Goal: Transaction & Acquisition: Purchase product/service

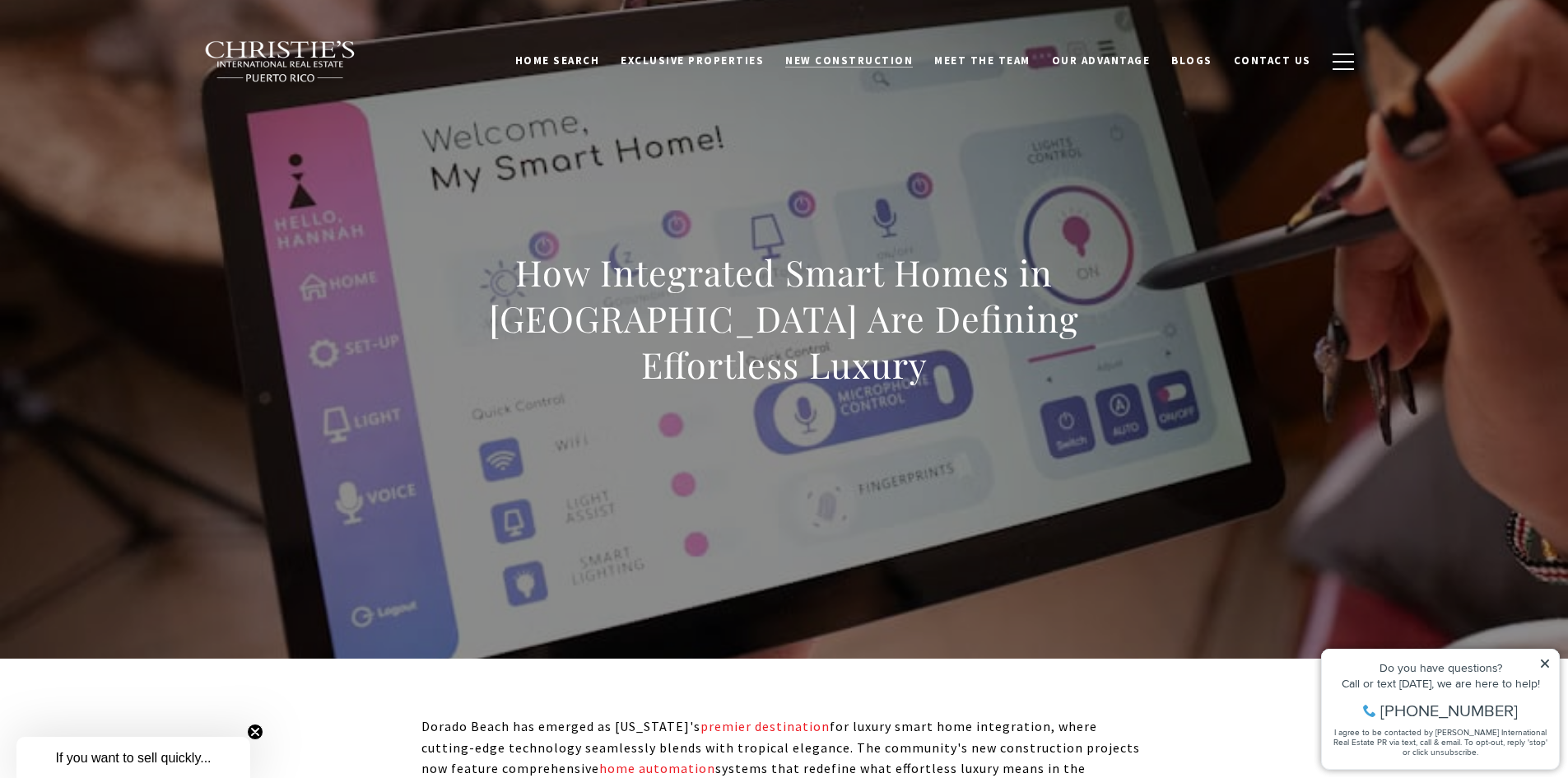
click at [849, 63] on span "New Construction" at bounding box center [849, 60] width 128 height 14
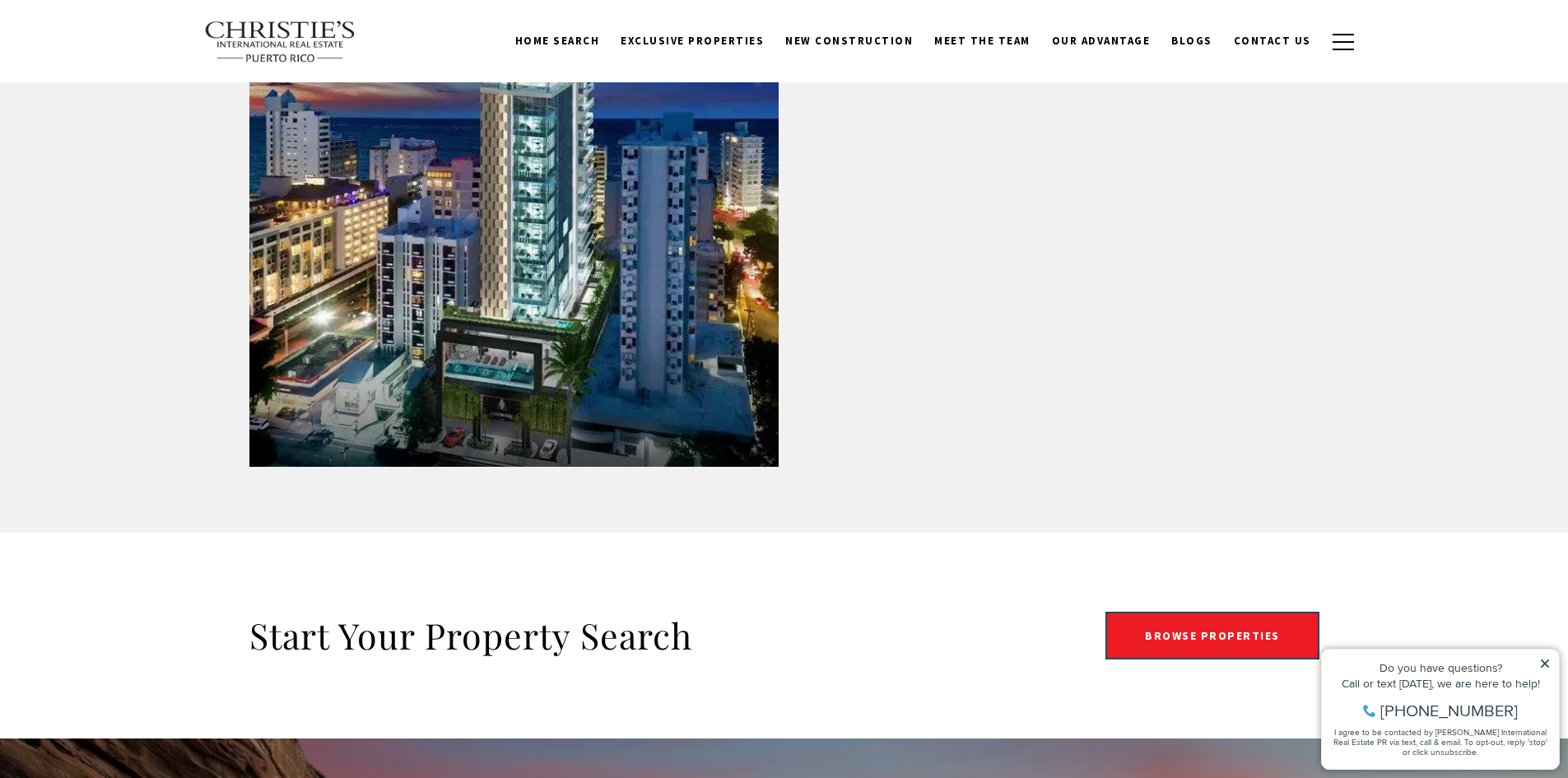
scroll to position [2634, 0]
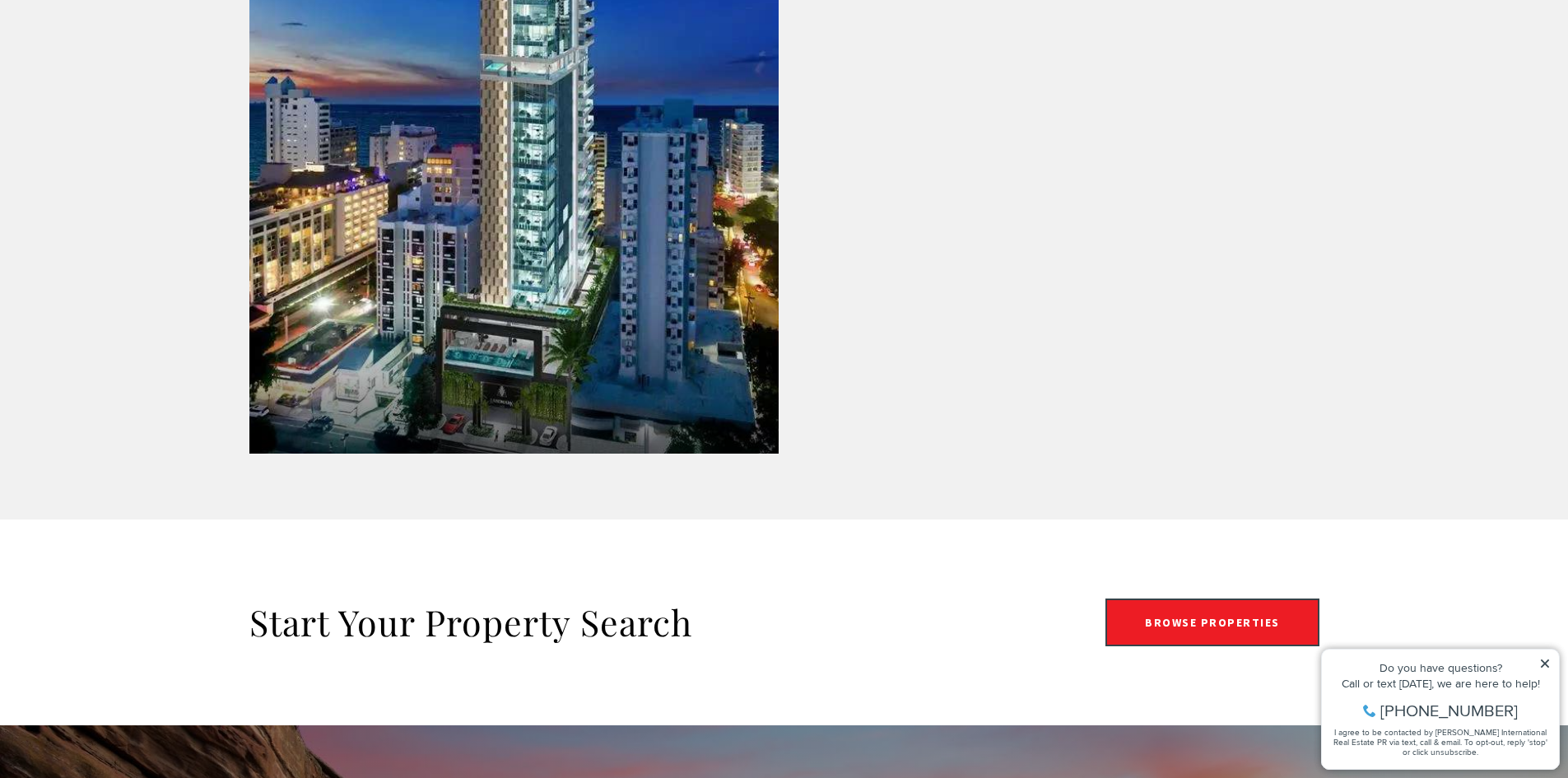
click at [1546, 662] on icon at bounding box center [1546, 664] width 12 height 12
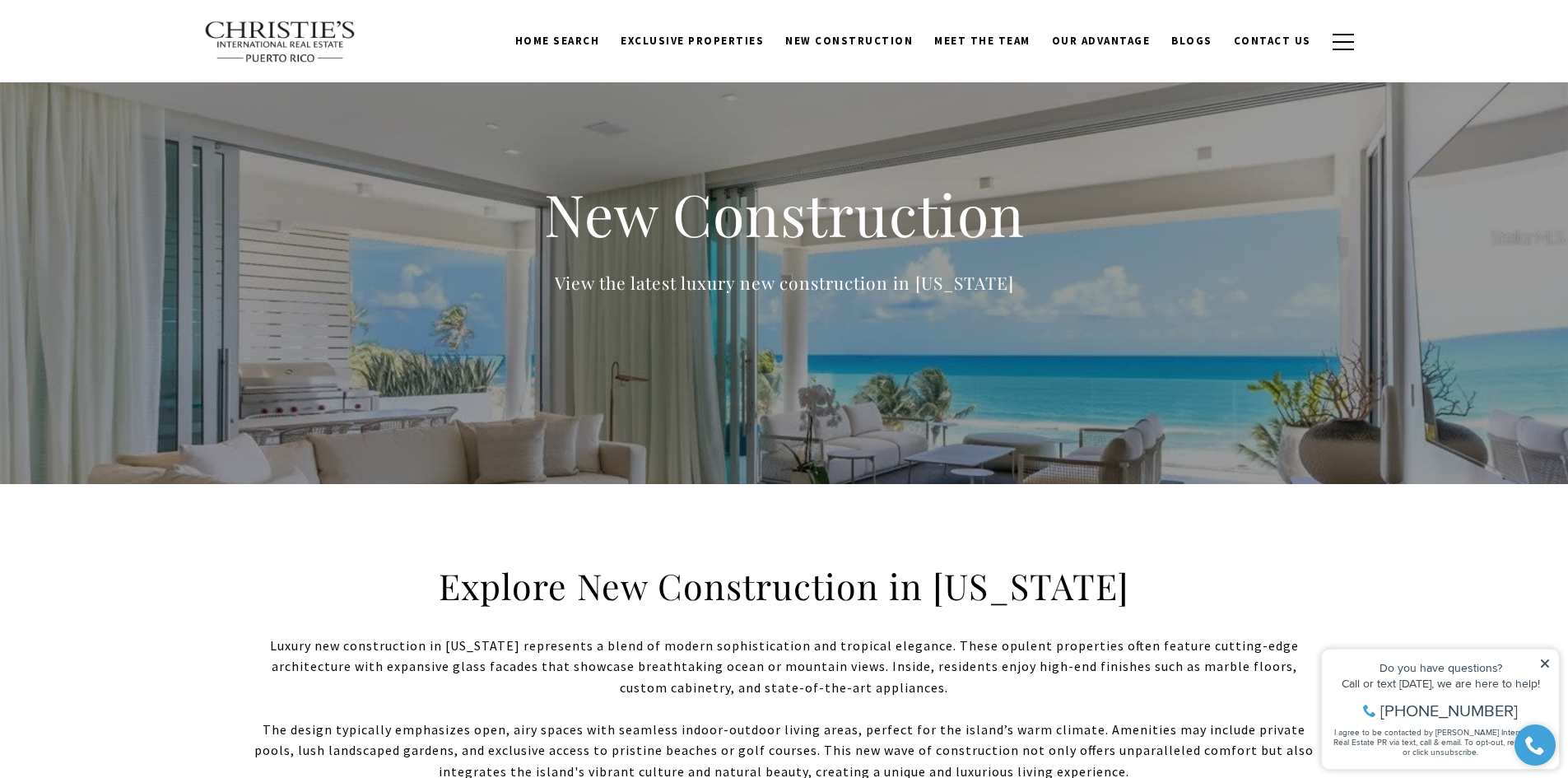
scroll to position [0, 0]
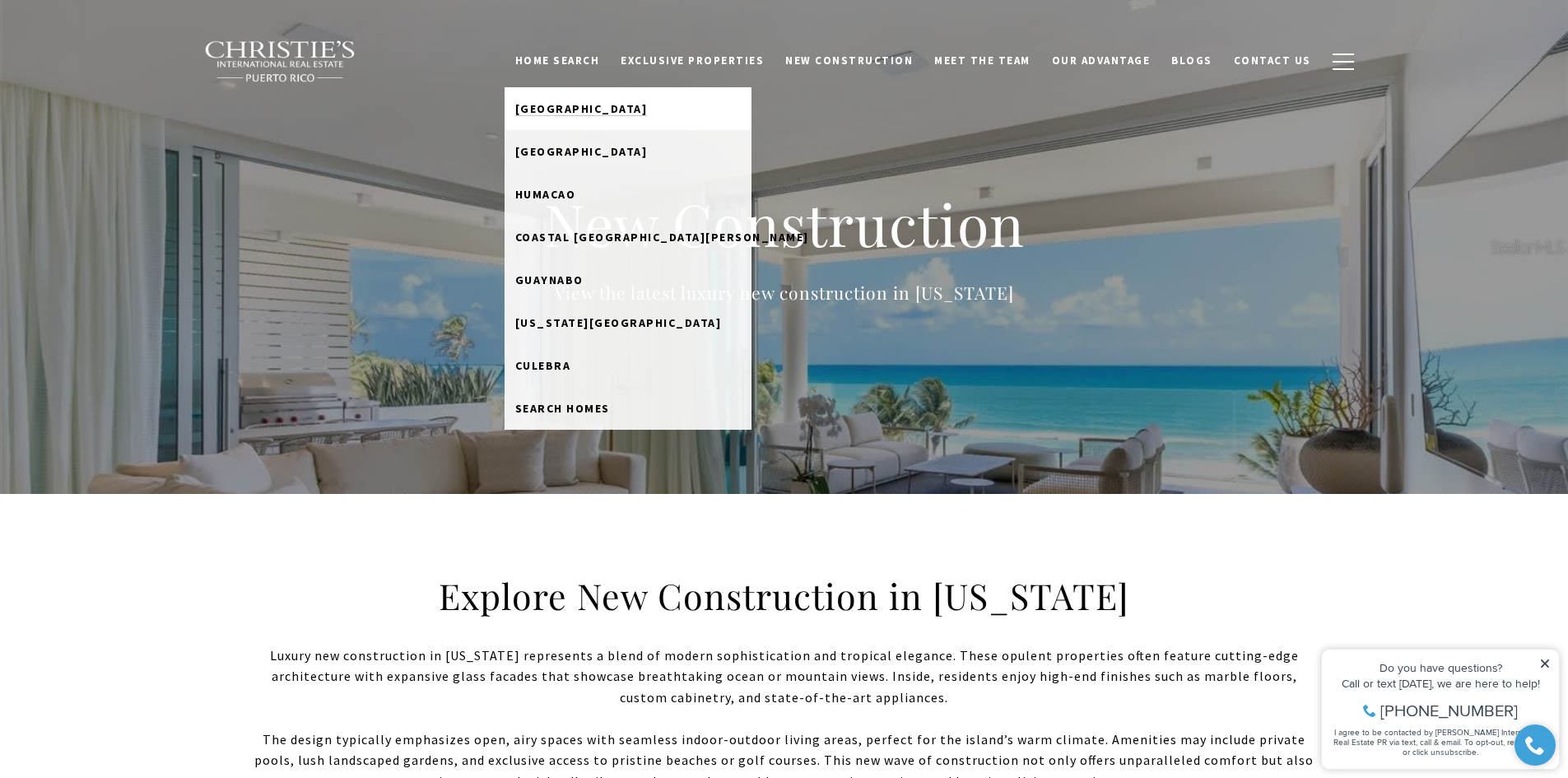
click at [592, 102] on span "[GEOGRAPHIC_DATA]" at bounding box center [581, 108] width 133 height 15
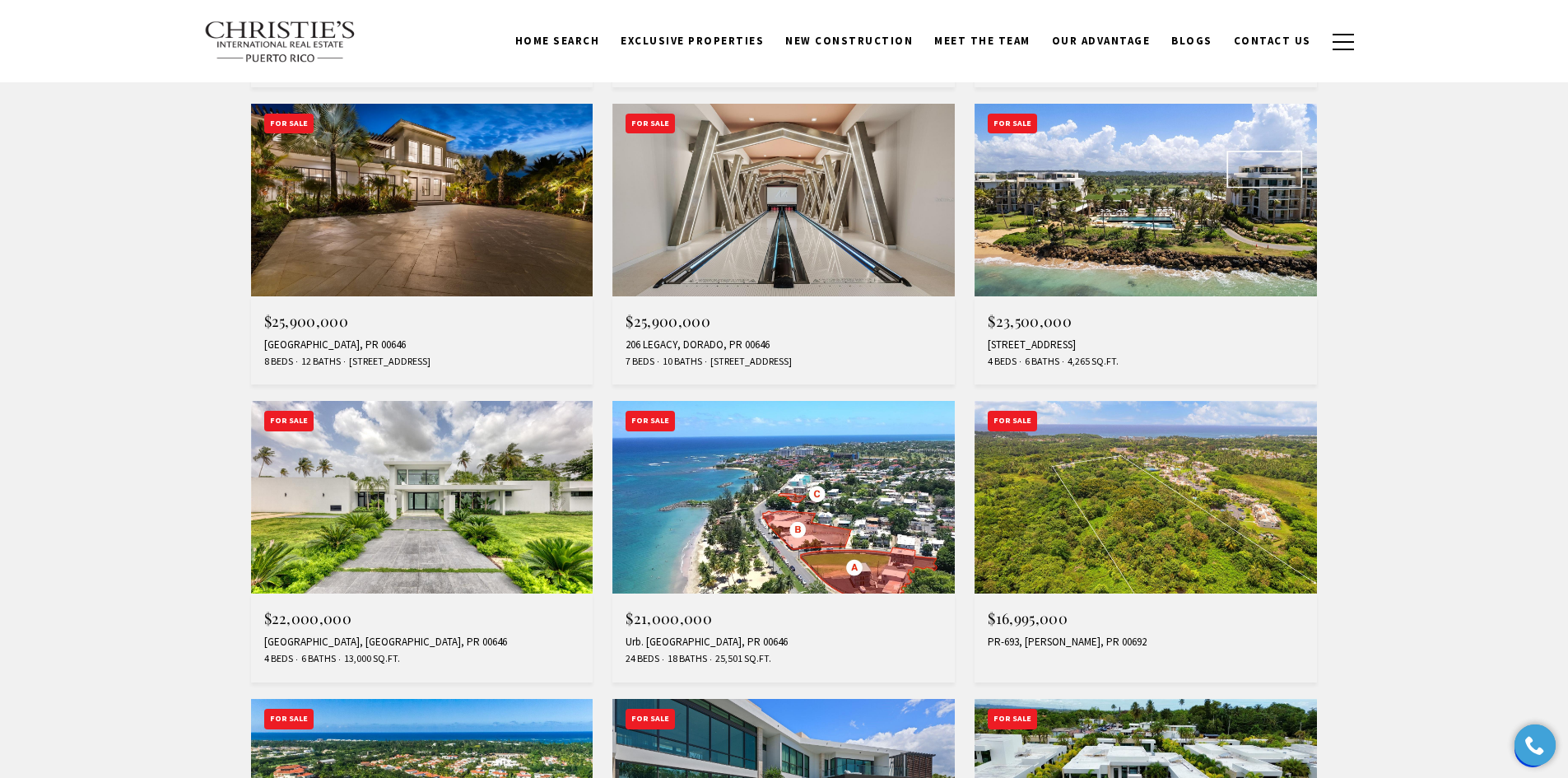
scroll to position [905, 0]
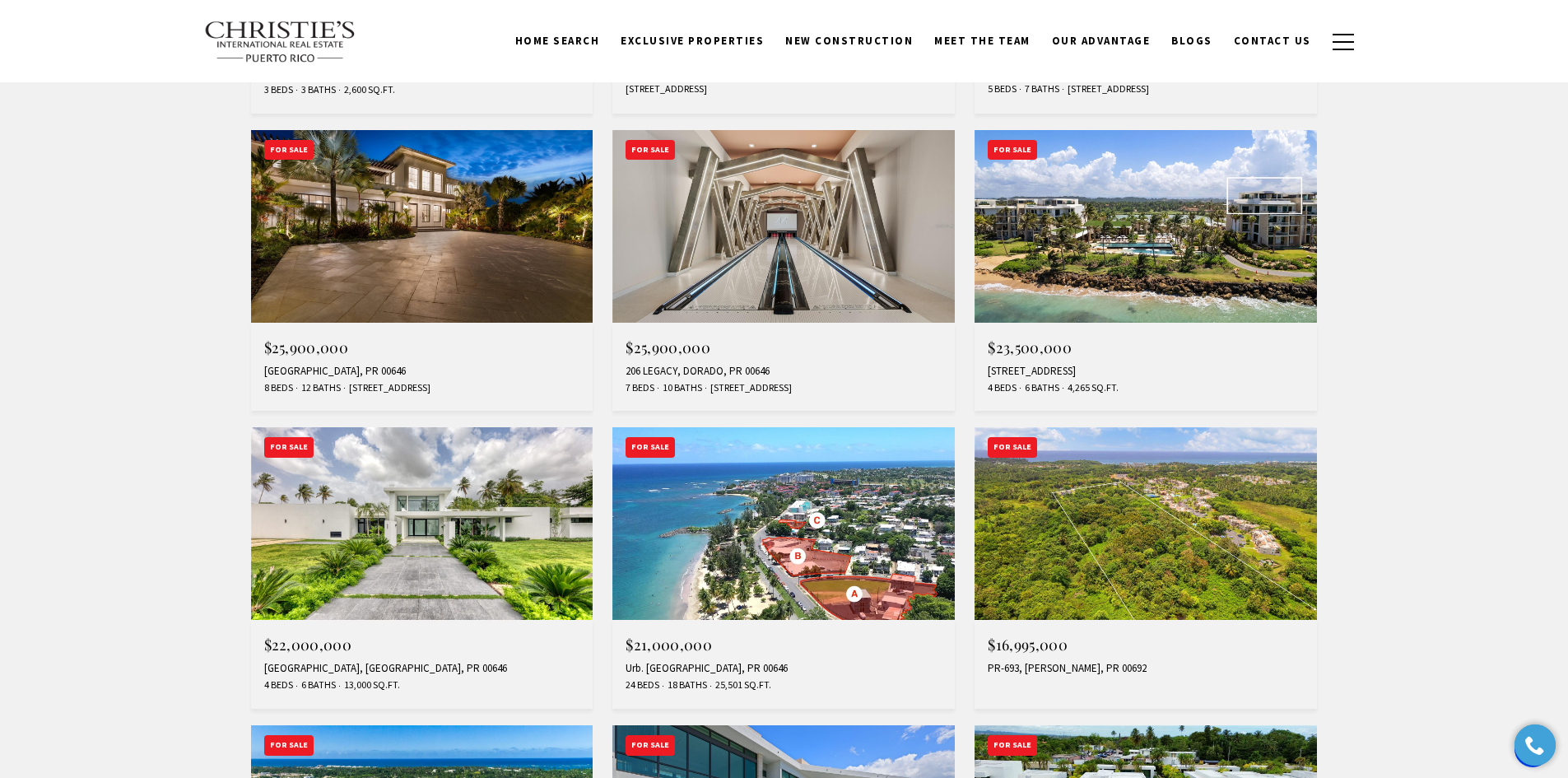
click at [427, 277] on img at bounding box center [422, 226] width 343 height 193
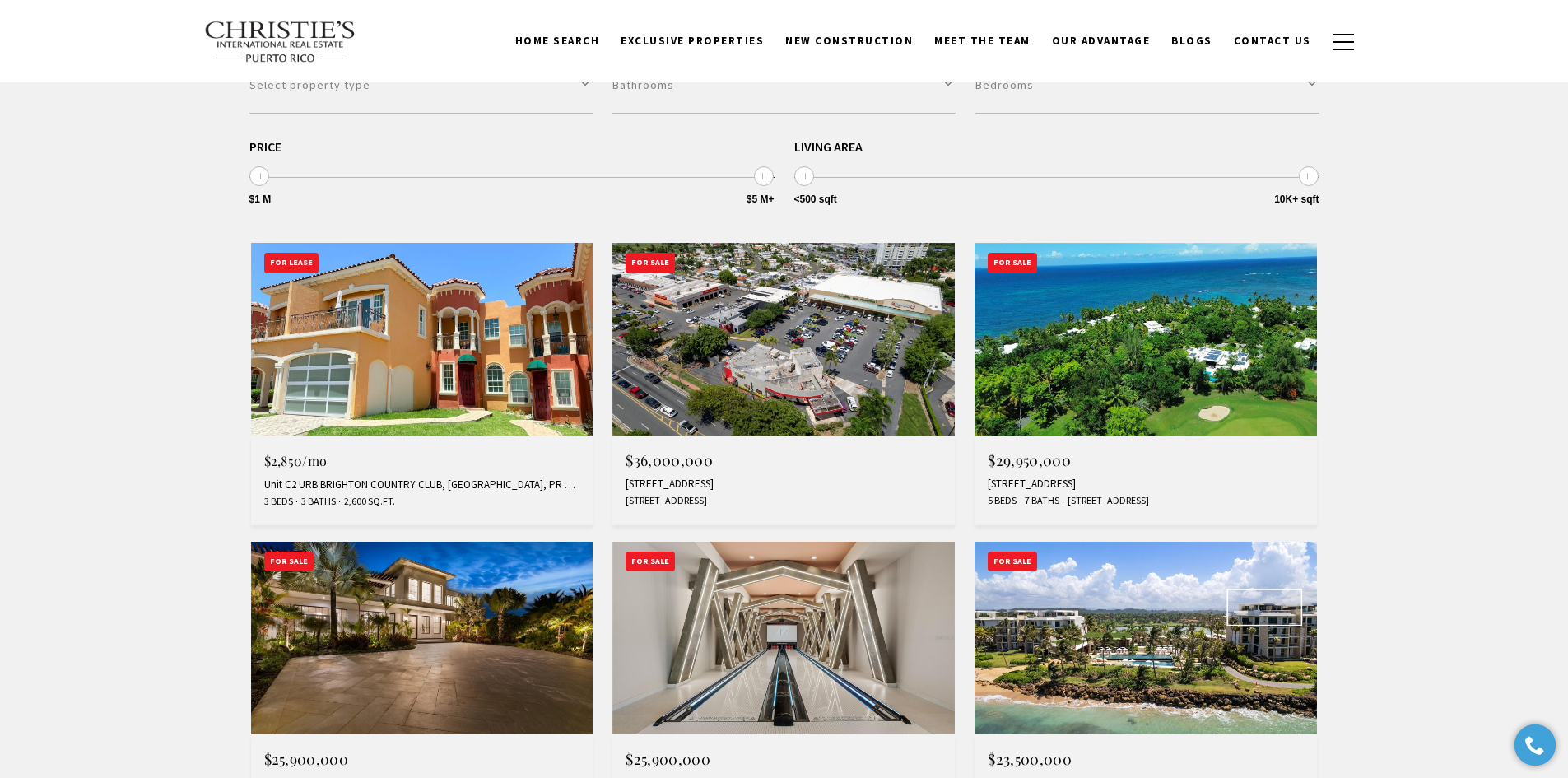
scroll to position [576, 0]
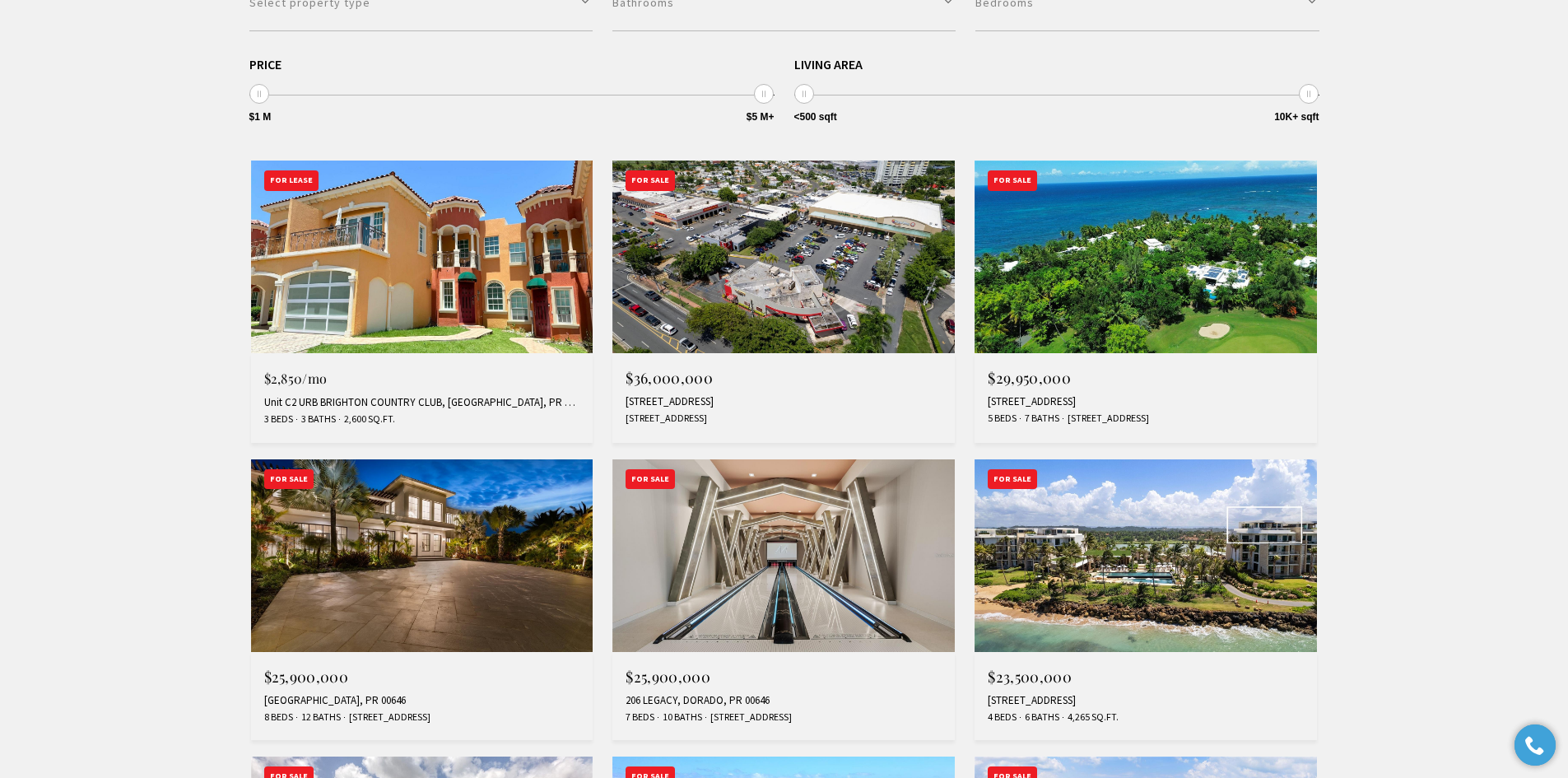
click at [1172, 318] on img at bounding box center [1146, 256] width 343 height 193
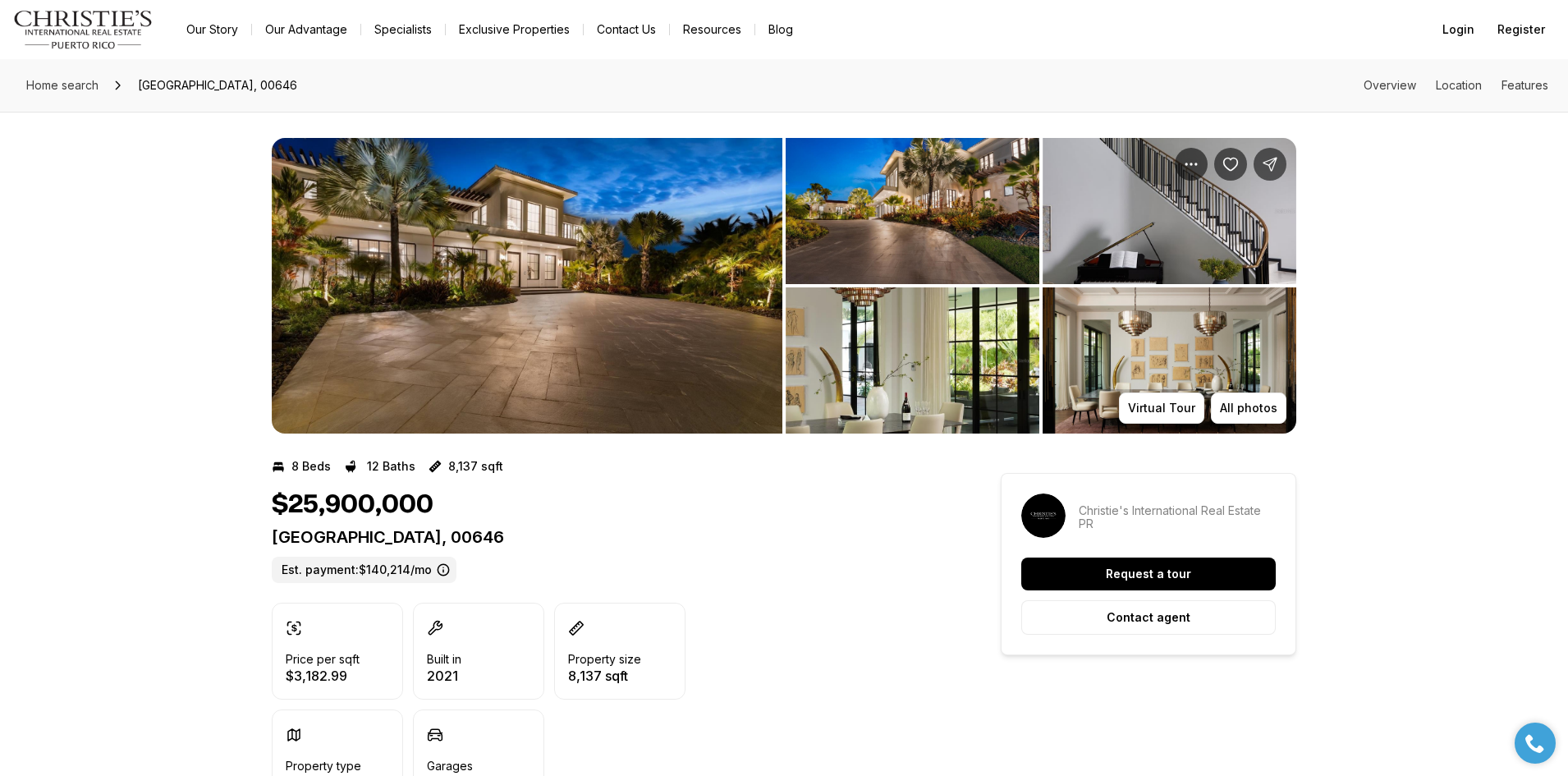
click at [414, 465] on div "8 Beds 12 Baths 8,137 sqft" at bounding box center [606, 465] width 669 height 26
click at [407, 466] on p "12 Baths" at bounding box center [391, 466] width 48 height 14
click at [930, 220] on img "View image gallery" at bounding box center [912, 211] width 253 height 146
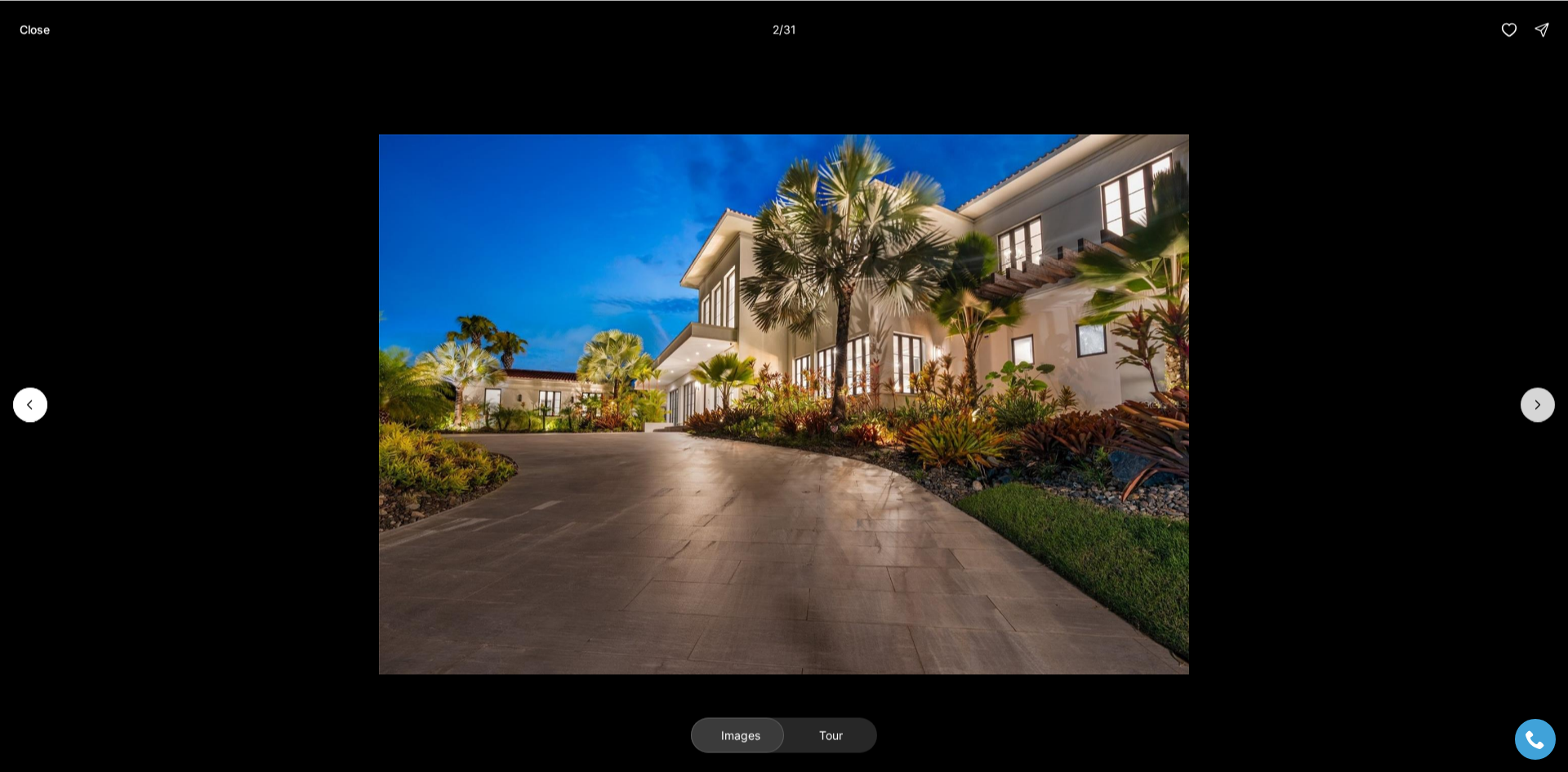
click at [1550, 394] on button "Next slide" at bounding box center [1538, 404] width 35 height 35
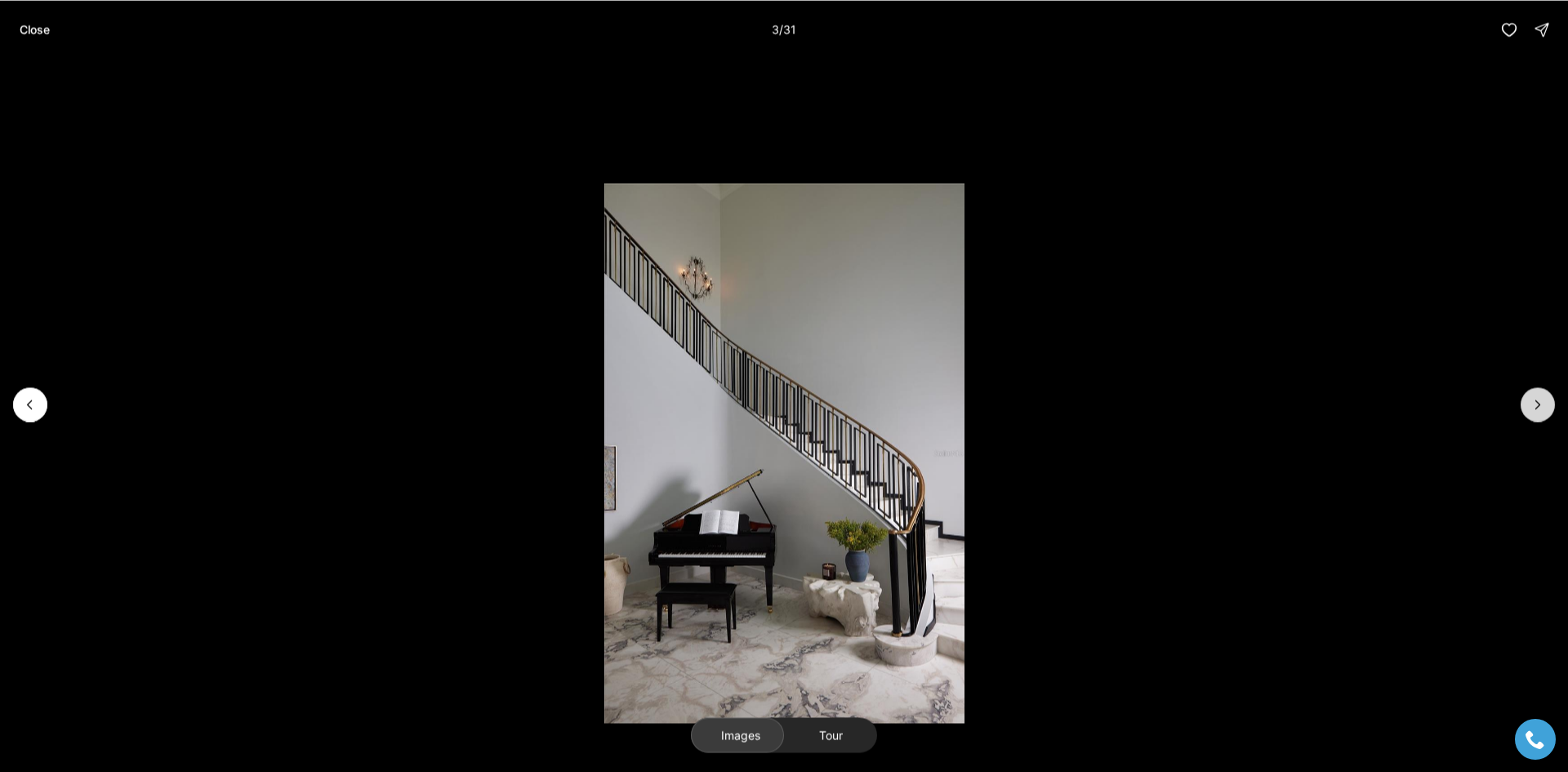
click at [1536, 401] on icon "Next slide" at bounding box center [1537, 404] width 16 height 16
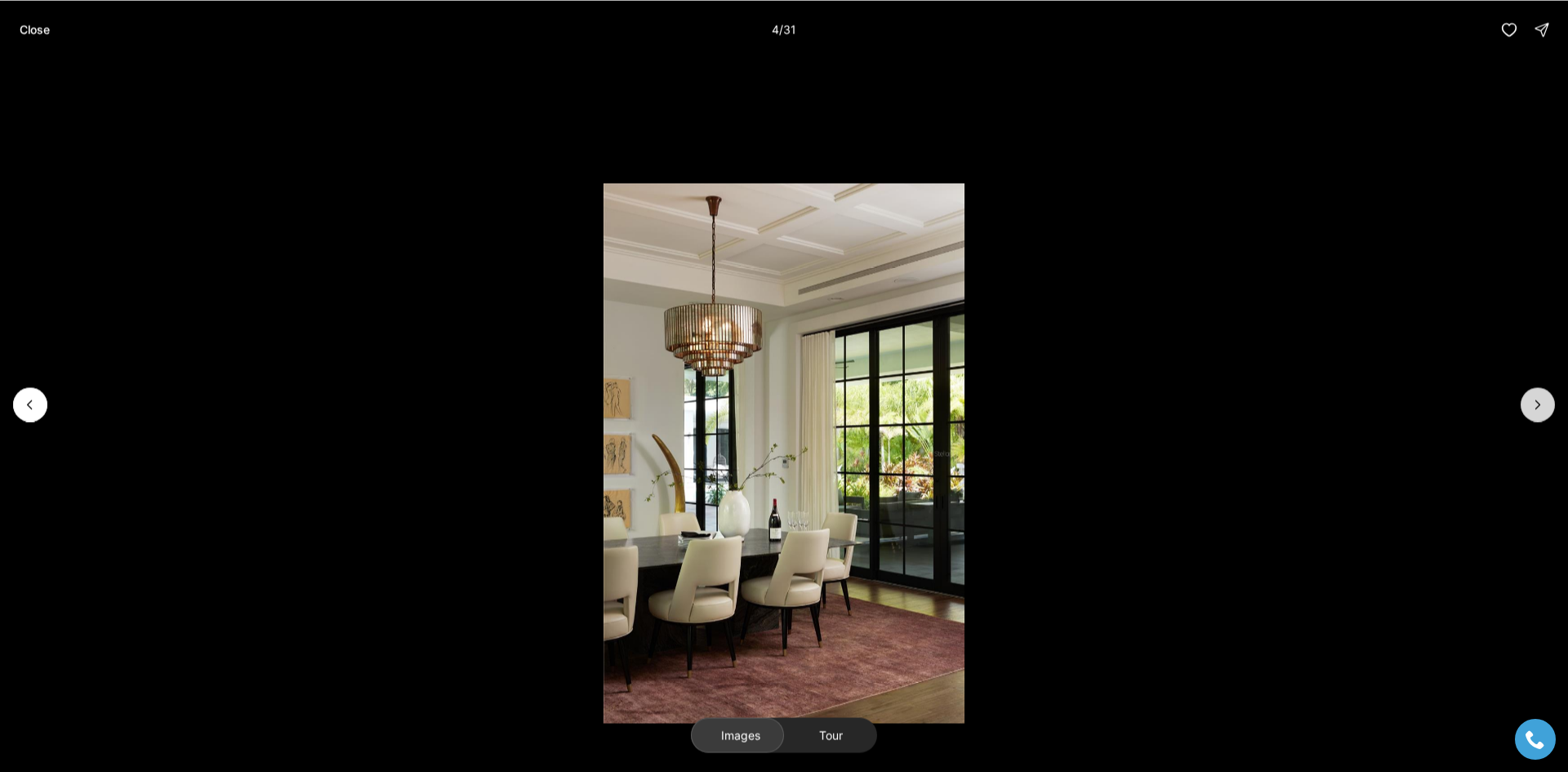
click at [1536, 401] on icon "Next slide" at bounding box center [1537, 404] width 16 height 16
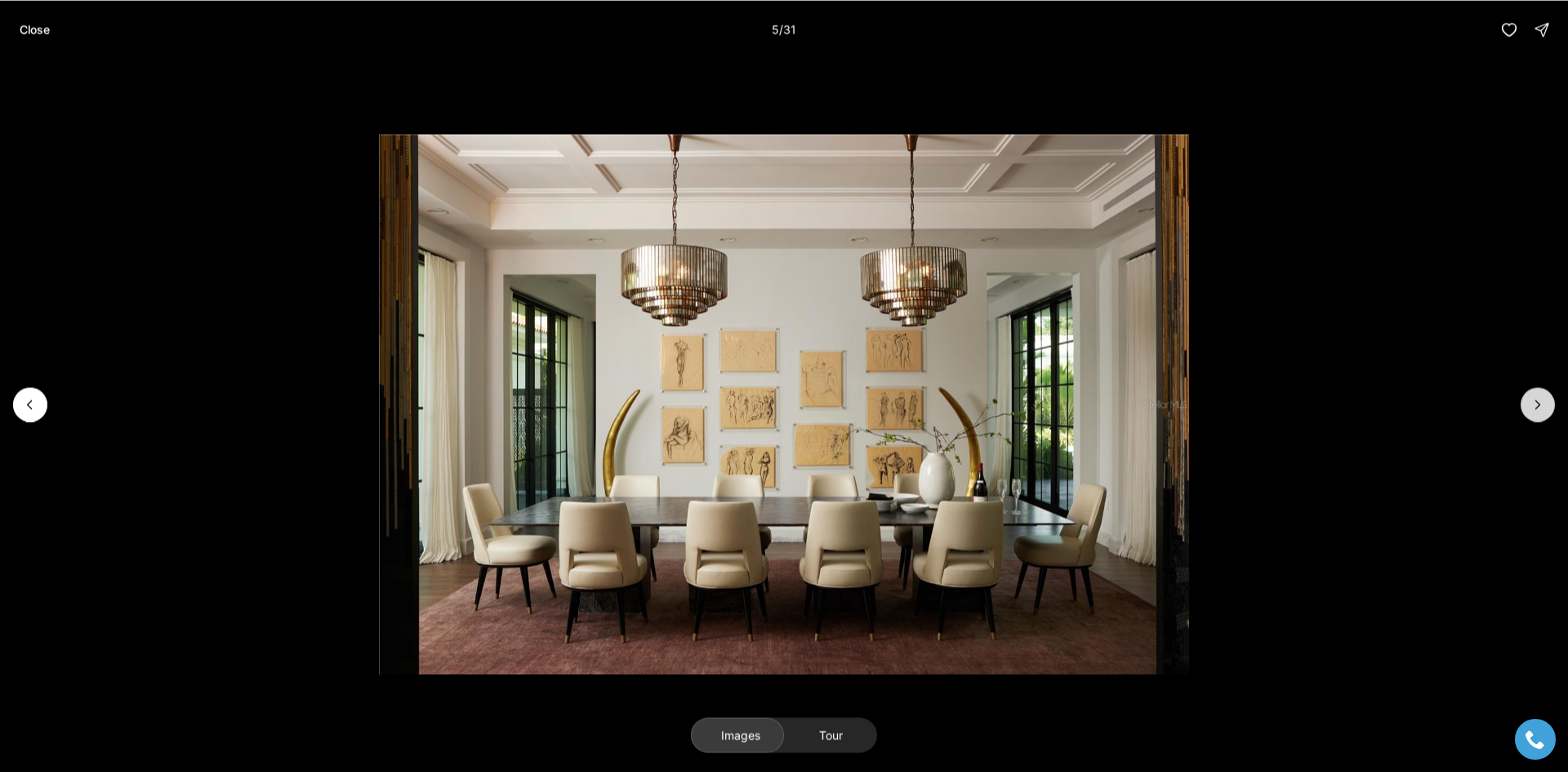
click at [1536, 401] on icon "Next slide" at bounding box center [1537, 404] width 16 height 16
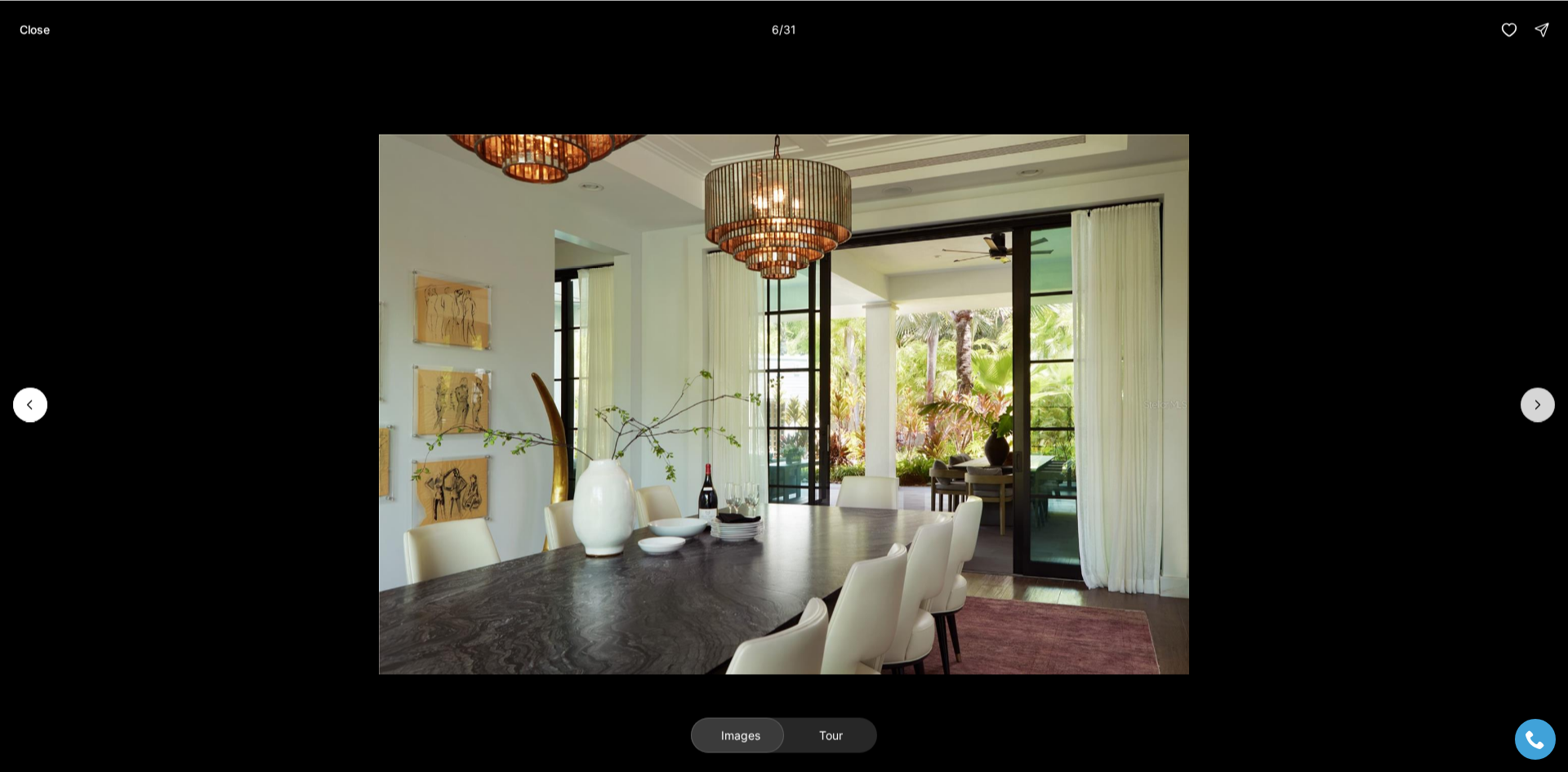
click at [1536, 401] on icon "Next slide" at bounding box center [1537, 404] width 16 height 16
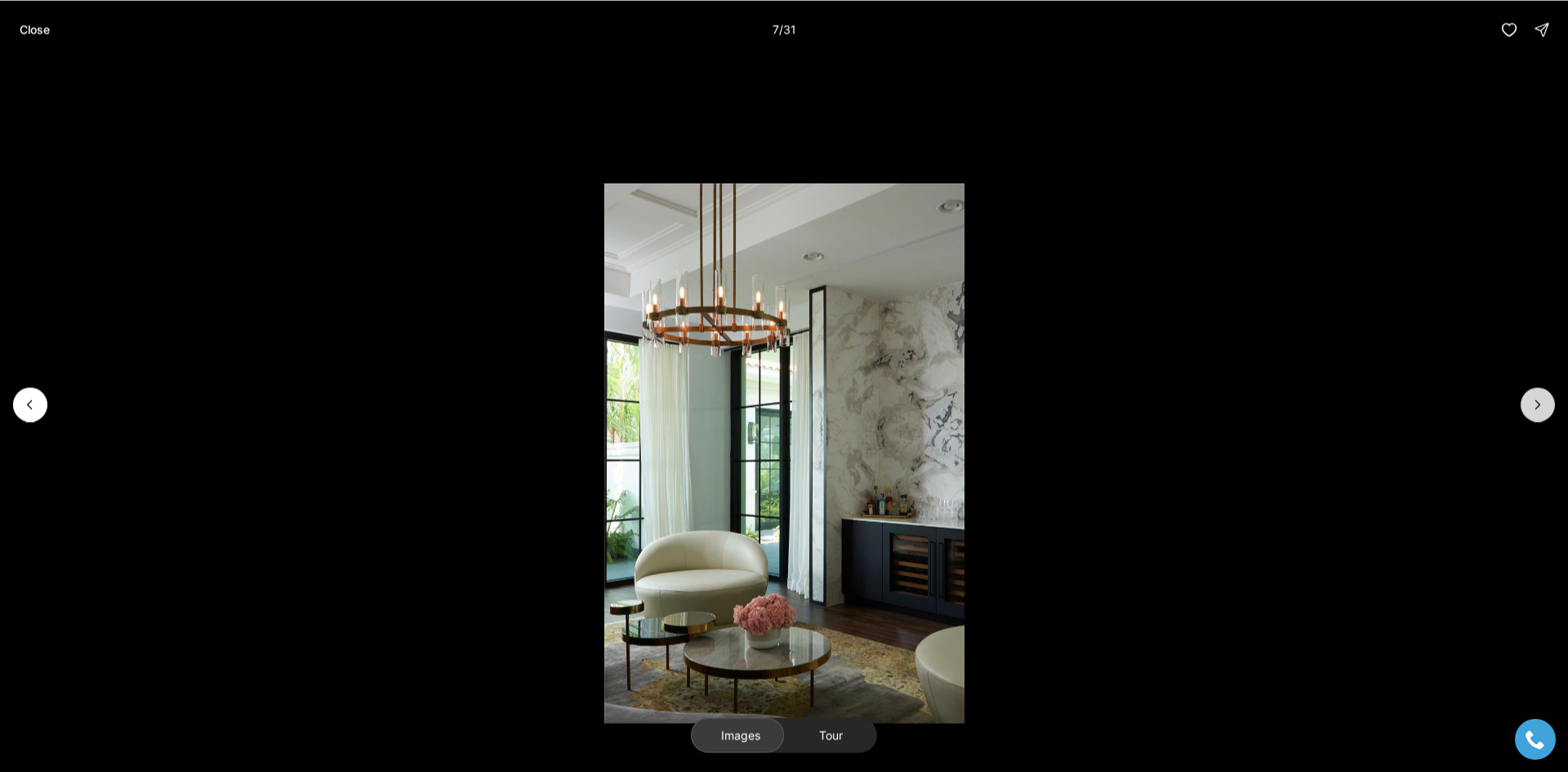
click at [1536, 401] on icon "Next slide" at bounding box center [1537, 404] width 16 height 16
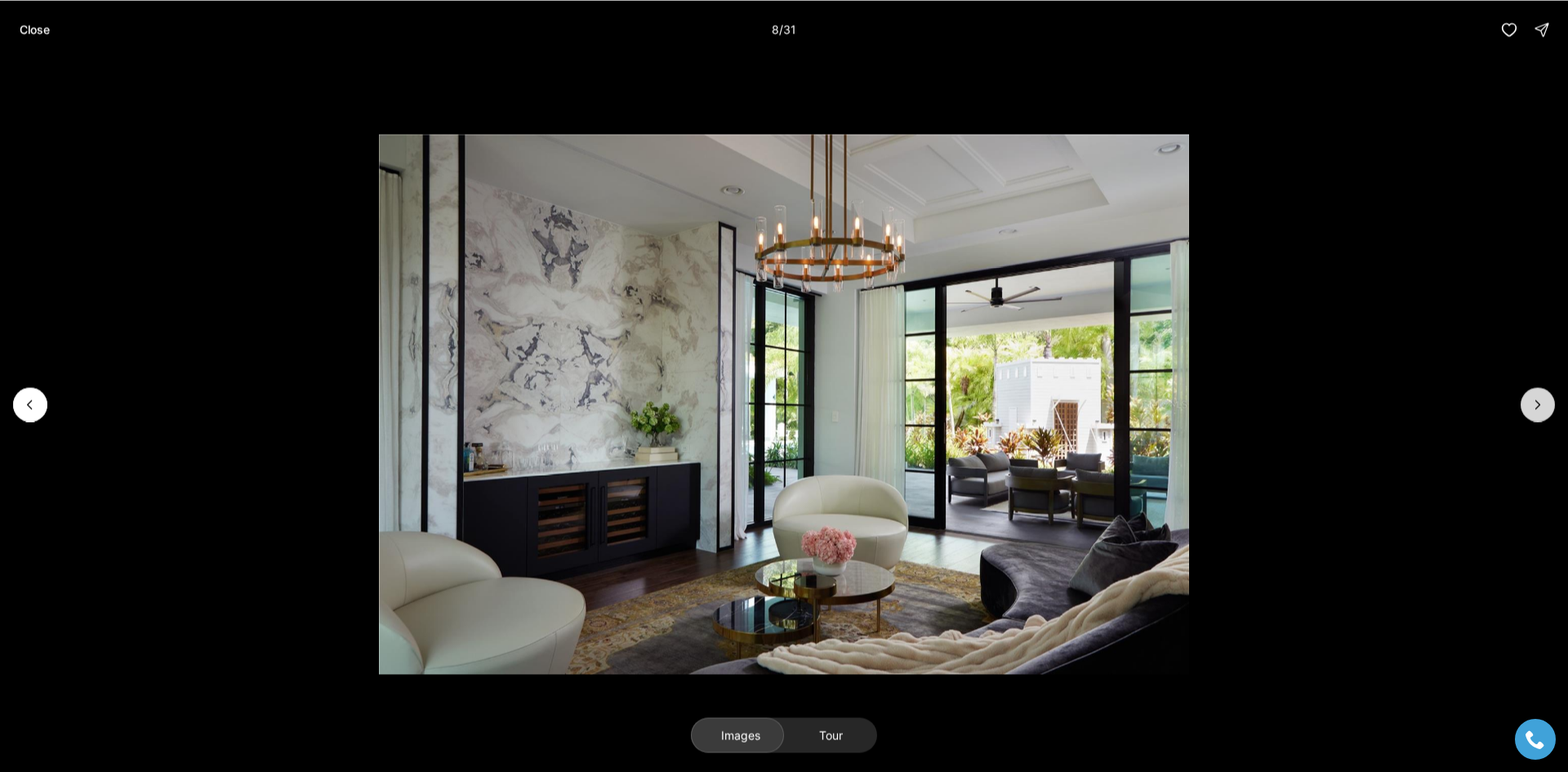
click at [1536, 401] on icon "Next slide" at bounding box center [1537, 404] width 16 height 16
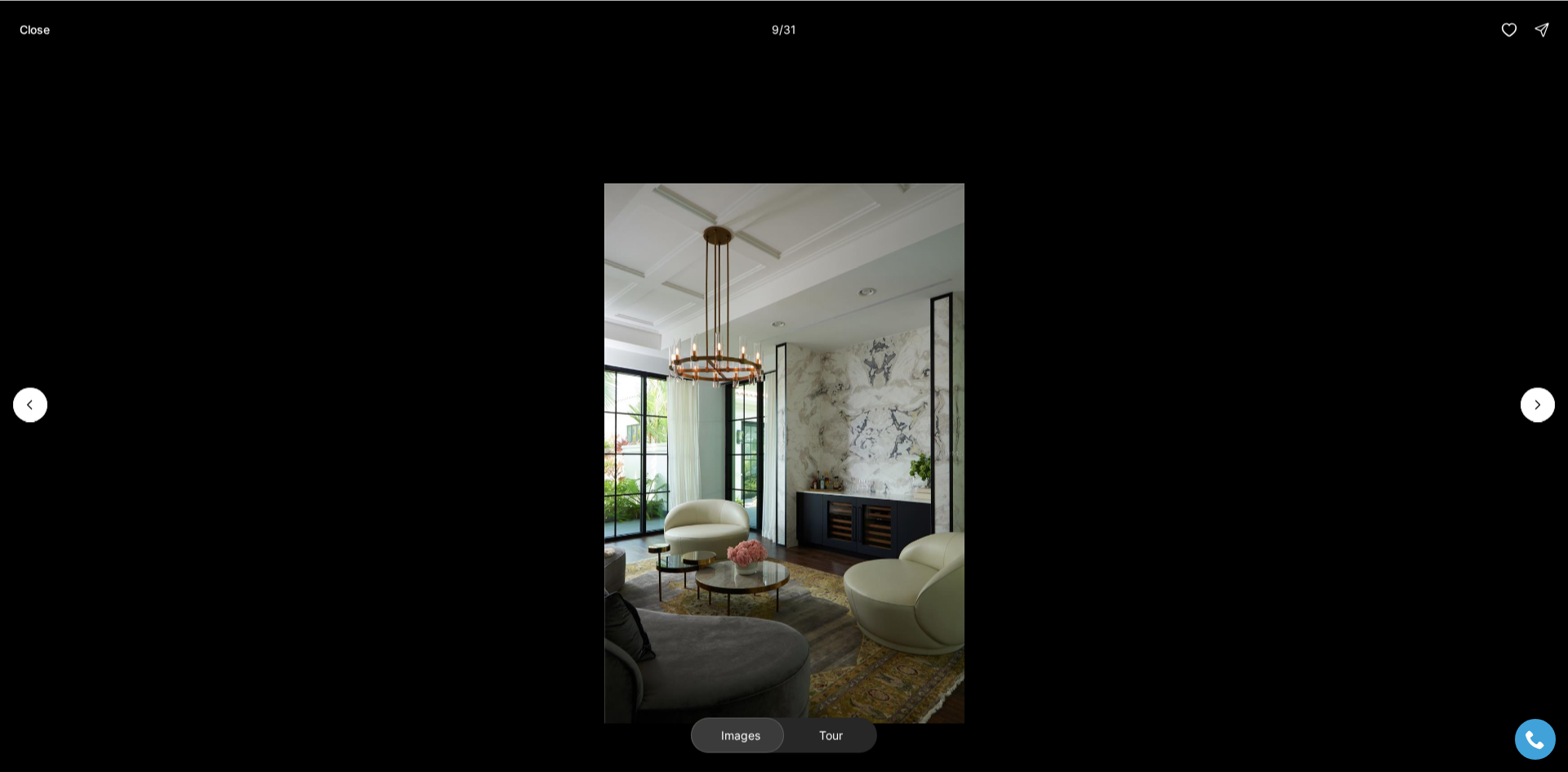
click at [1345, 176] on li "9 of 31" at bounding box center [784, 403] width 1568 height 690
click at [30, 37] on button "Close" at bounding box center [35, 30] width 50 height 33
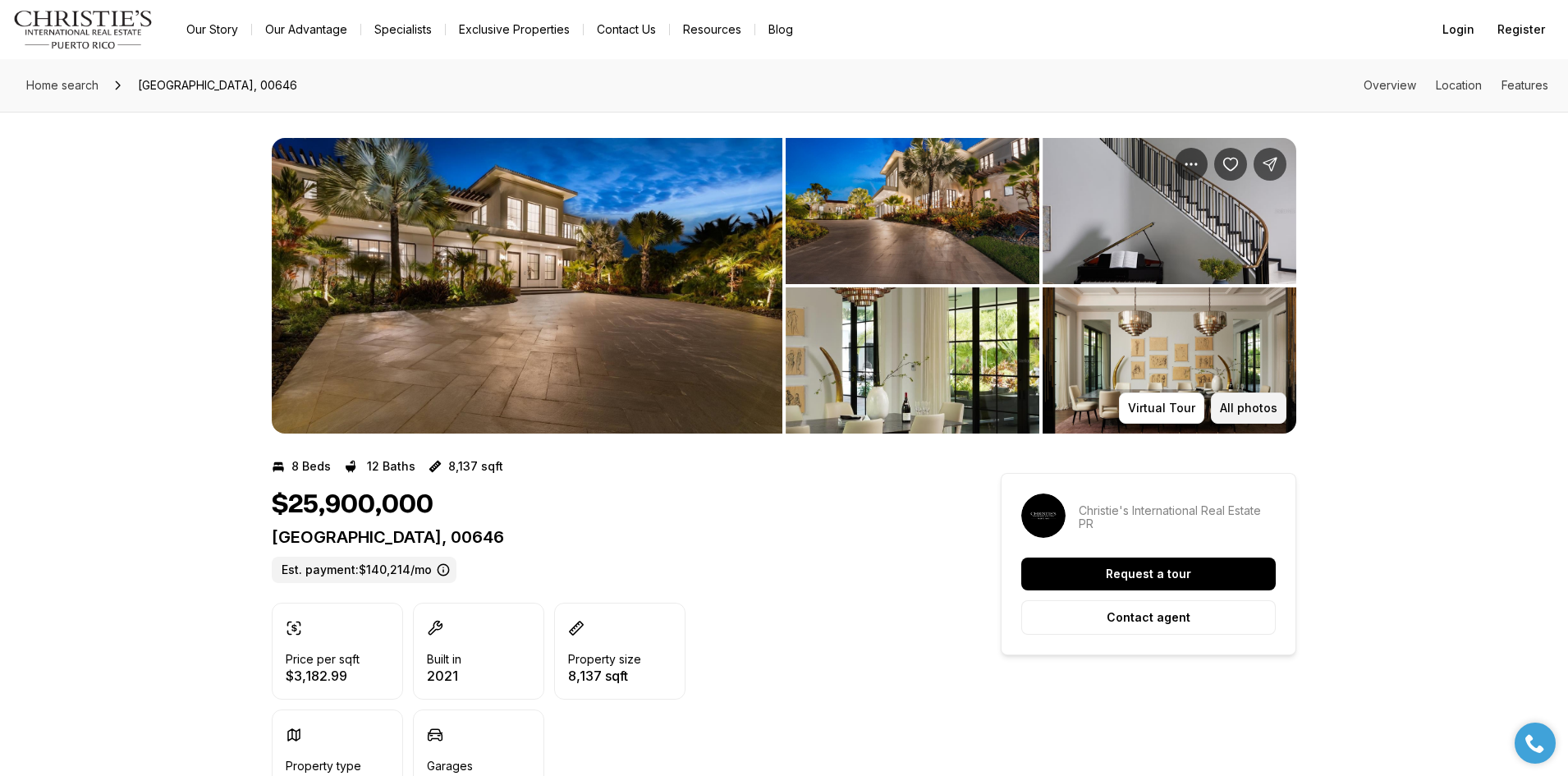
click at [1238, 408] on p "All photos" at bounding box center [1248, 408] width 57 height 14
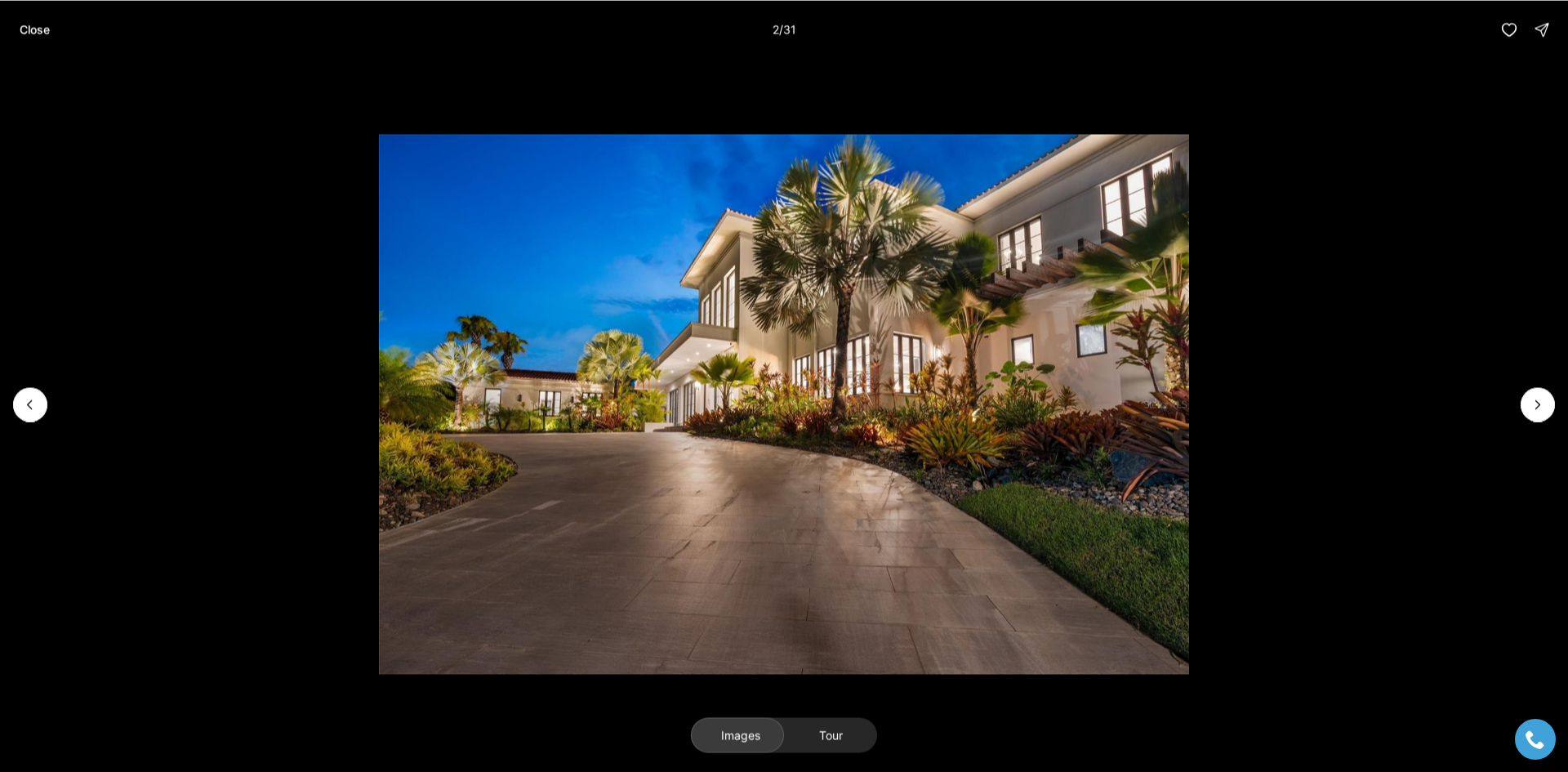
click at [810, 737] on button "Tour" at bounding box center [831, 734] width 93 height 36
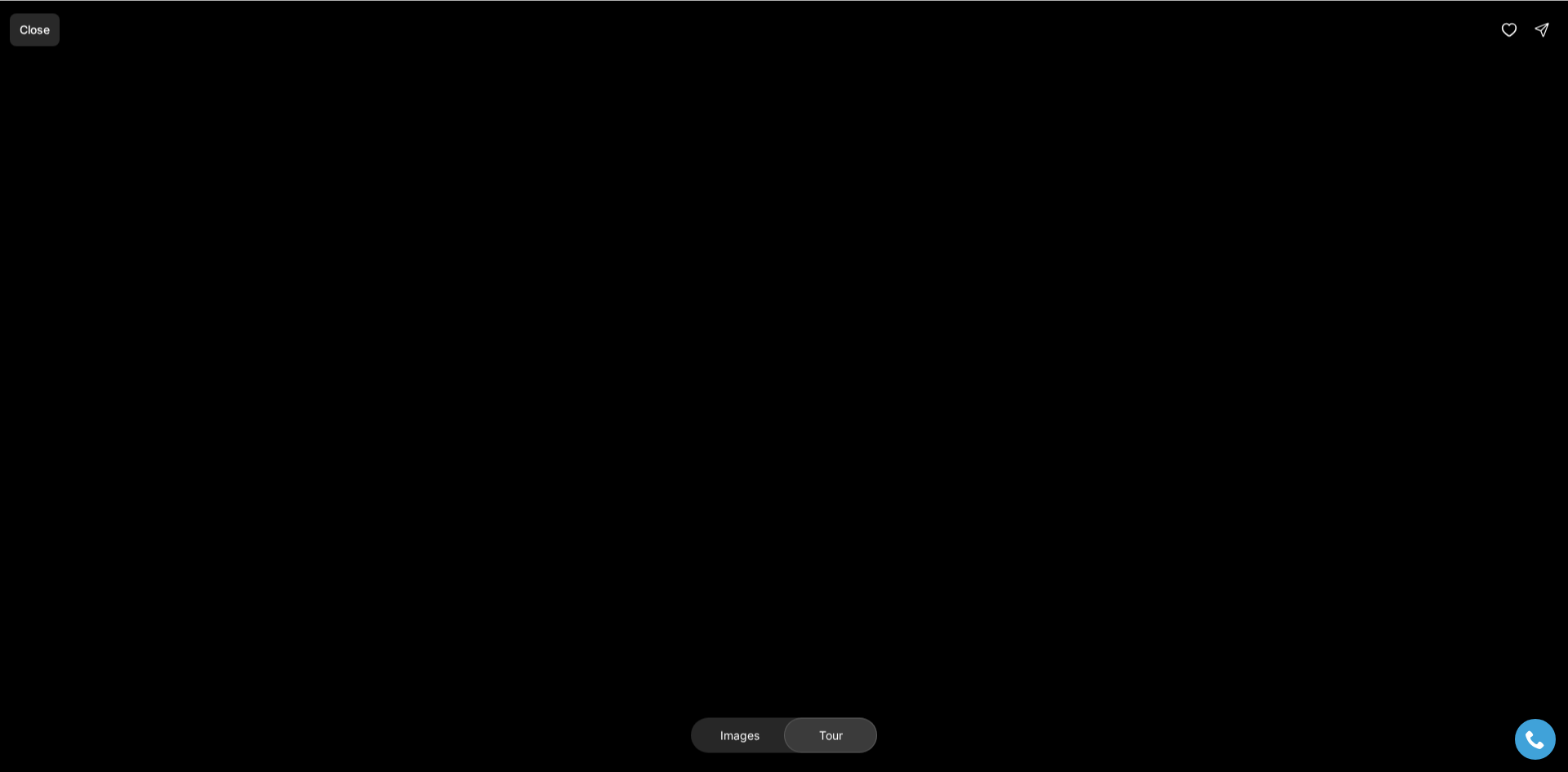
click at [45, 39] on button "Close" at bounding box center [35, 30] width 50 height 33
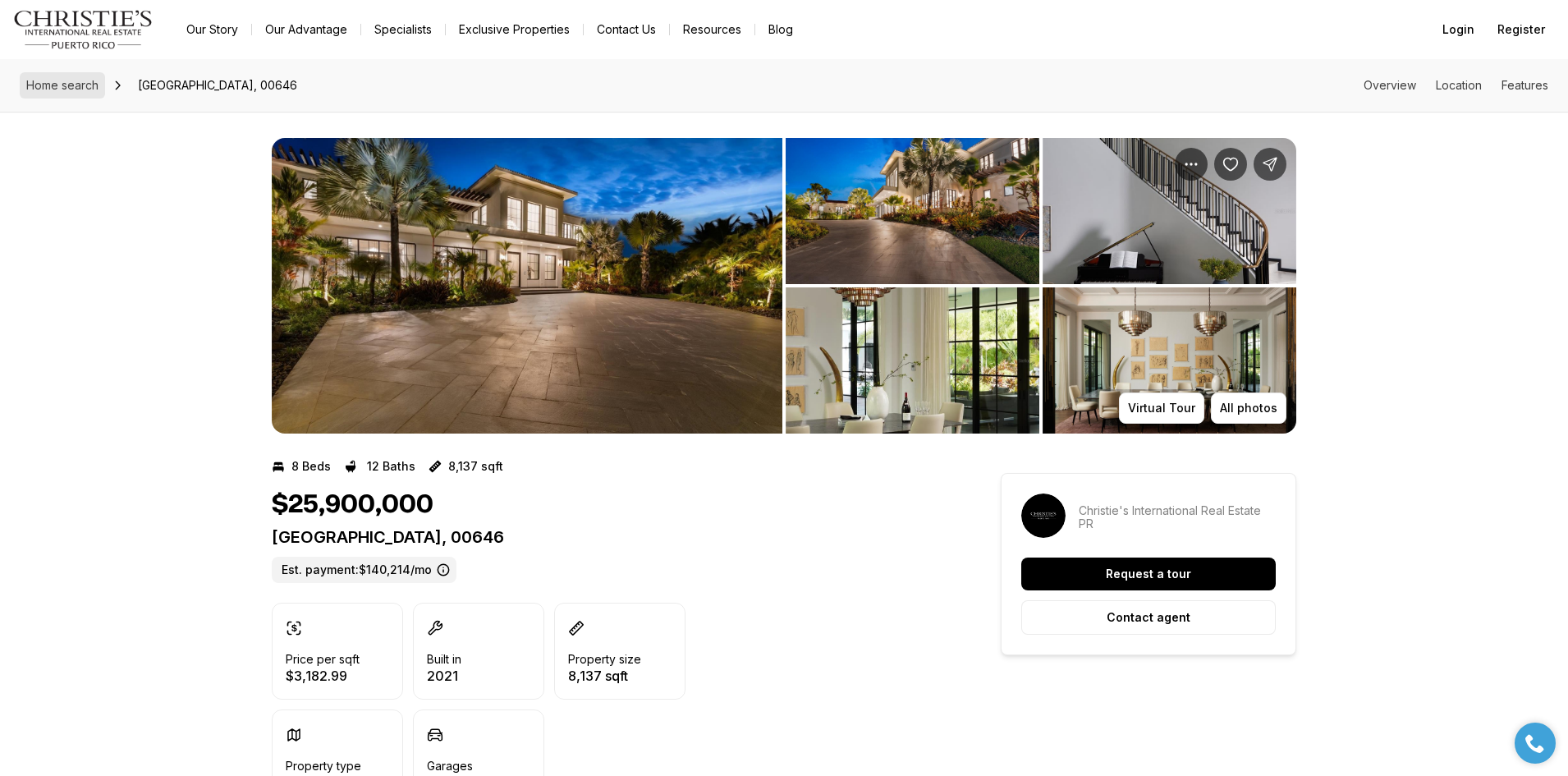
click at [70, 82] on span "Home search" at bounding box center [62, 85] width 73 height 14
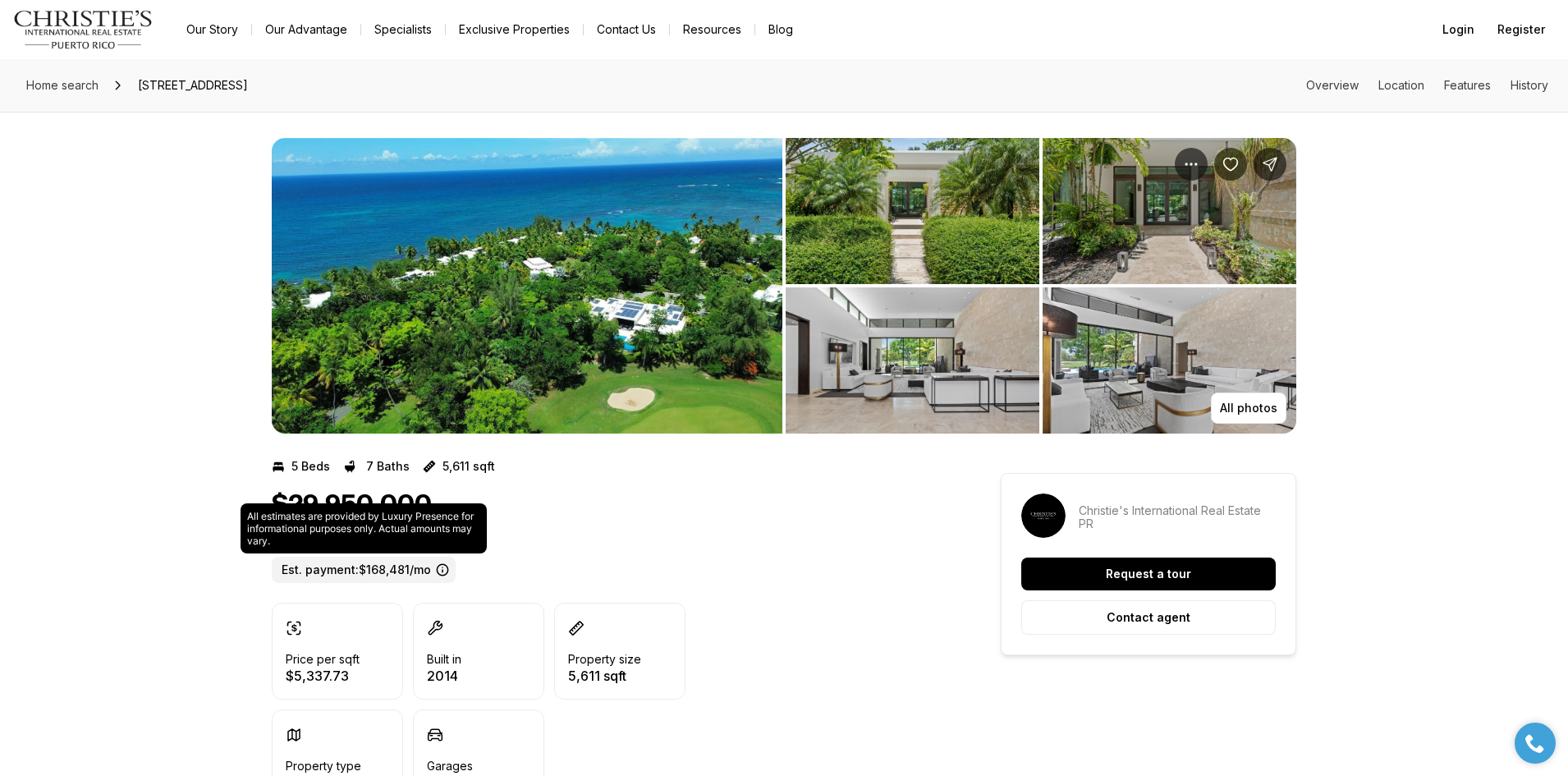
click at [447, 572] on icon at bounding box center [441, 569] width 11 height 11
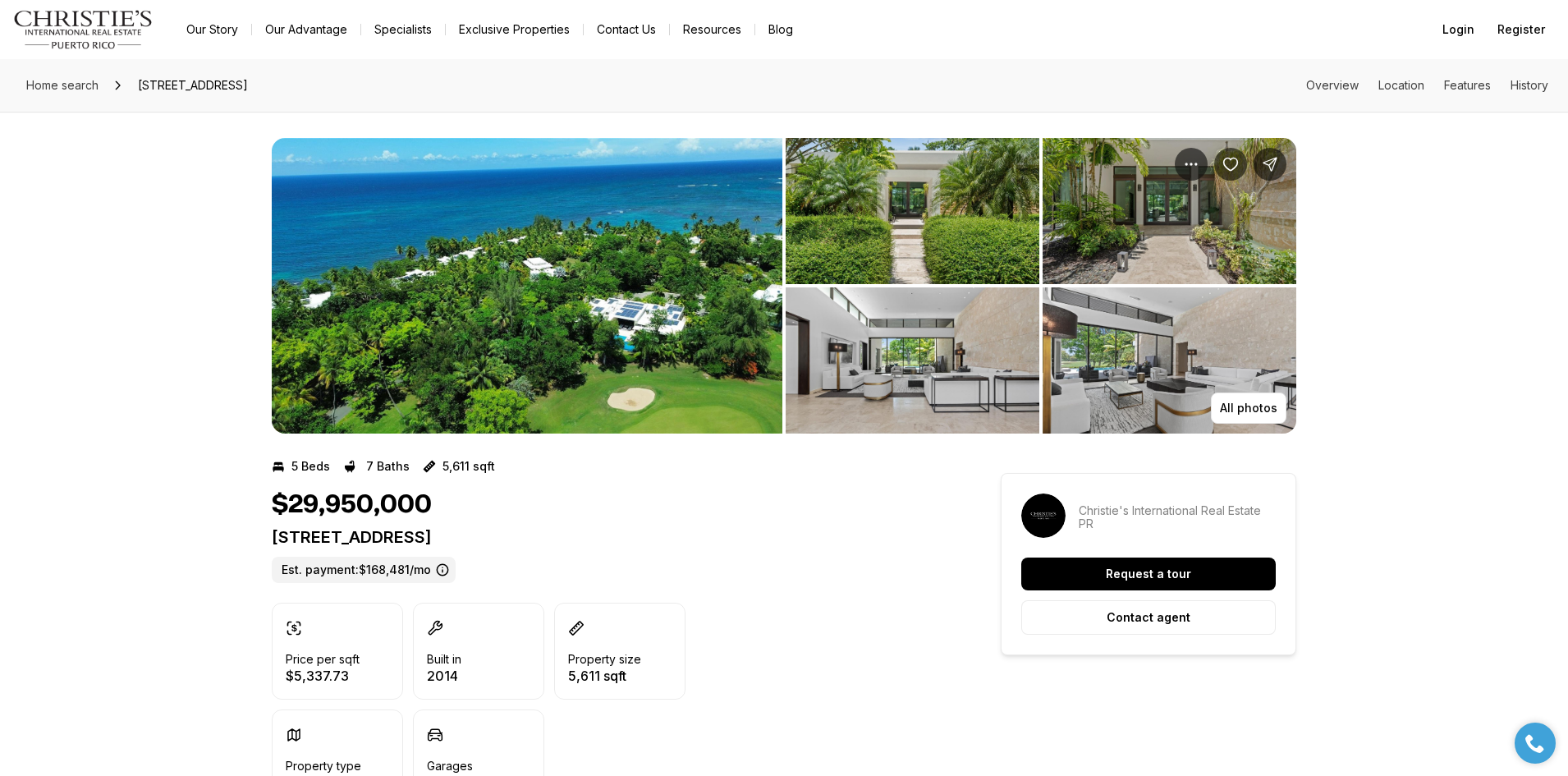
click at [430, 566] on label "Est. payment: $168,481/mo" at bounding box center [364, 569] width 184 height 26
click at [1257, 413] on p "All photos" at bounding box center [1248, 408] width 57 height 14
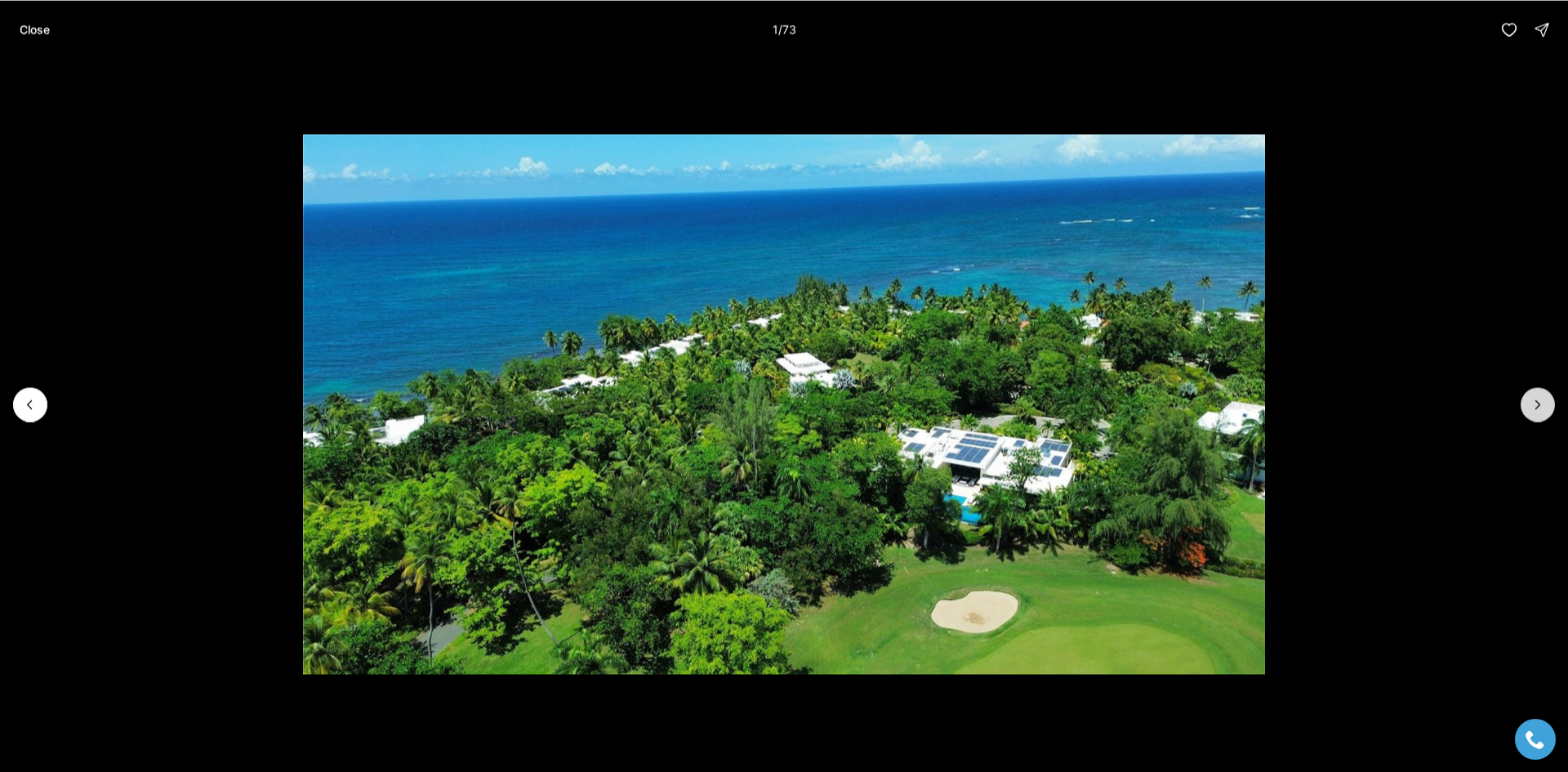
click at [1533, 407] on icon "Next slide" at bounding box center [1537, 404] width 16 height 16
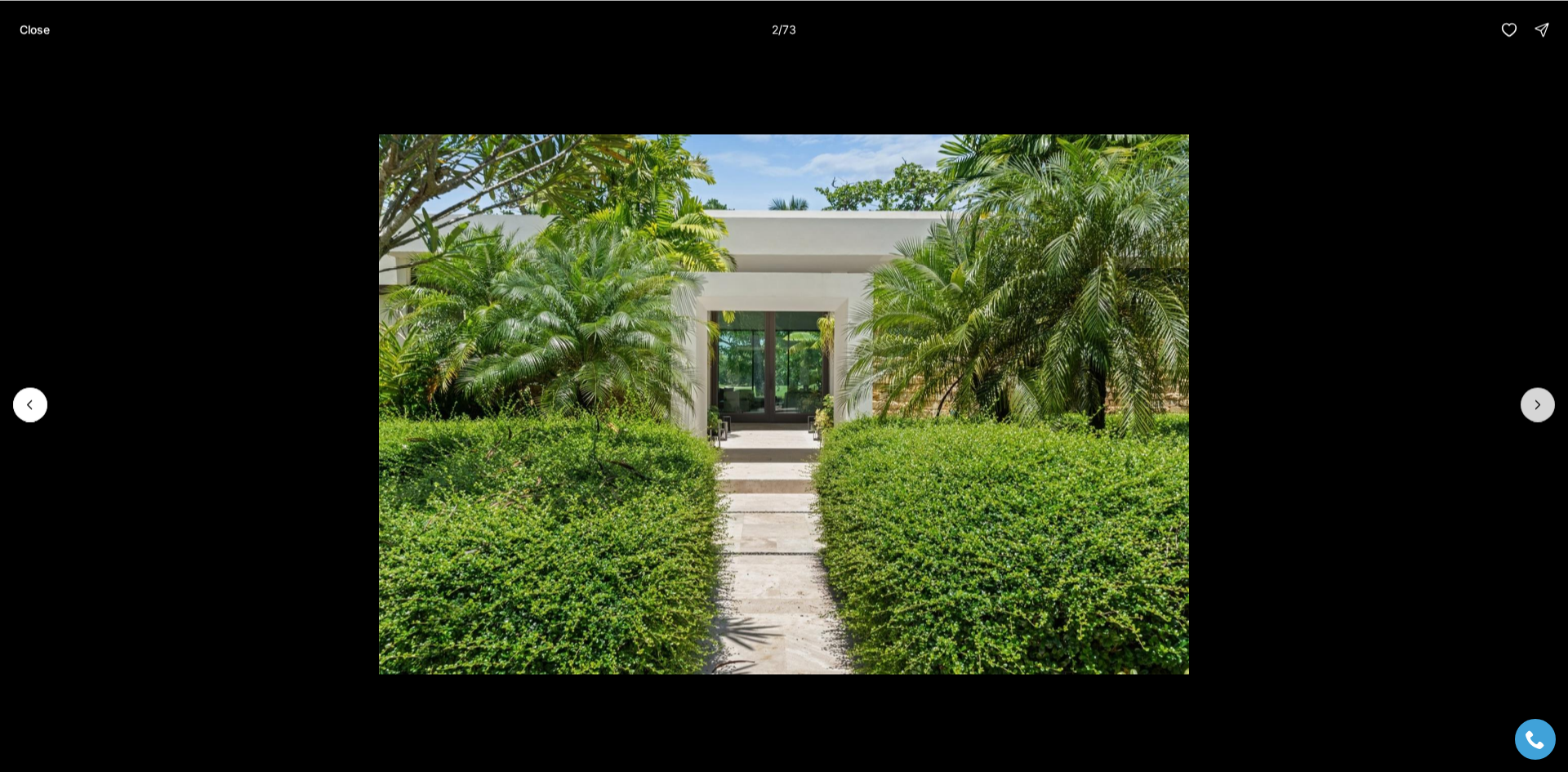
click at [1533, 407] on icon "Next slide" at bounding box center [1537, 404] width 16 height 16
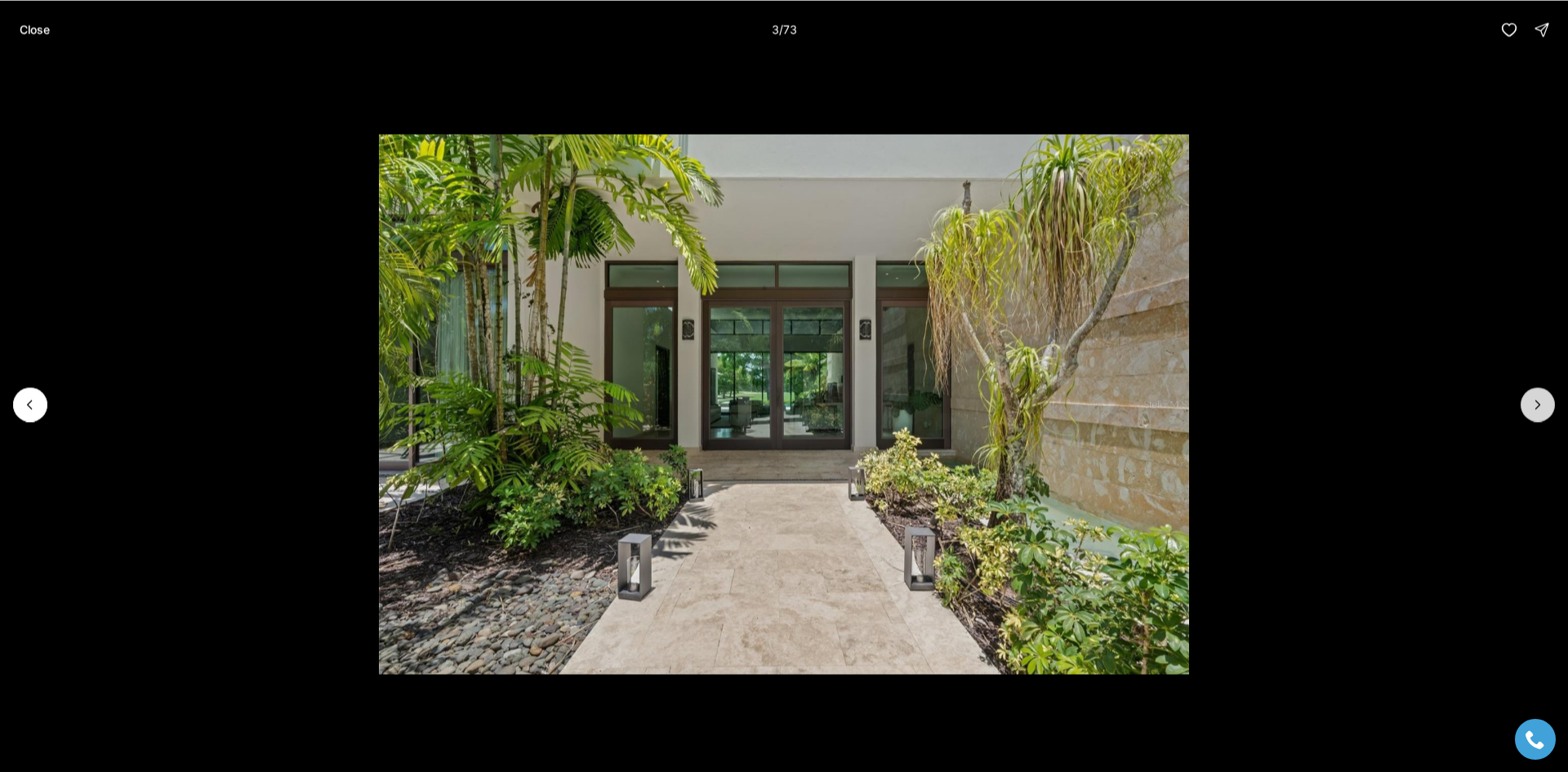
click at [1533, 407] on icon "Next slide" at bounding box center [1537, 404] width 16 height 16
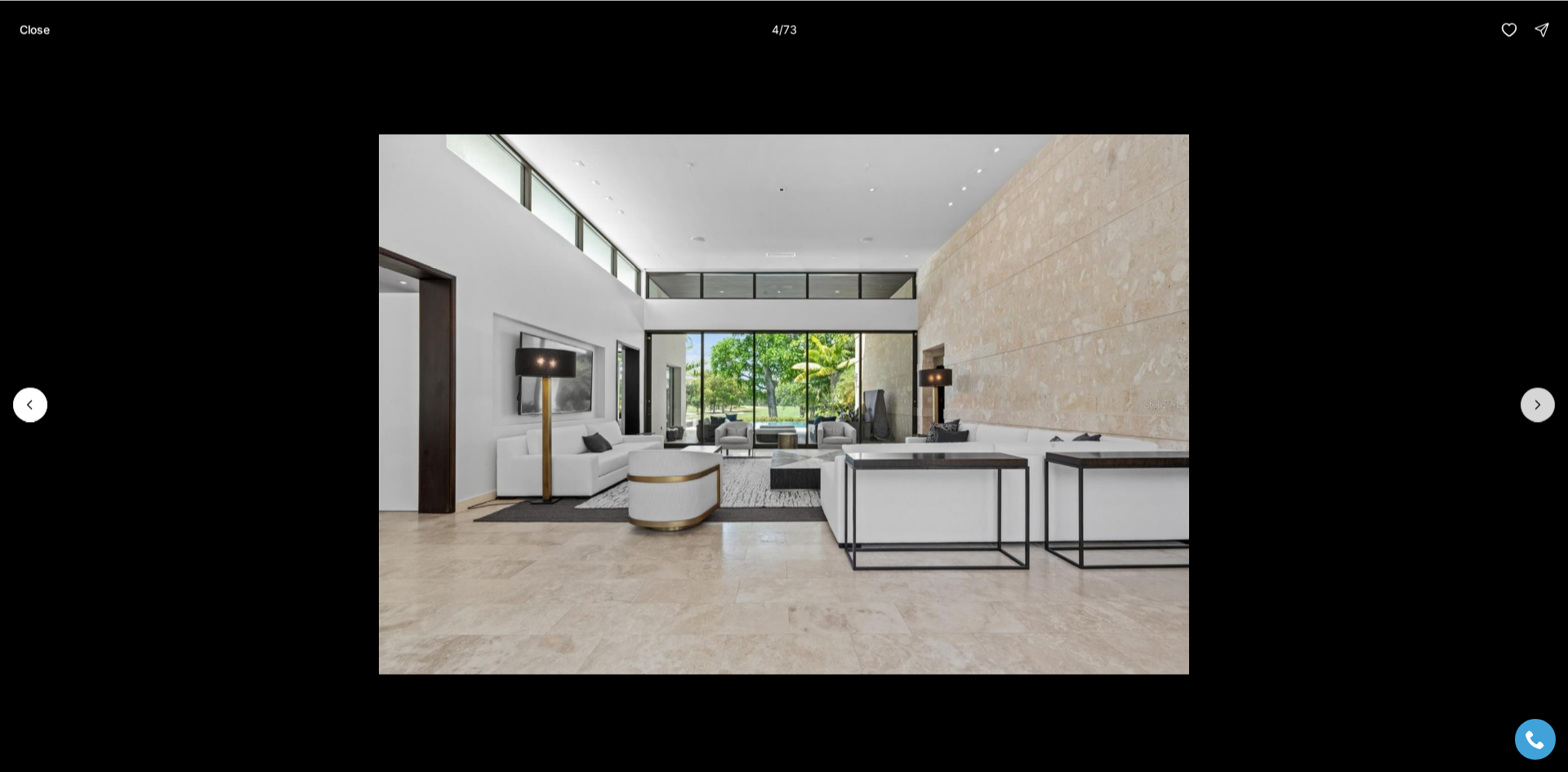
click at [1533, 407] on icon "Next slide" at bounding box center [1537, 404] width 16 height 16
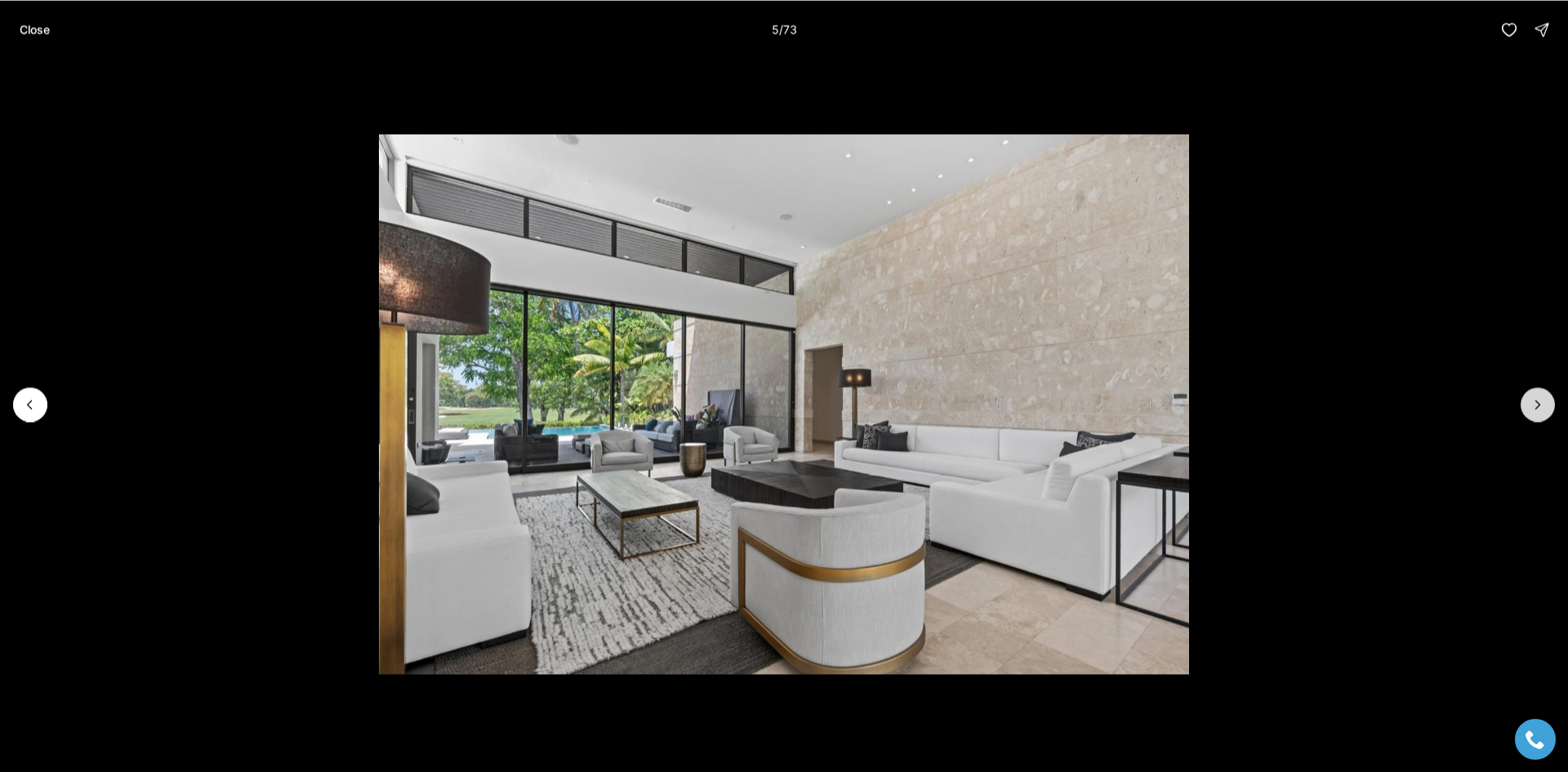
click at [1533, 407] on icon "Next slide" at bounding box center [1537, 404] width 16 height 16
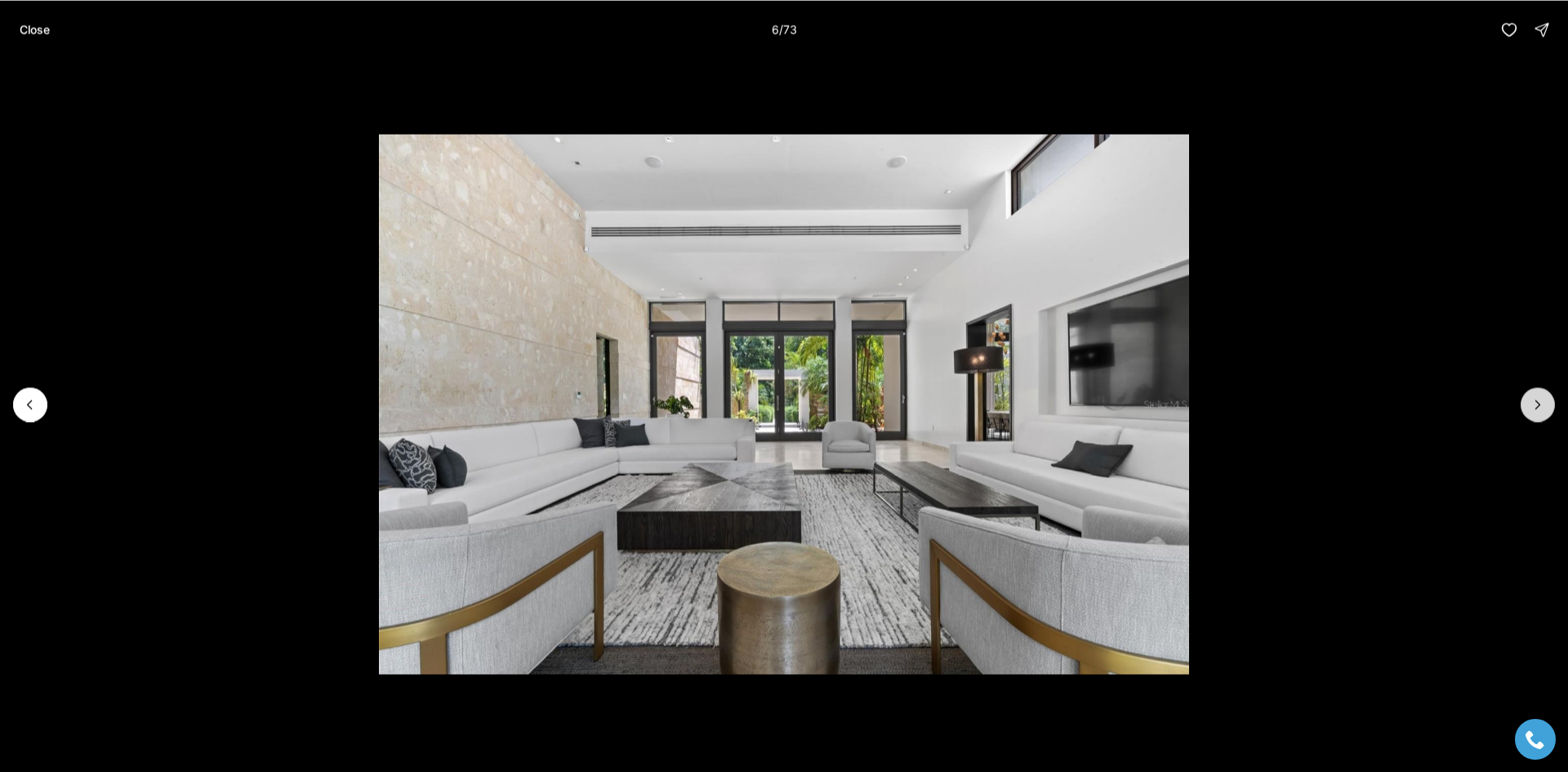
click at [1533, 407] on icon "Next slide" at bounding box center [1537, 404] width 16 height 16
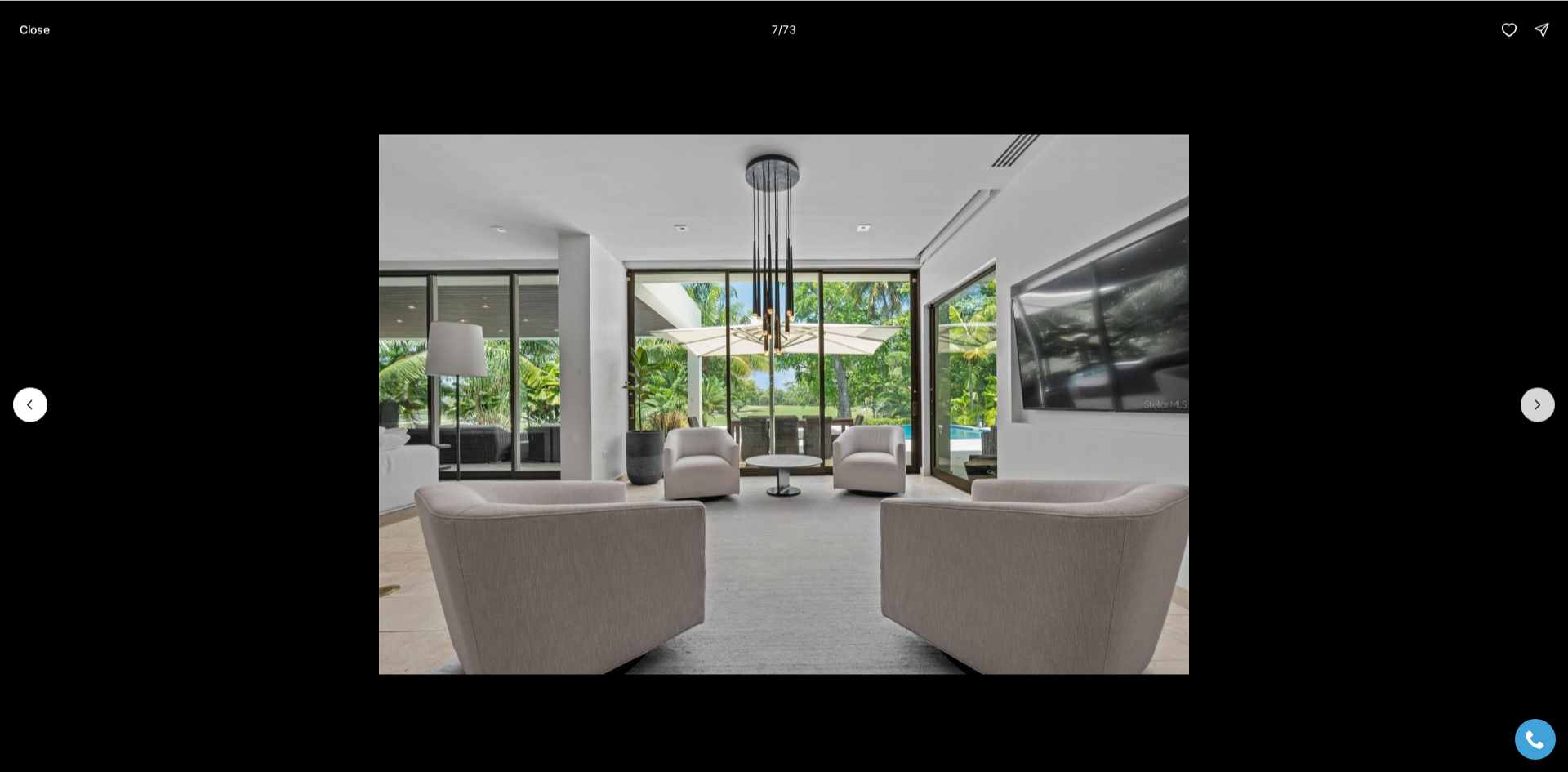
click at [1533, 407] on icon "Next slide" at bounding box center [1537, 404] width 16 height 16
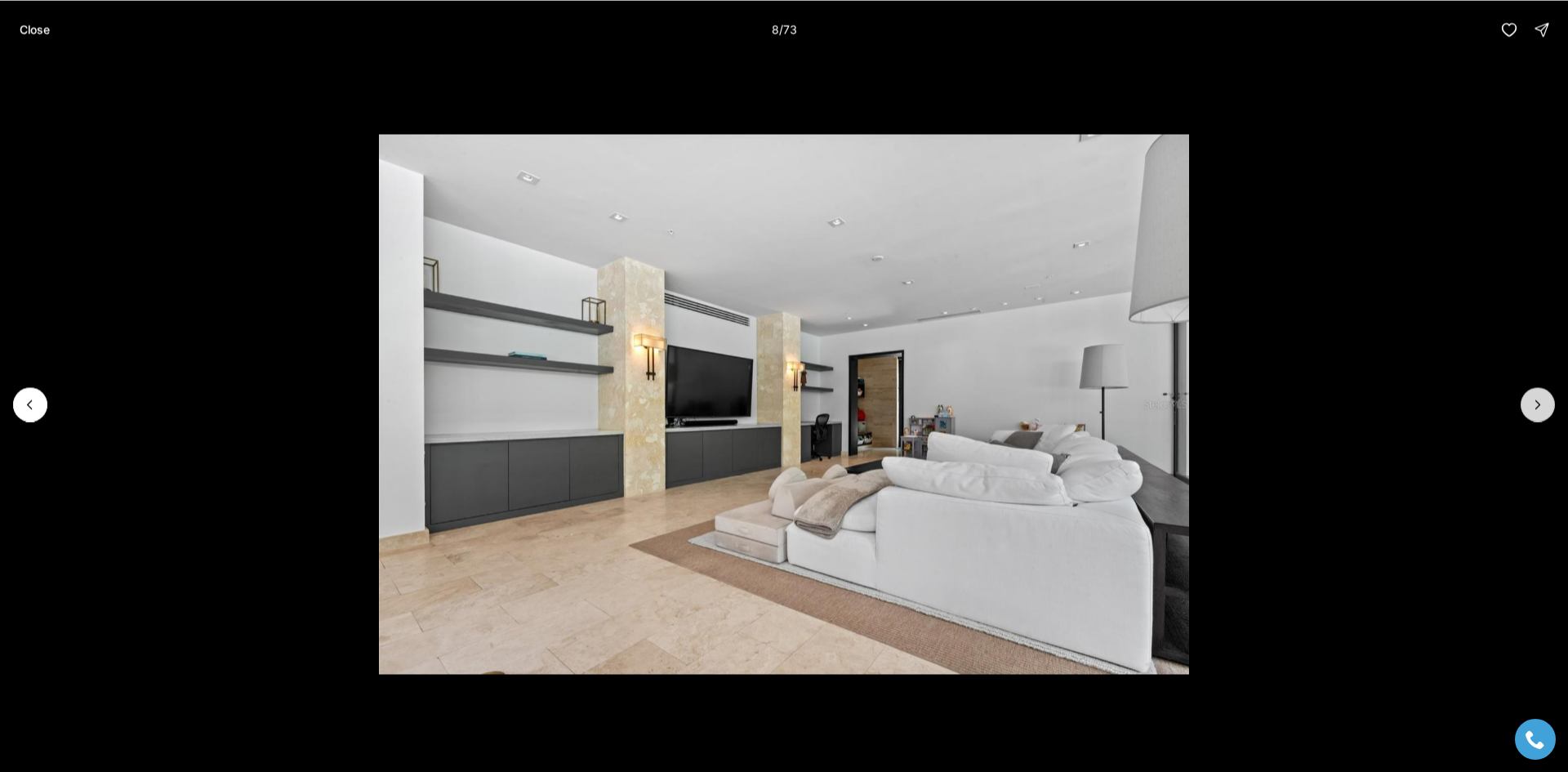
click at [1533, 407] on icon "Next slide" at bounding box center [1537, 404] width 16 height 16
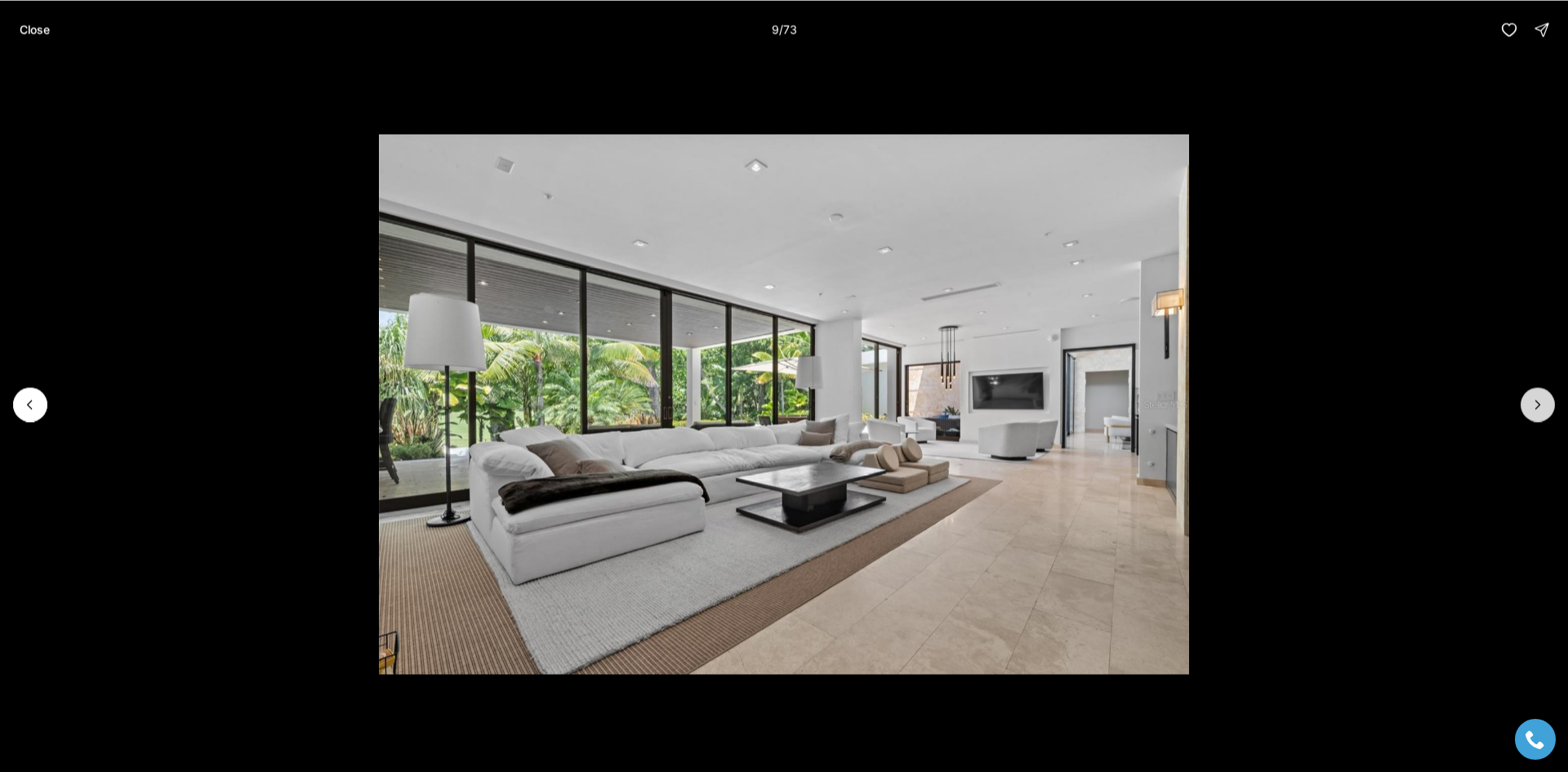
click at [1536, 408] on icon "Next slide" at bounding box center [1538, 404] width 4 height 8
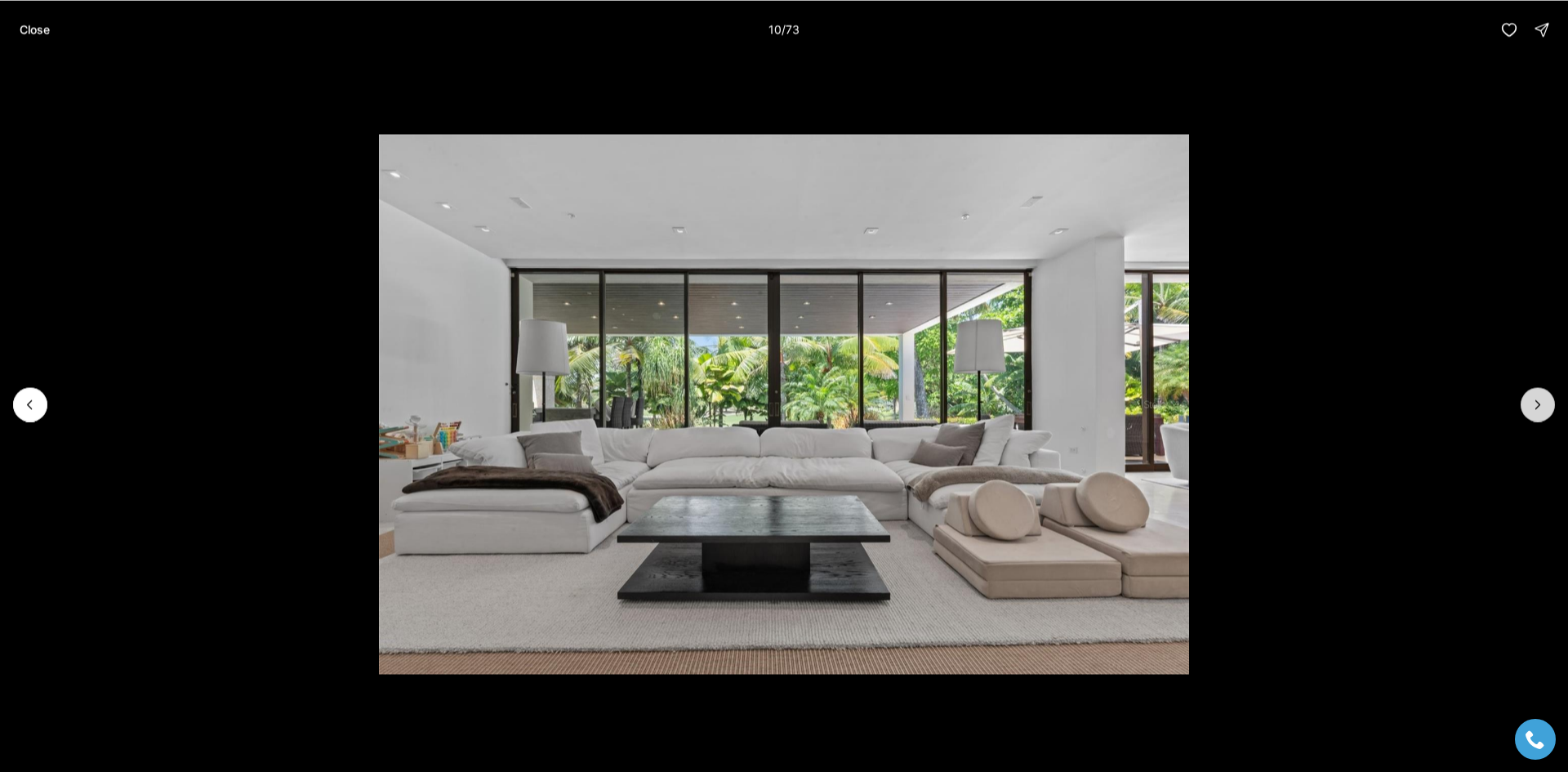
click at [1536, 407] on icon "Next slide" at bounding box center [1538, 404] width 4 height 8
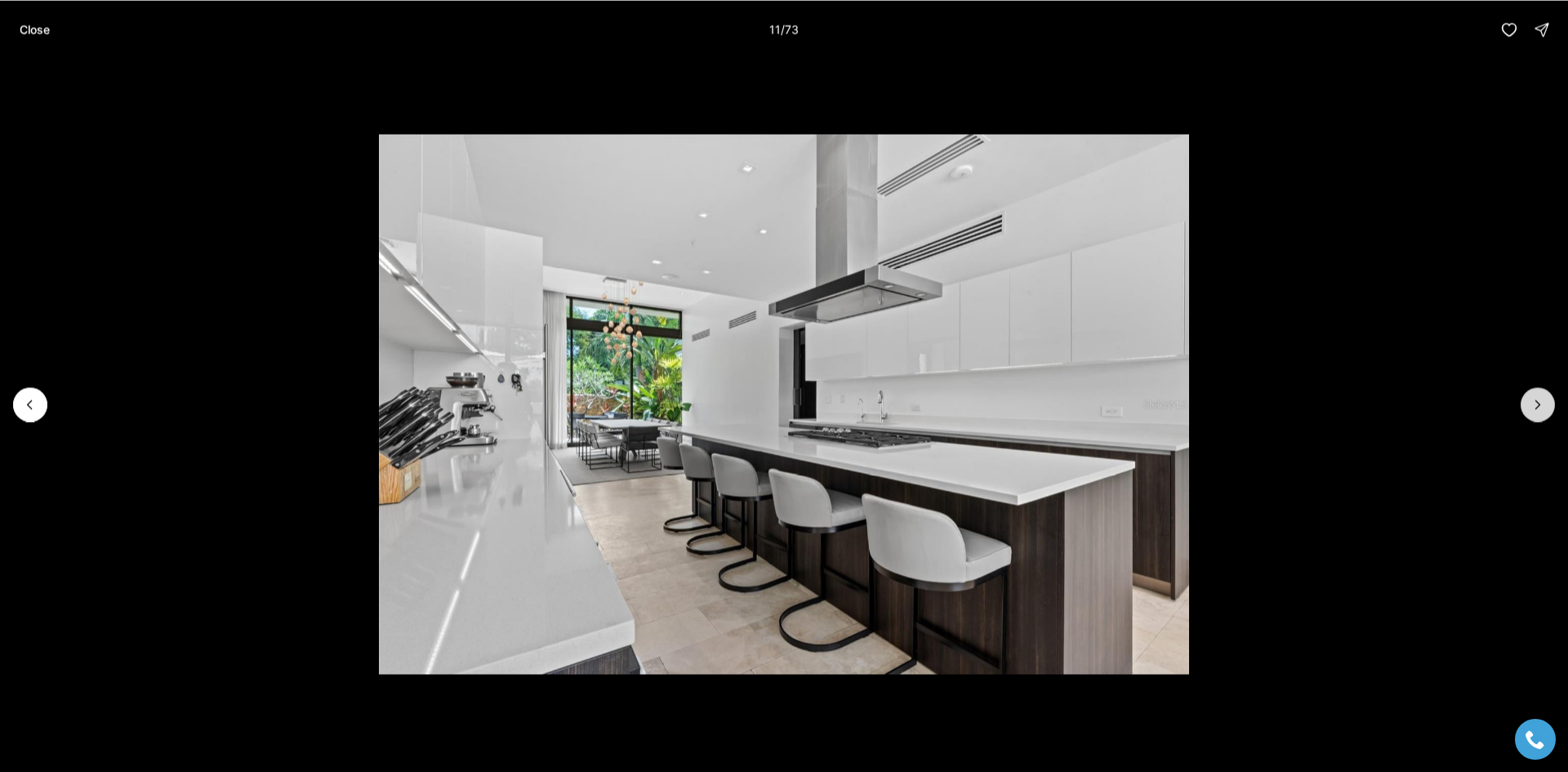
click at [1536, 407] on icon "Next slide" at bounding box center [1538, 404] width 4 height 8
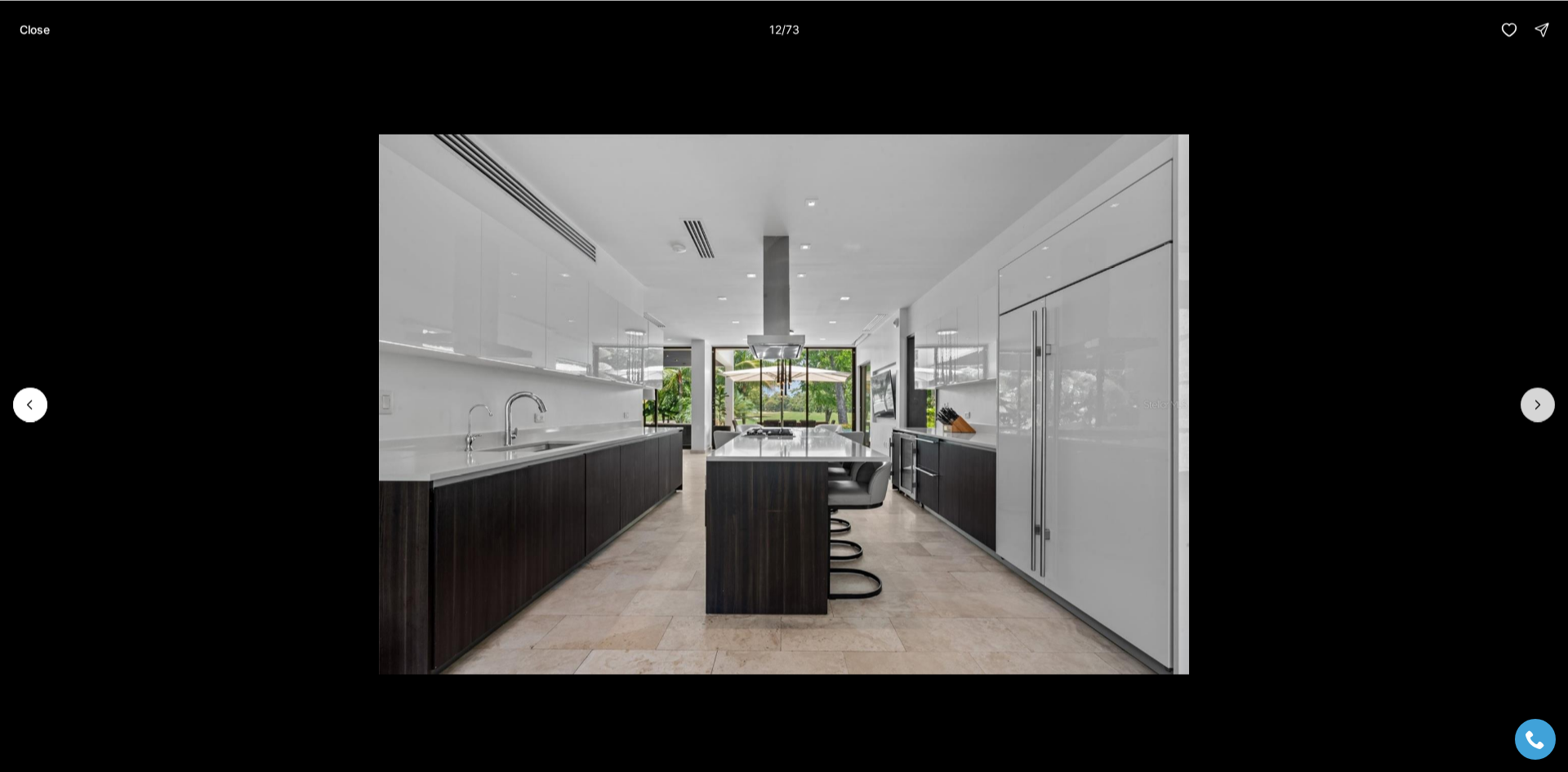
click at [1536, 407] on icon "Next slide" at bounding box center [1538, 404] width 4 height 8
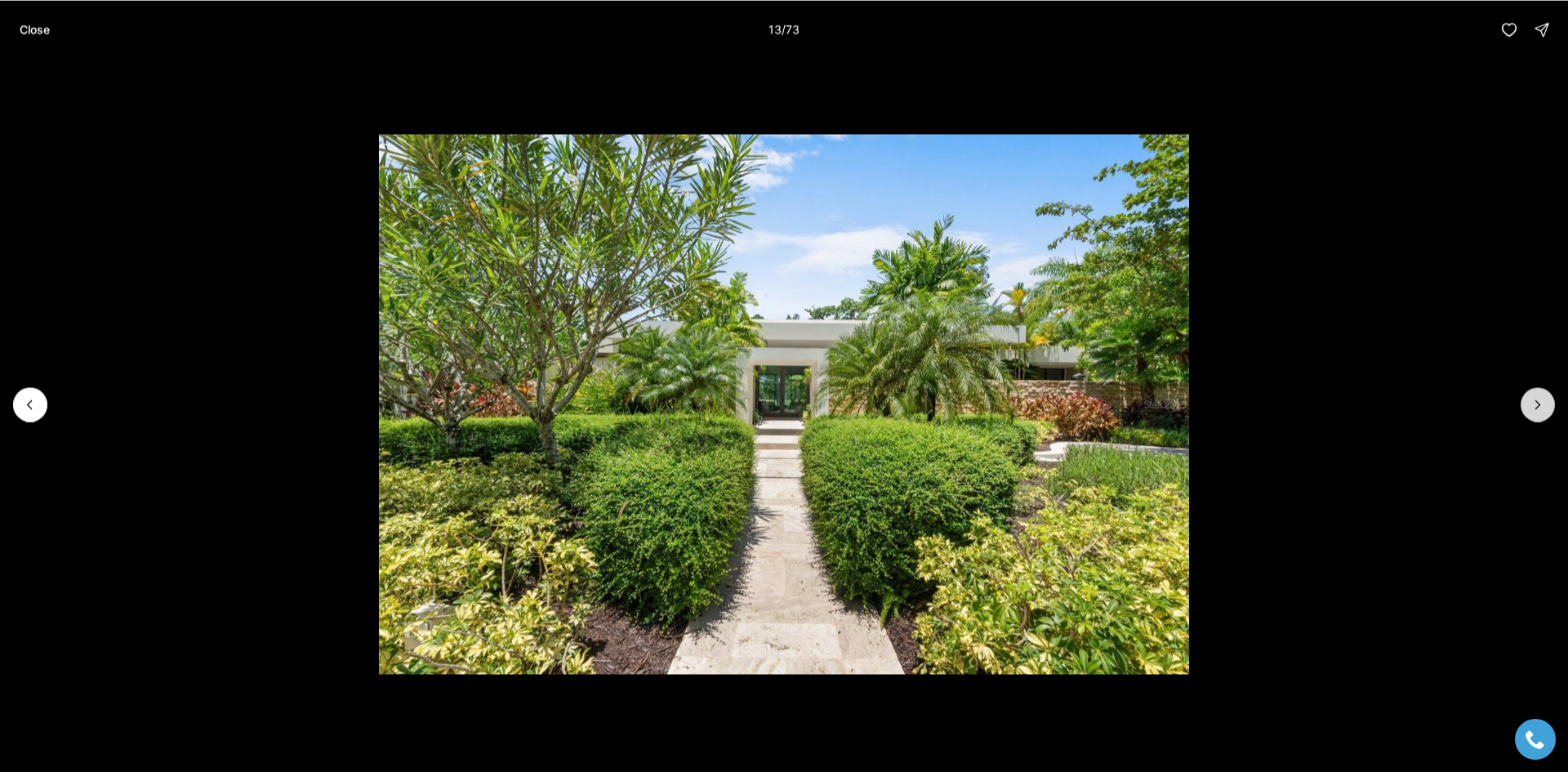
click at [1536, 407] on icon "Next slide" at bounding box center [1538, 404] width 4 height 8
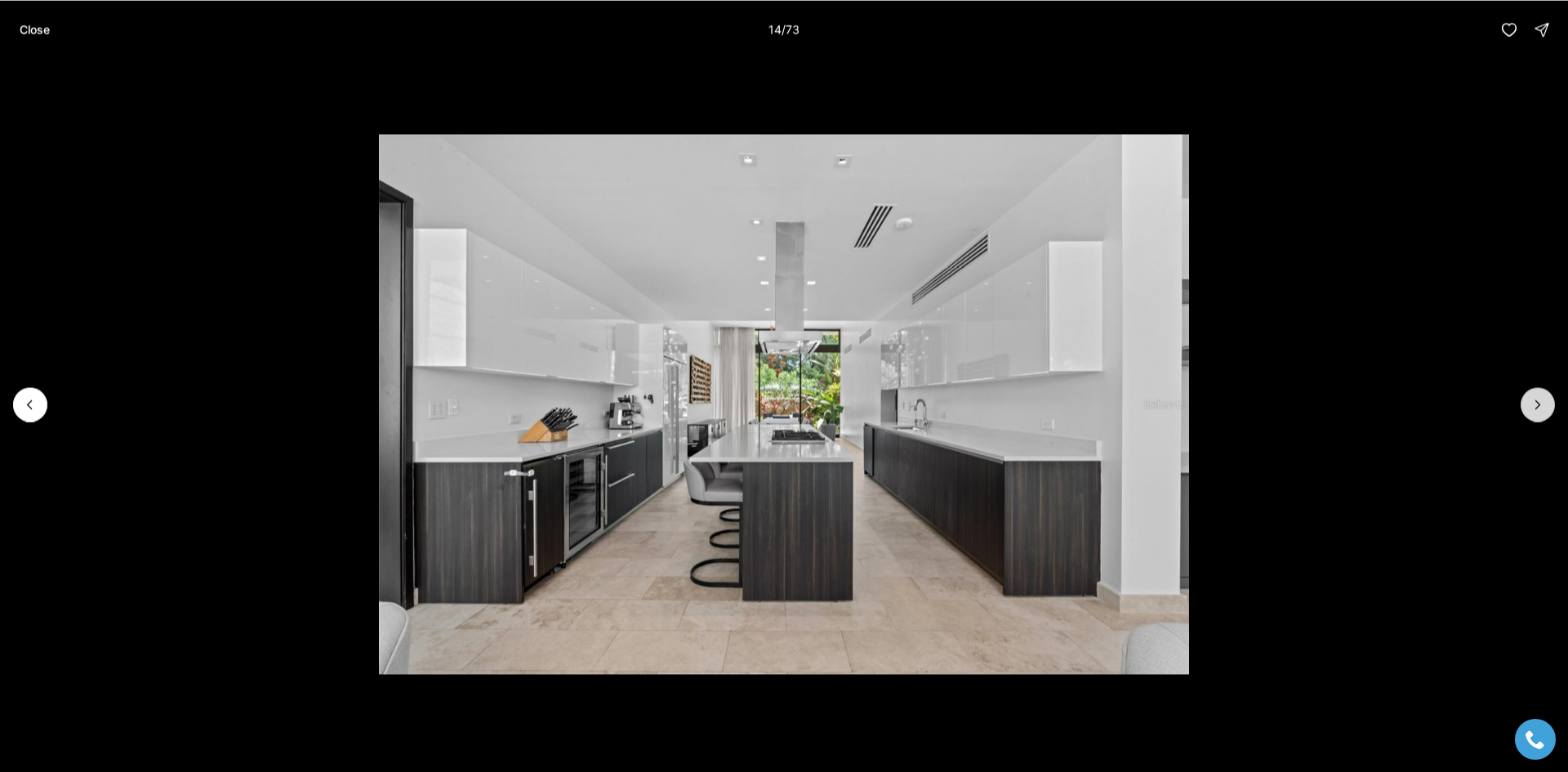
click at [1536, 407] on icon "Next slide" at bounding box center [1538, 404] width 4 height 8
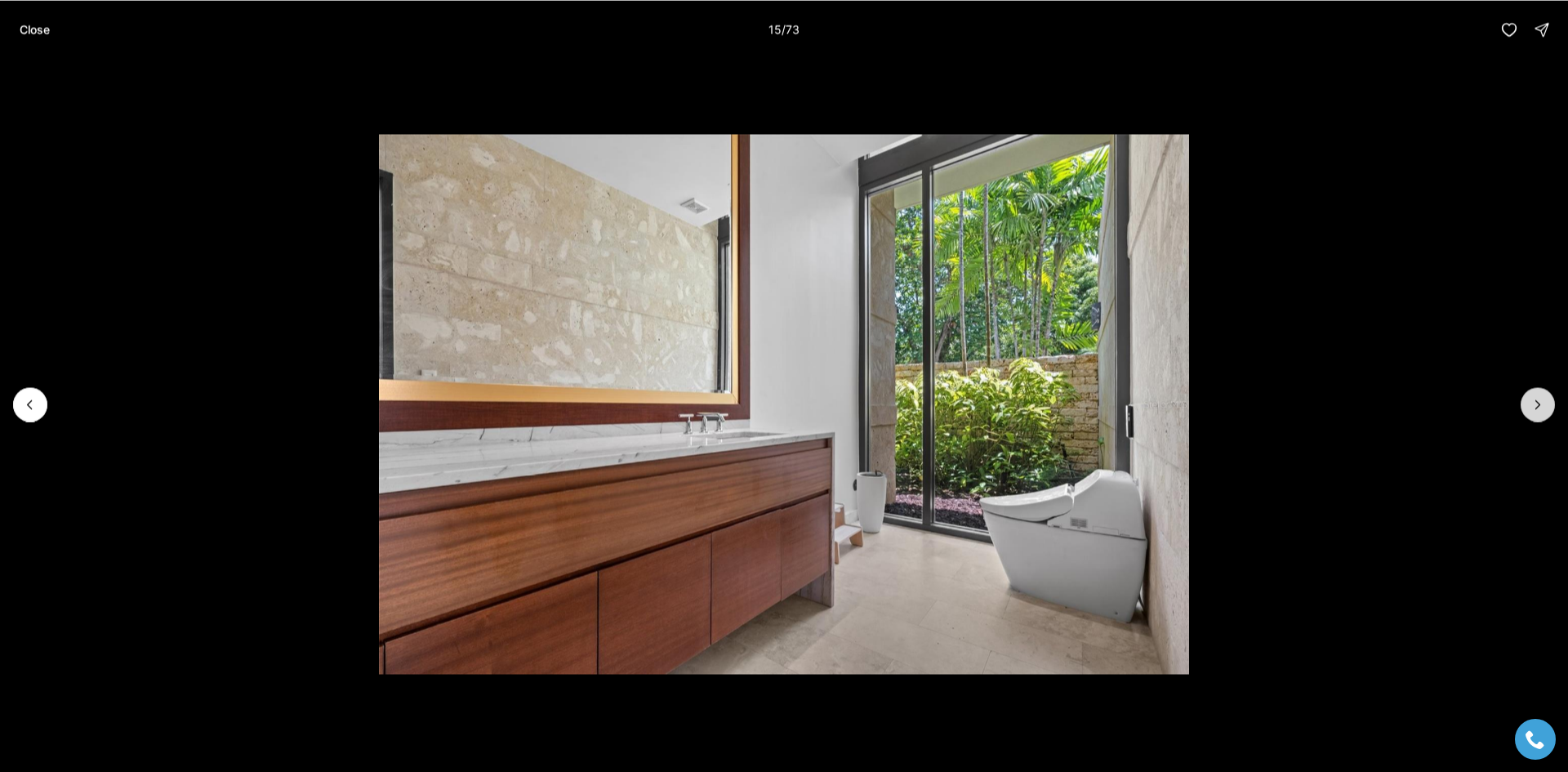
click at [1536, 407] on icon "Next slide" at bounding box center [1538, 404] width 4 height 8
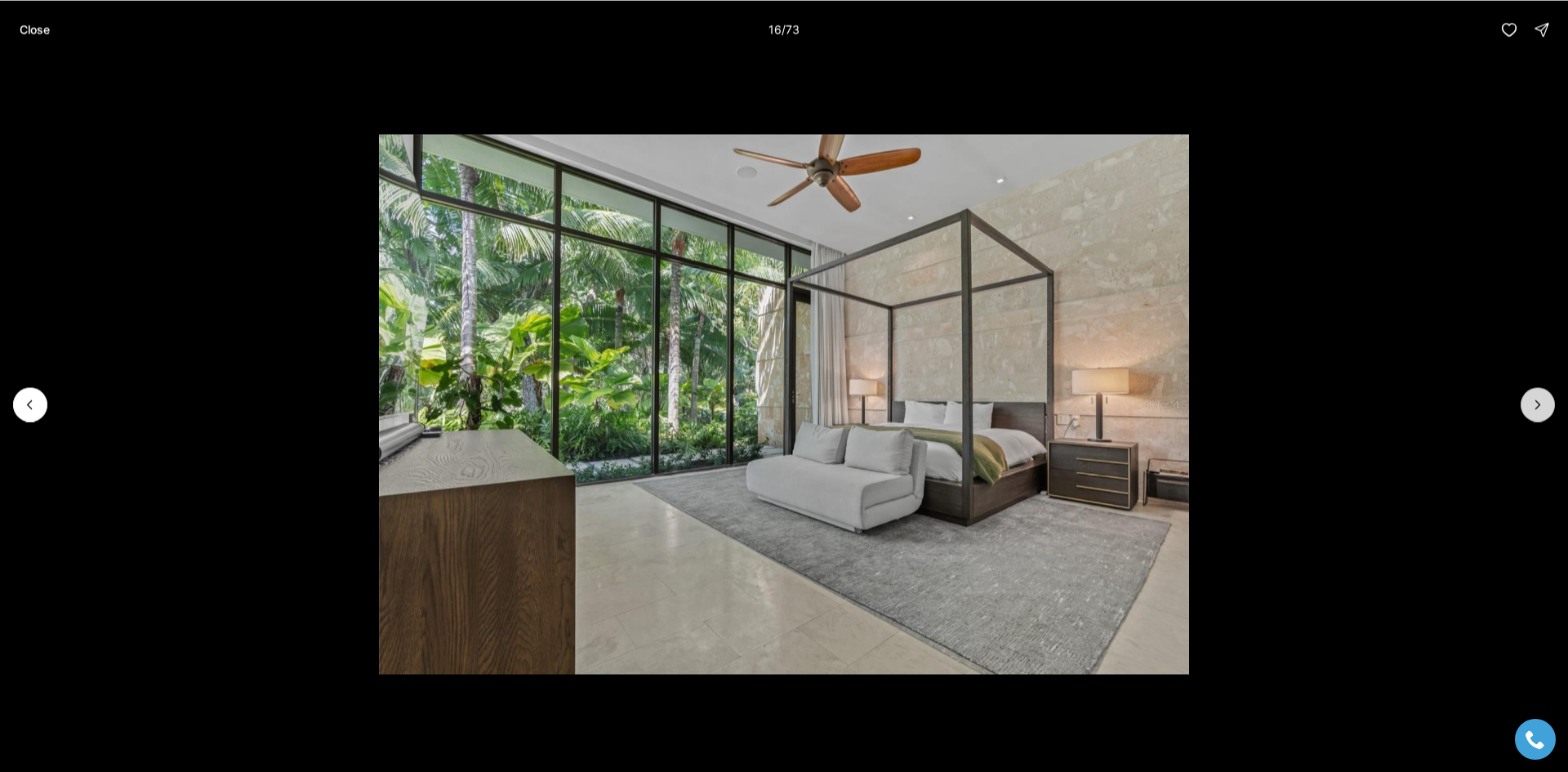
click at [1536, 407] on icon "Next slide" at bounding box center [1538, 404] width 4 height 8
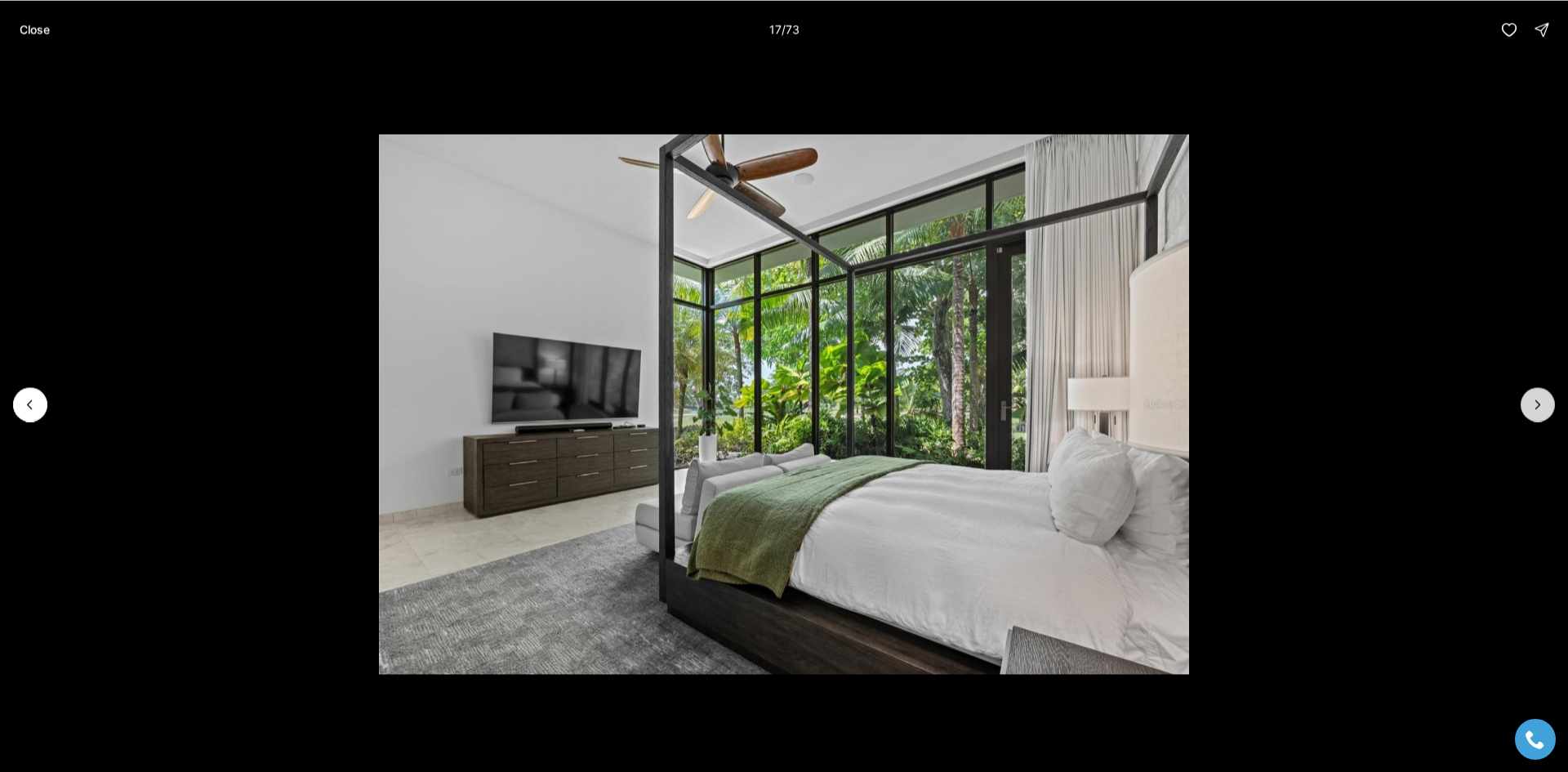
click at [1536, 407] on icon "Next slide" at bounding box center [1538, 404] width 4 height 8
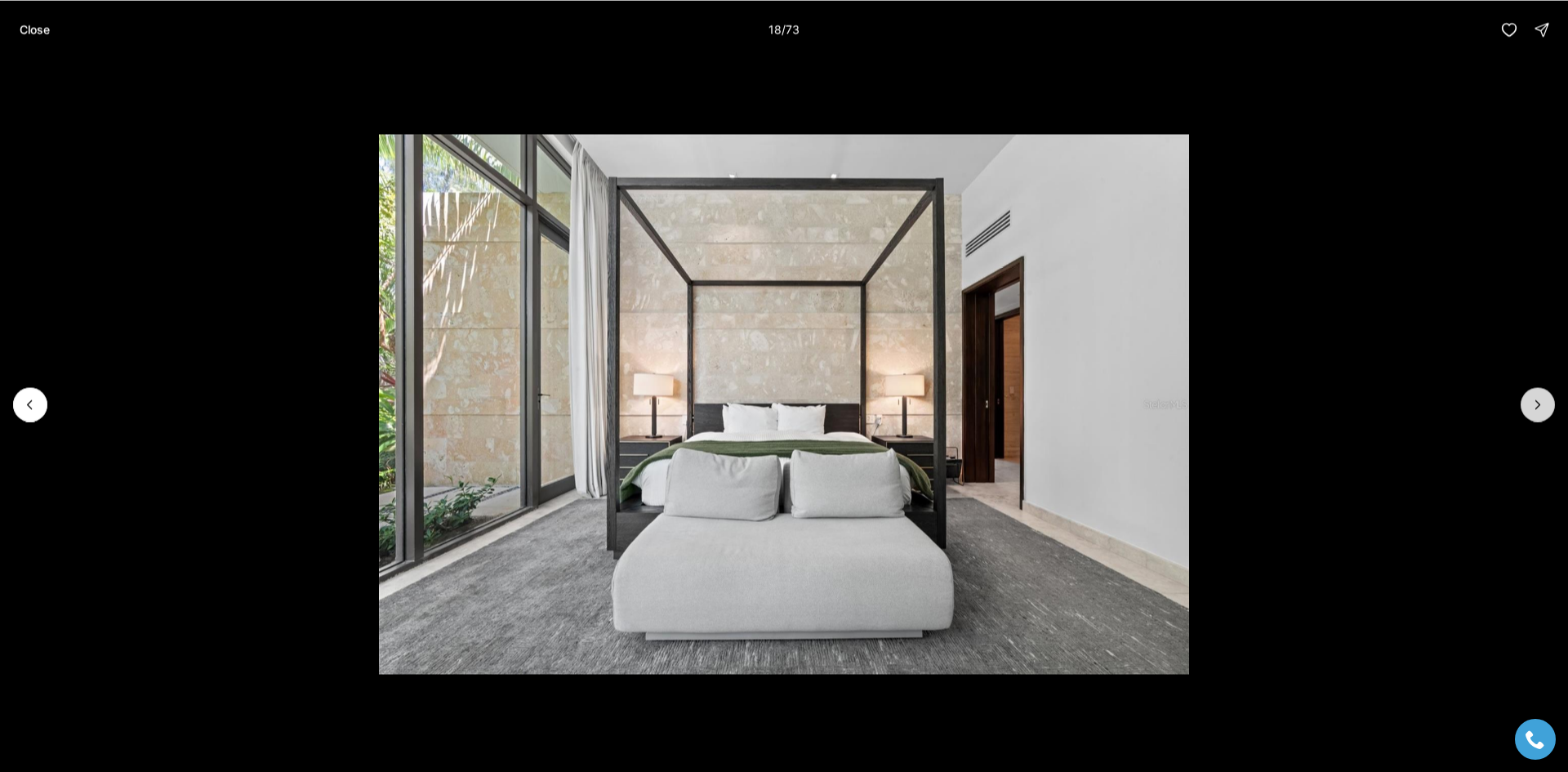
click at [1536, 407] on icon "Next slide" at bounding box center [1538, 404] width 4 height 8
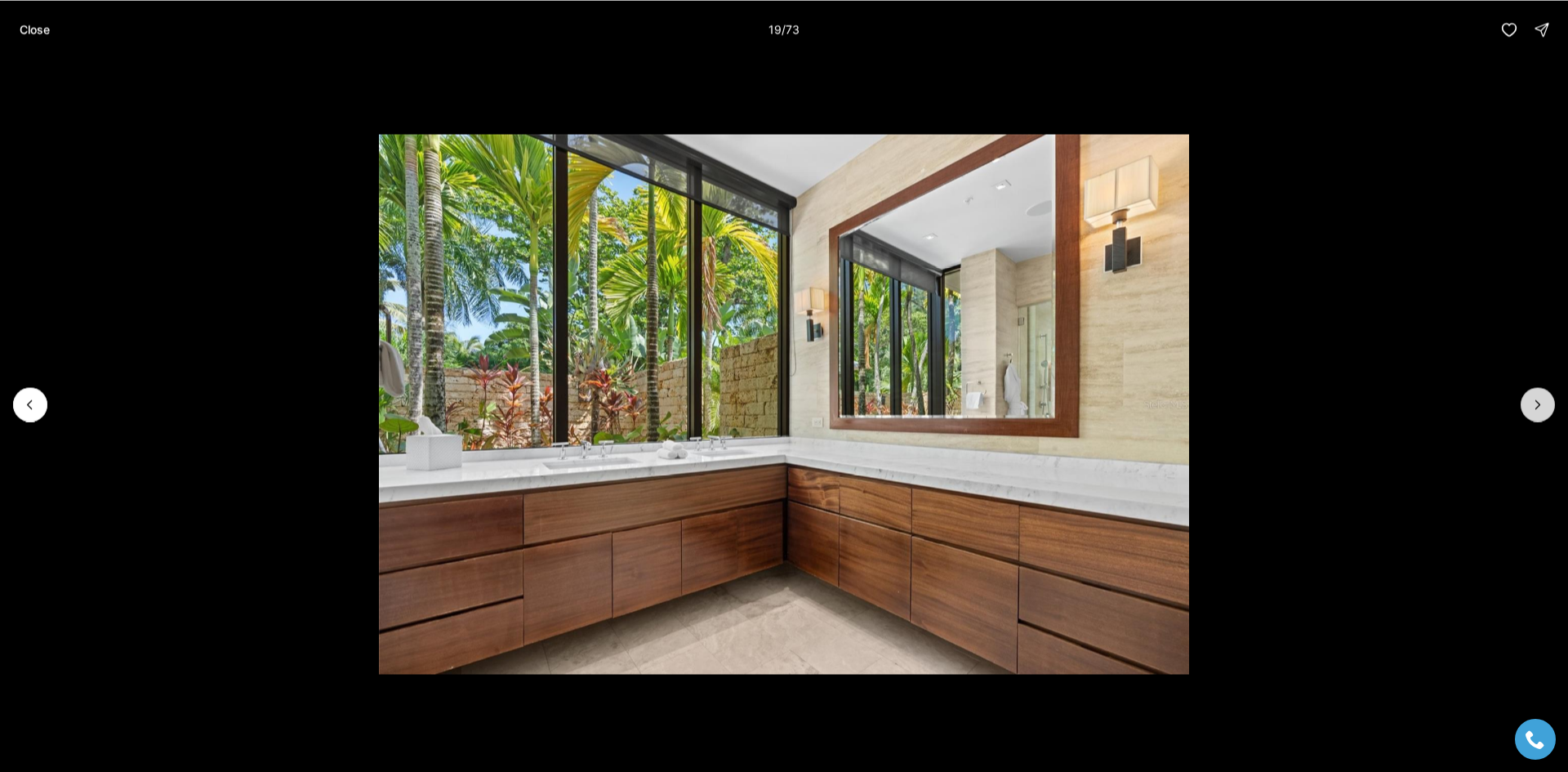
click at [1536, 407] on icon "Next slide" at bounding box center [1538, 404] width 4 height 8
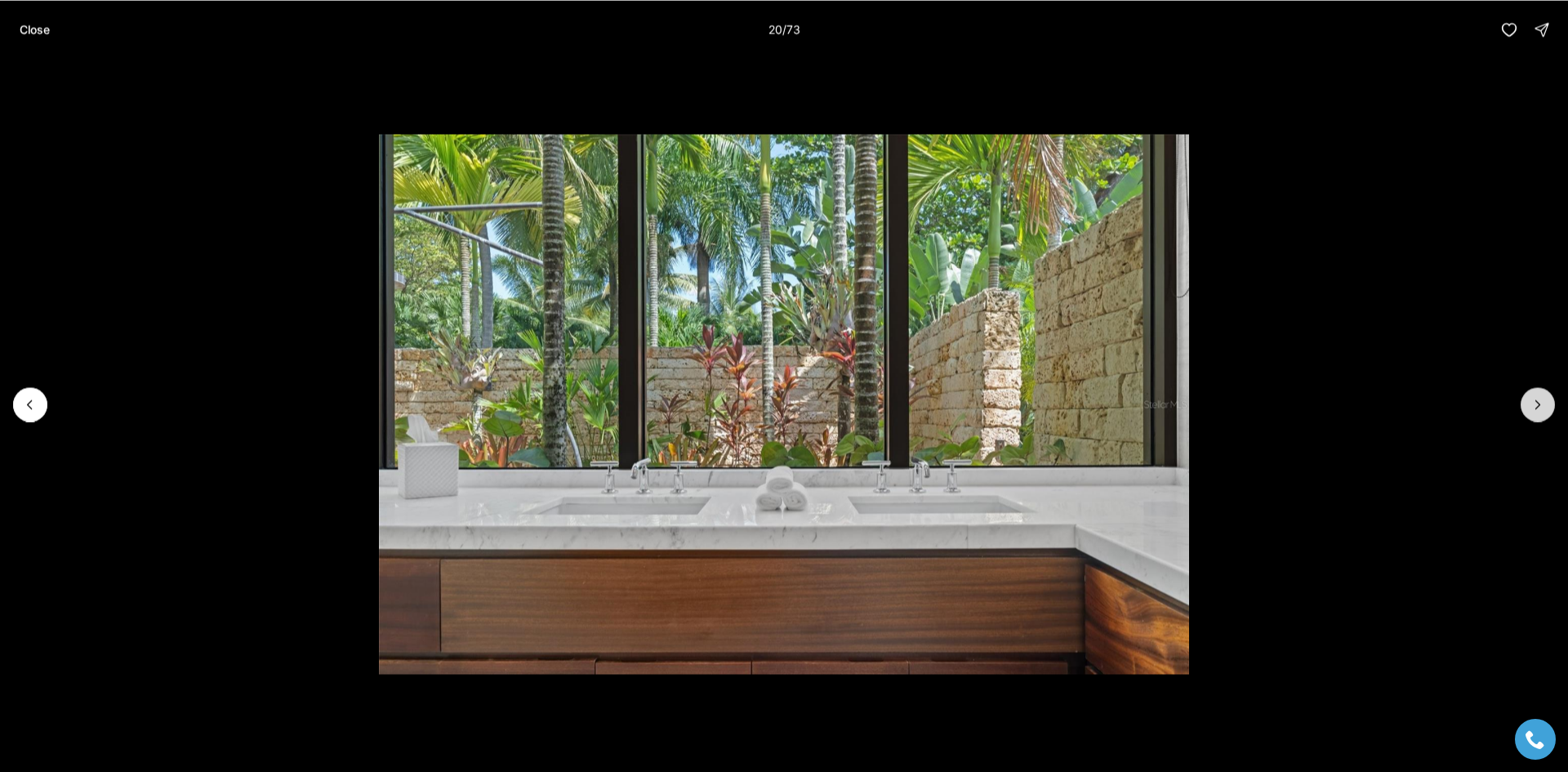
click at [1536, 407] on icon "Next slide" at bounding box center [1538, 404] width 4 height 8
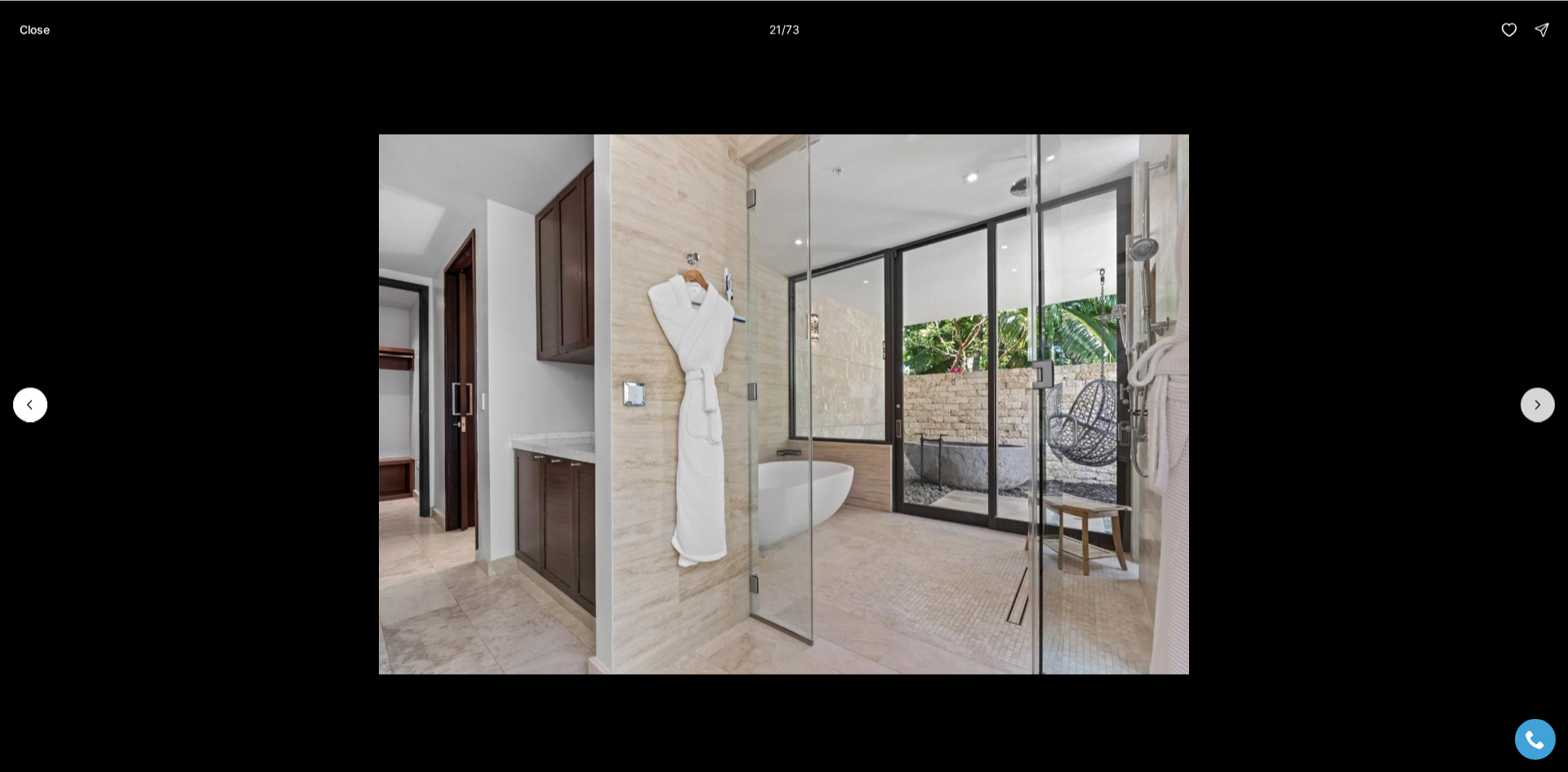
click at [1536, 407] on icon "Next slide" at bounding box center [1538, 404] width 4 height 8
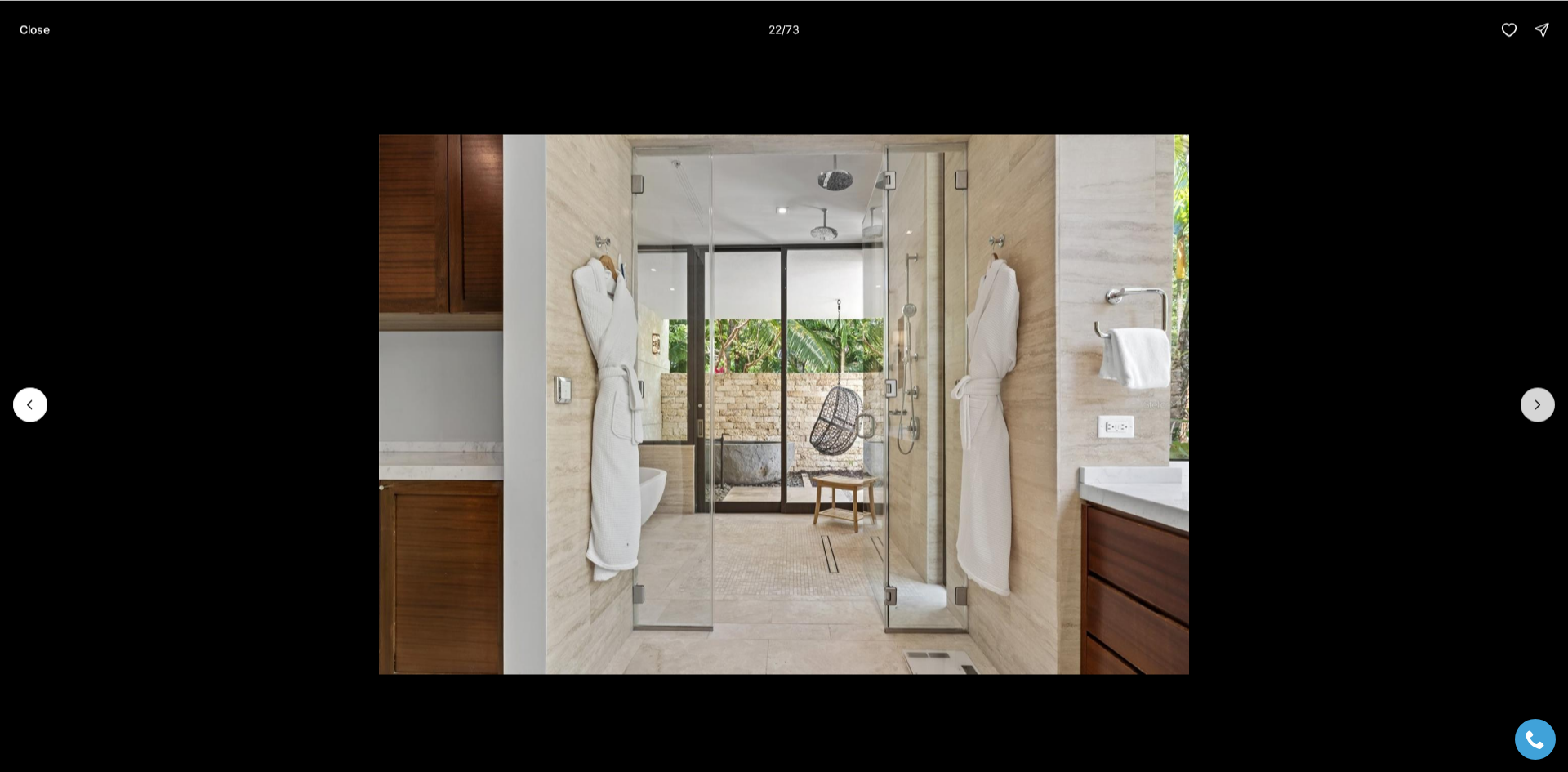
click at [1536, 407] on icon "Next slide" at bounding box center [1538, 404] width 4 height 8
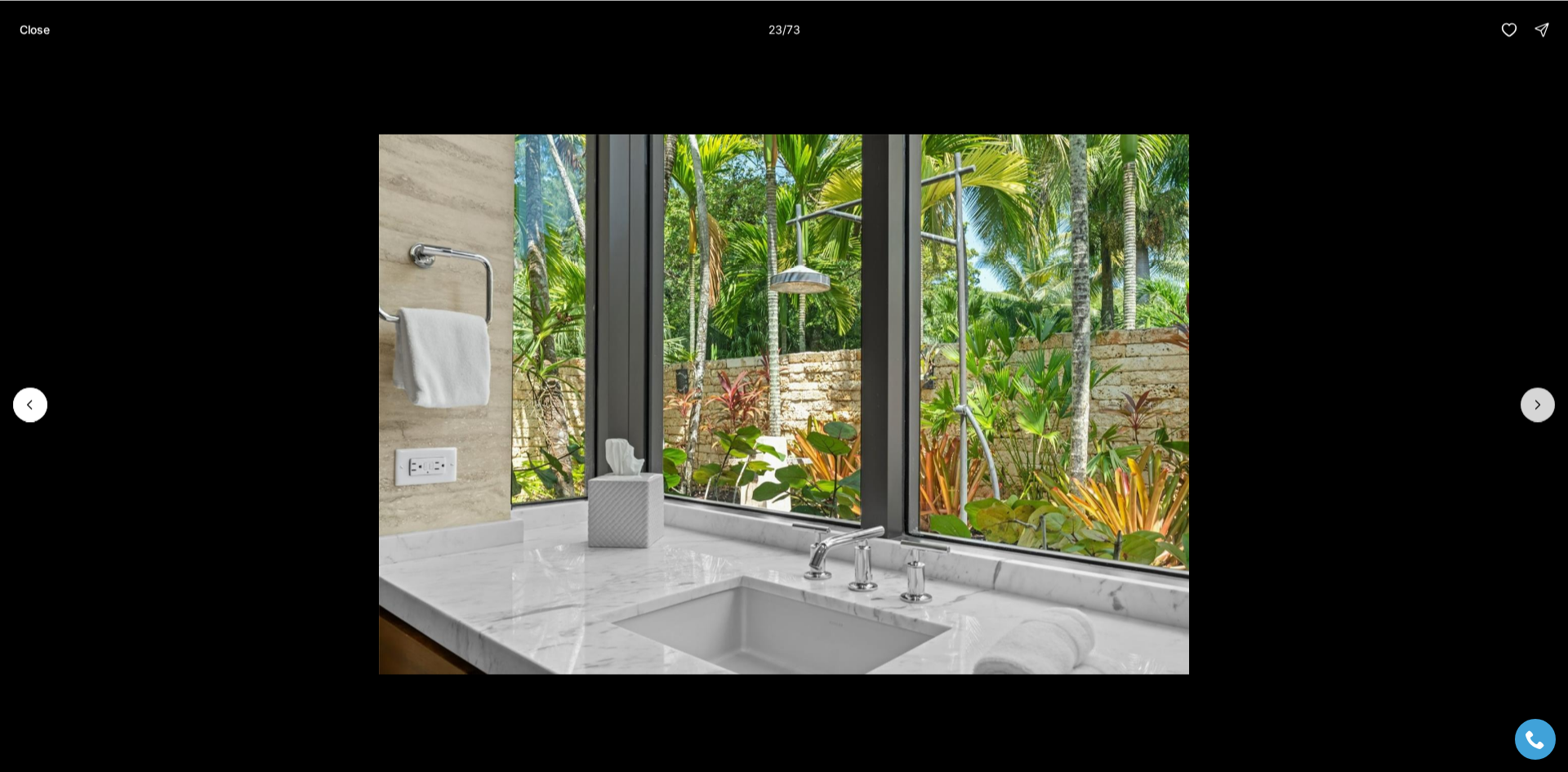
click at [1536, 407] on icon "Next slide" at bounding box center [1538, 404] width 4 height 8
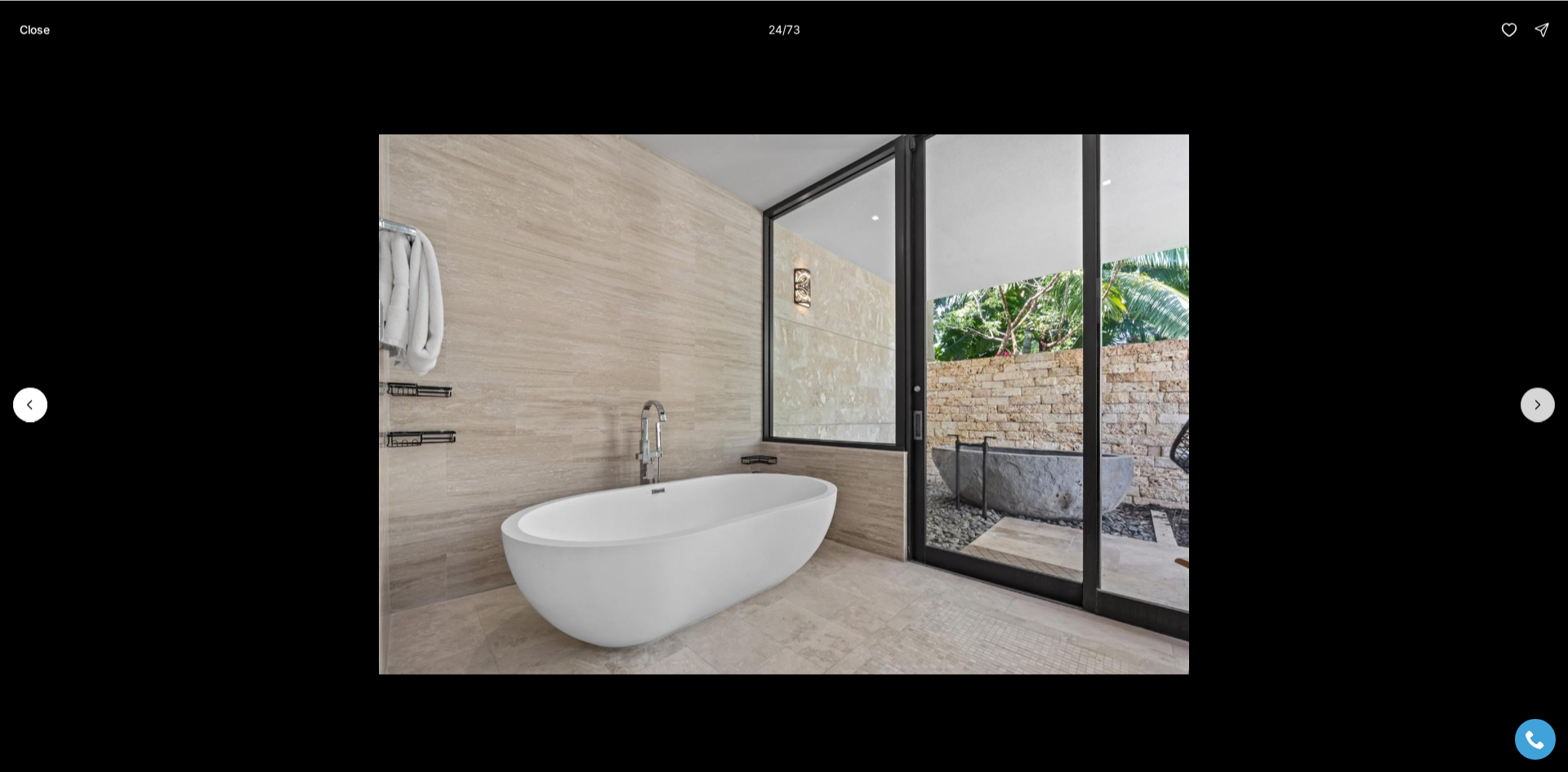
click at [1536, 407] on icon "Next slide" at bounding box center [1538, 404] width 4 height 8
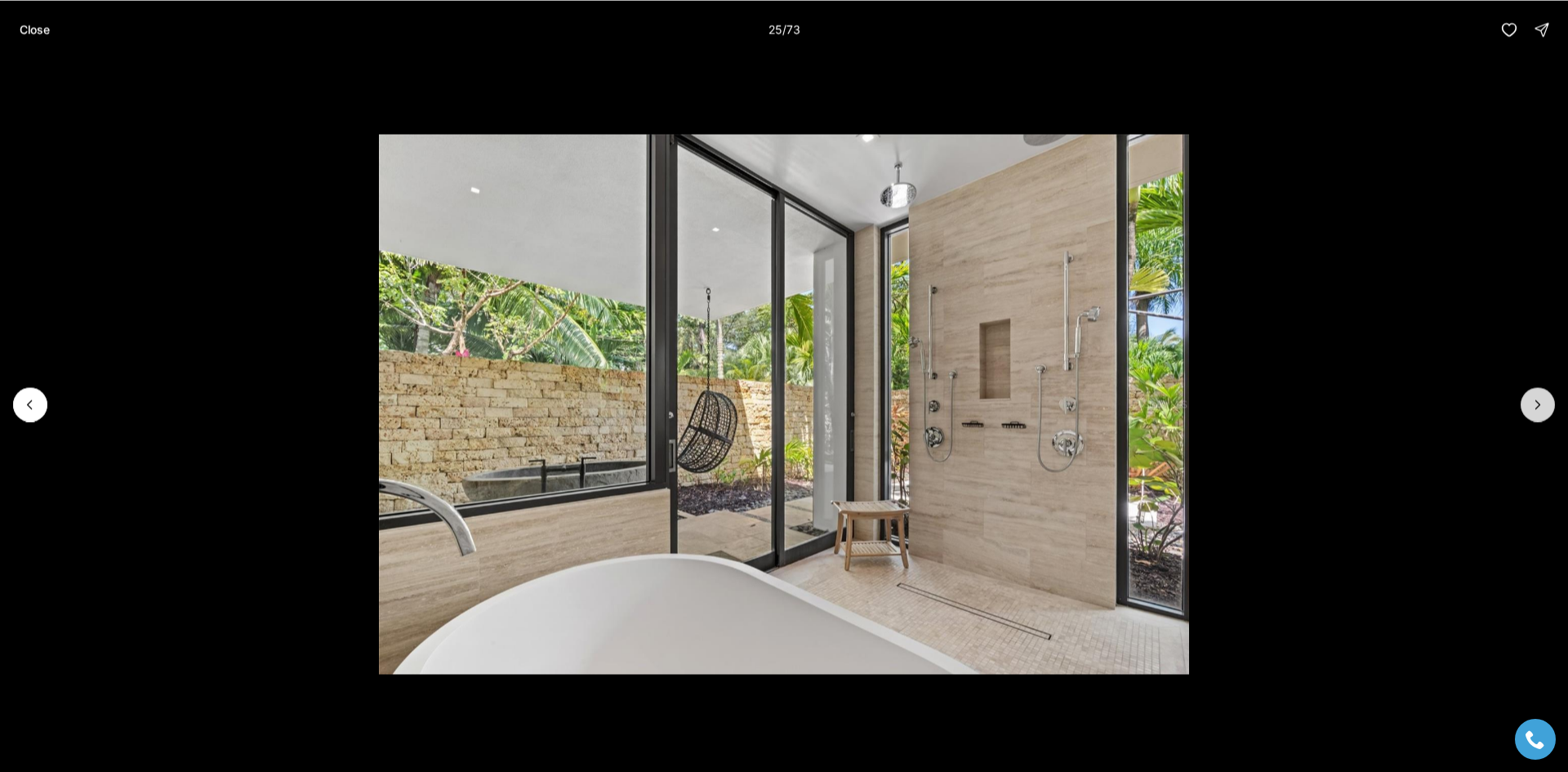
click at [1536, 407] on icon "Next slide" at bounding box center [1538, 404] width 4 height 8
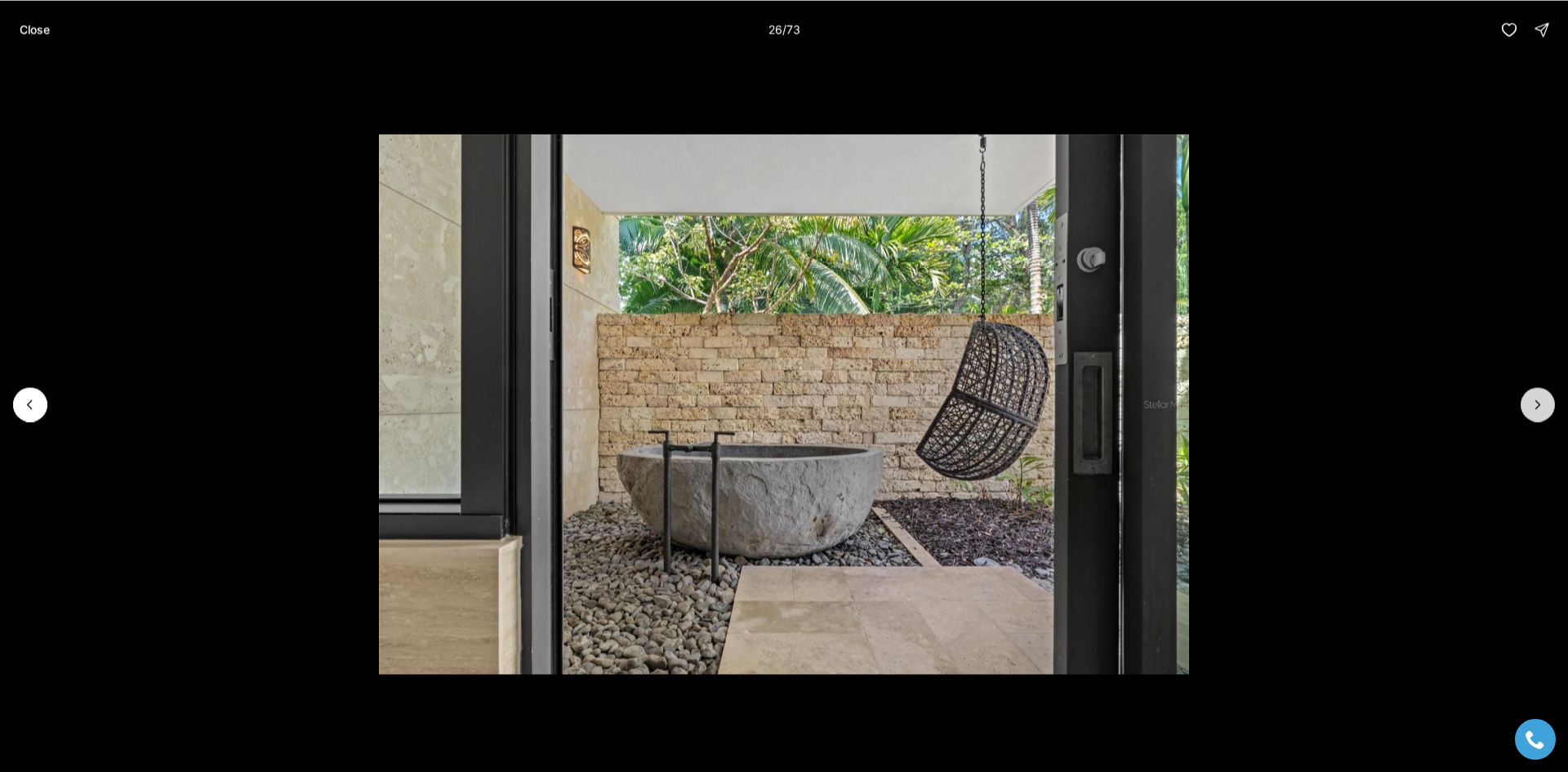
click at [1536, 407] on icon "Next slide" at bounding box center [1538, 404] width 4 height 8
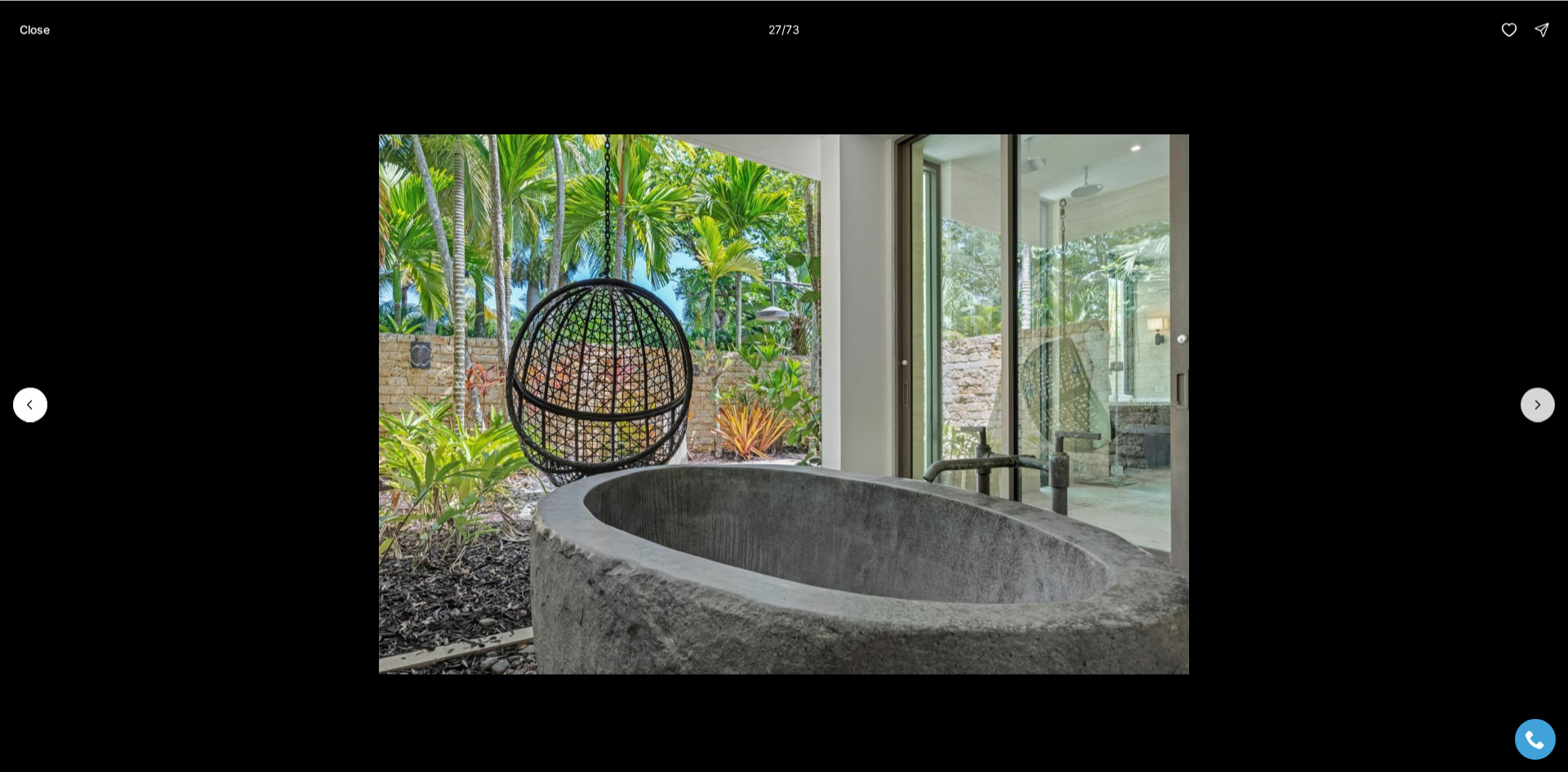
click at [1536, 407] on icon "Next slide" at bounding box center [1538, 404] width 4 height 8
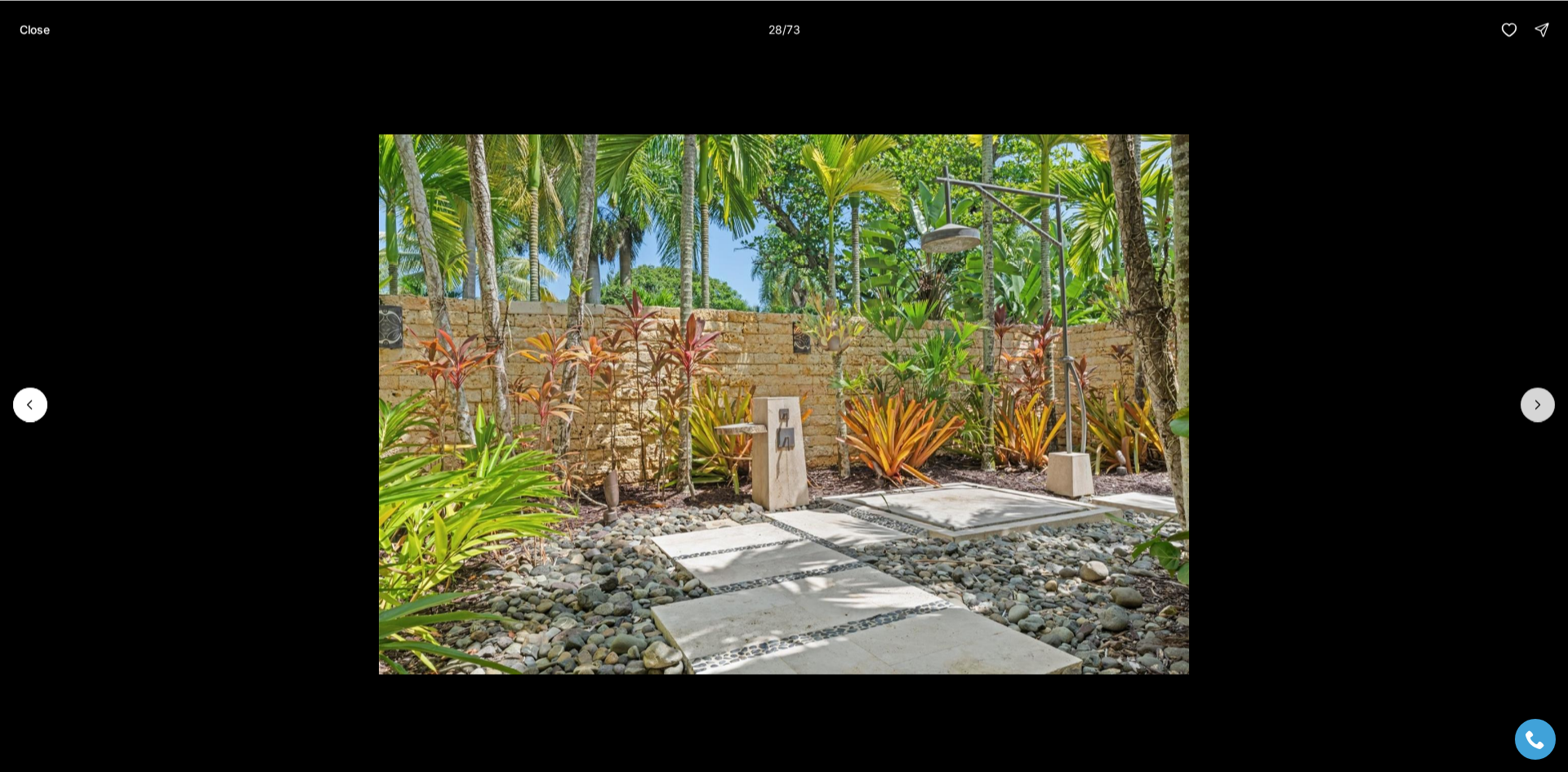
click at [1536, 407] on icon "Next slide" at bounding box center [1538, 404] width 4 height 8
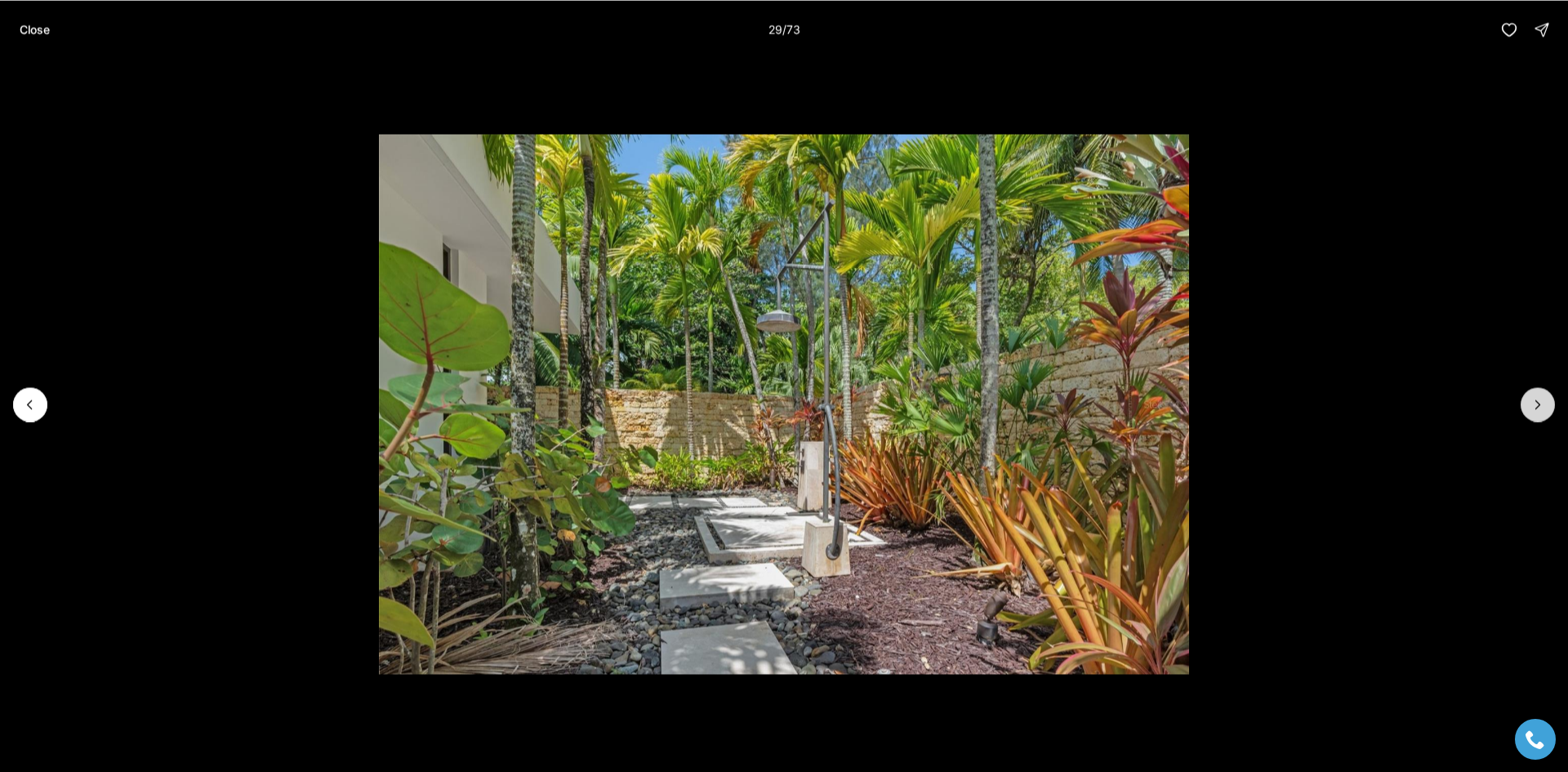
click at [1536, 407] on icon "Next slide" at bounding box center [1538, 404] width 4 height 8
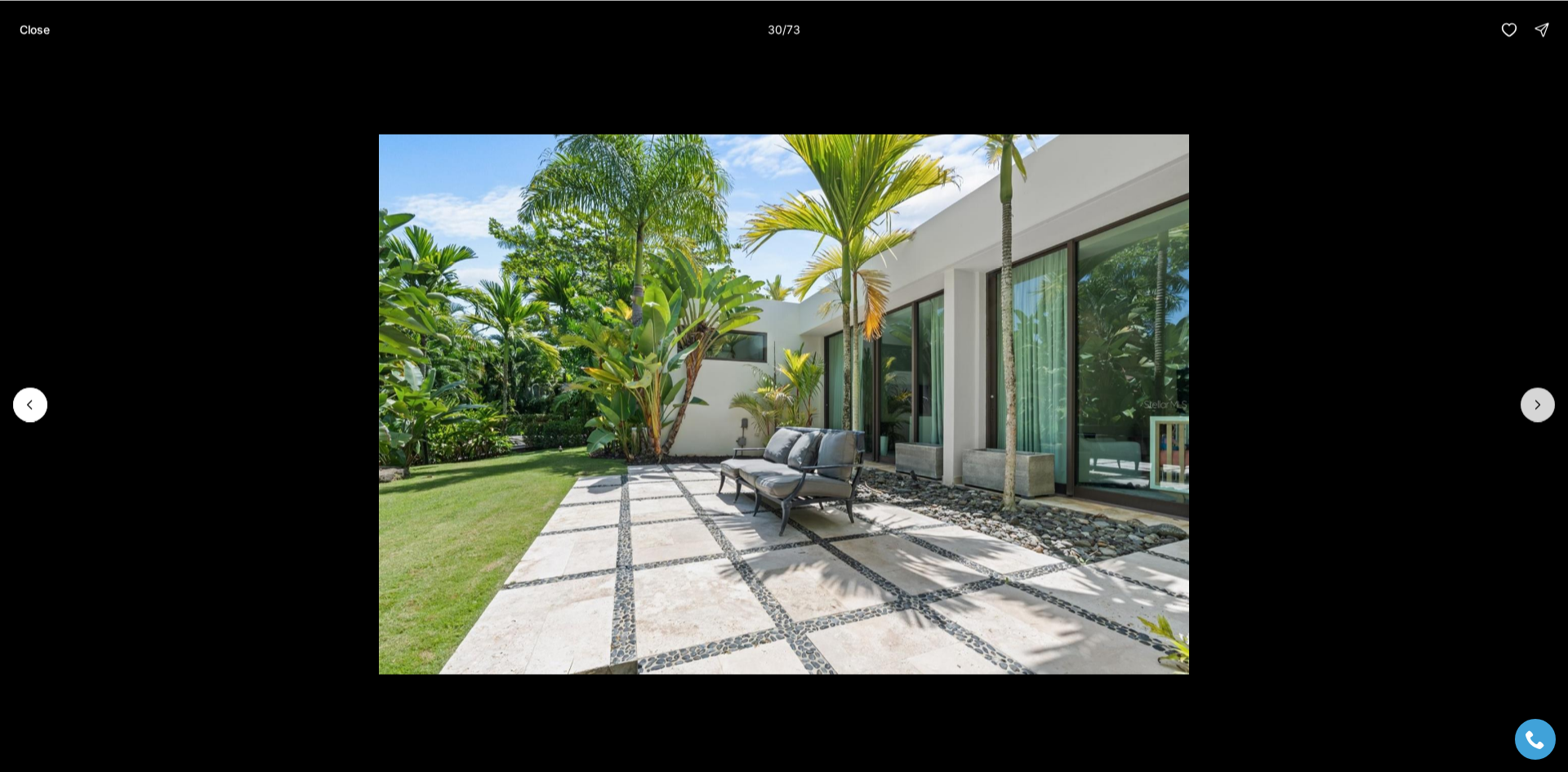
click at [1536, 407] on icon "Next slide" at bounding box center [1538, 404] width 4 height 8
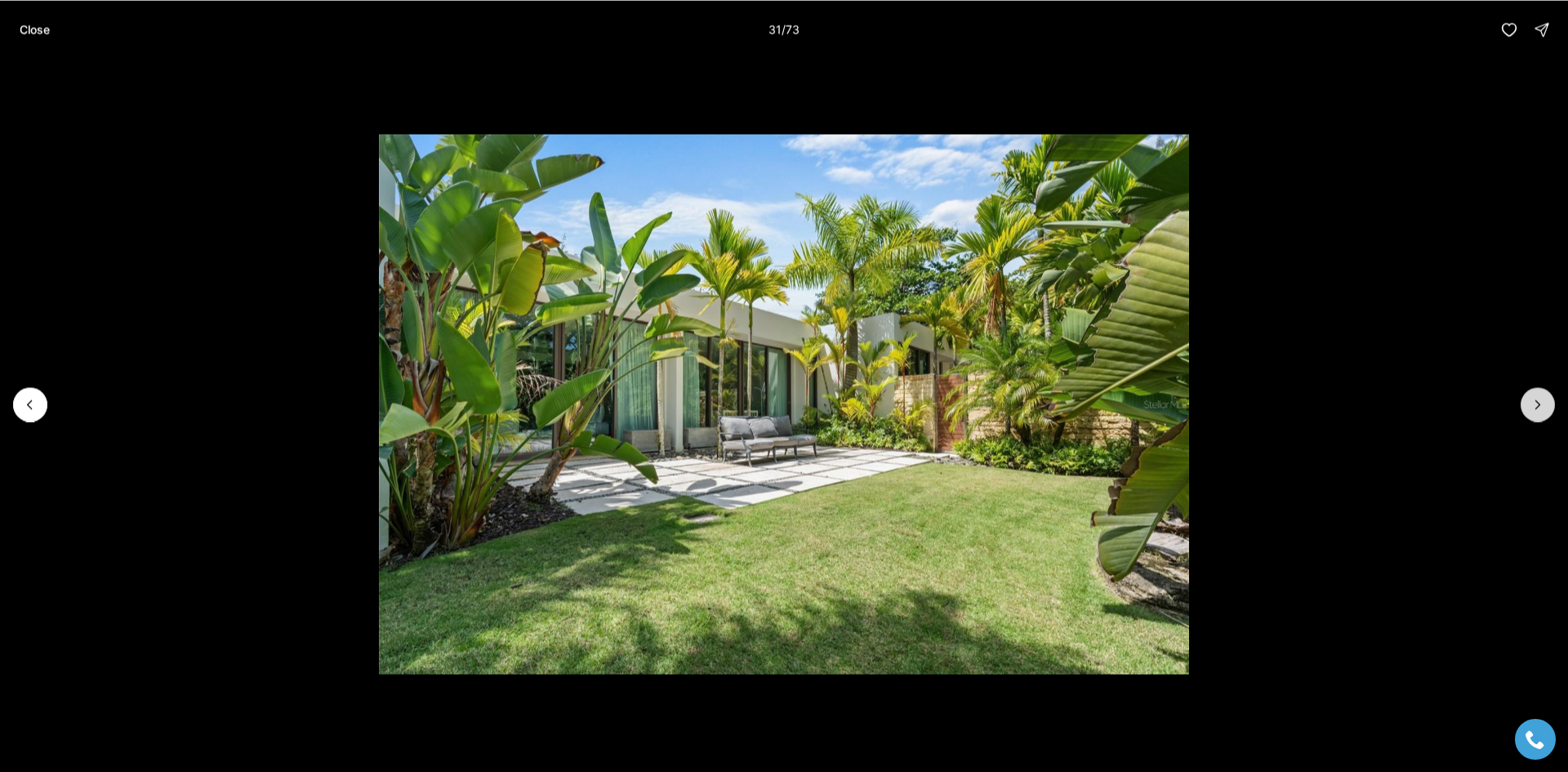
click at [1536, 407] on icon "Next slide" at bounding box center [1538, 404] width 4 height 8
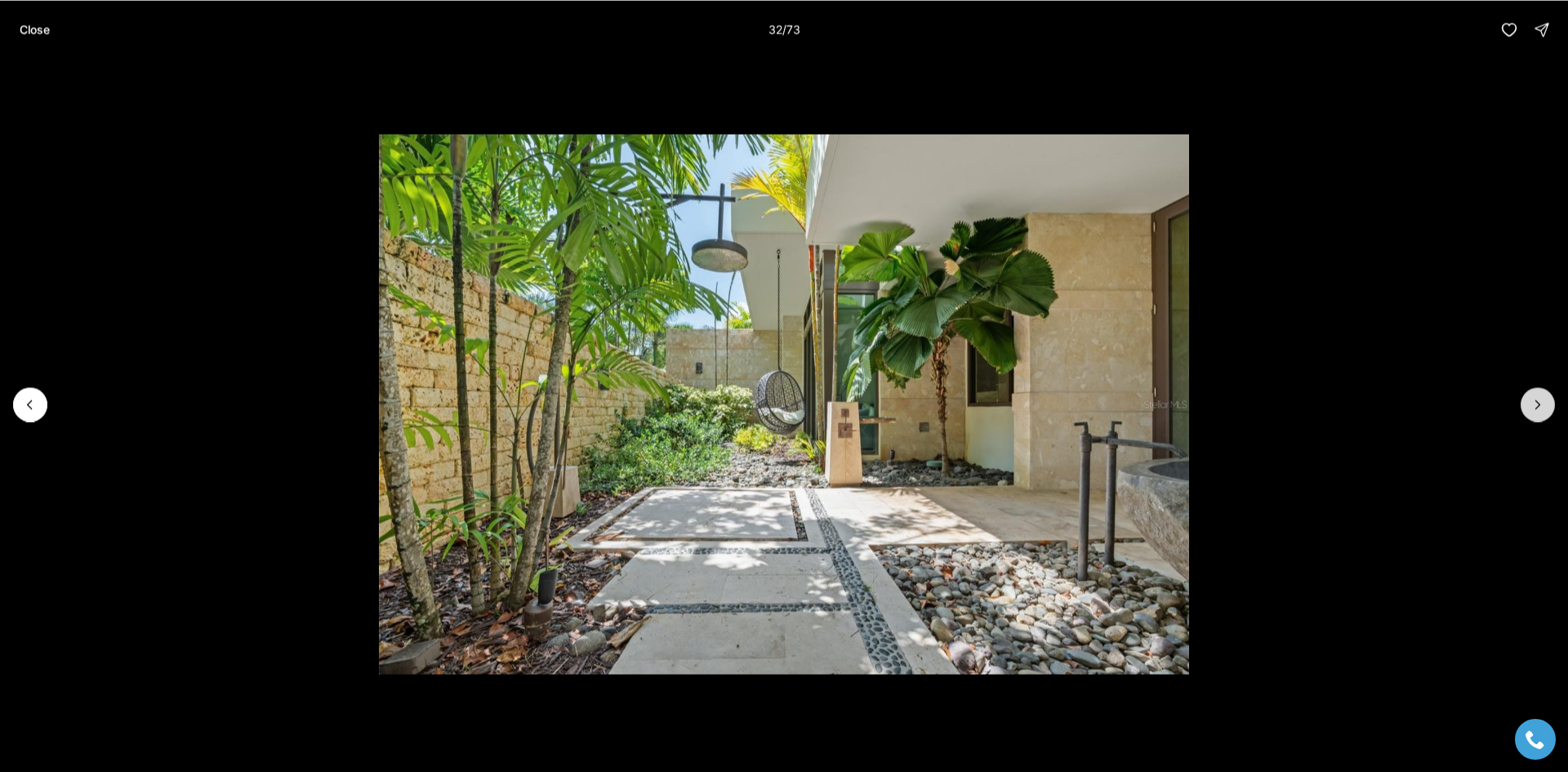
click at [1536, 407] on icon "Next slide" at bounding box center [1538, 404] width 4 height 8
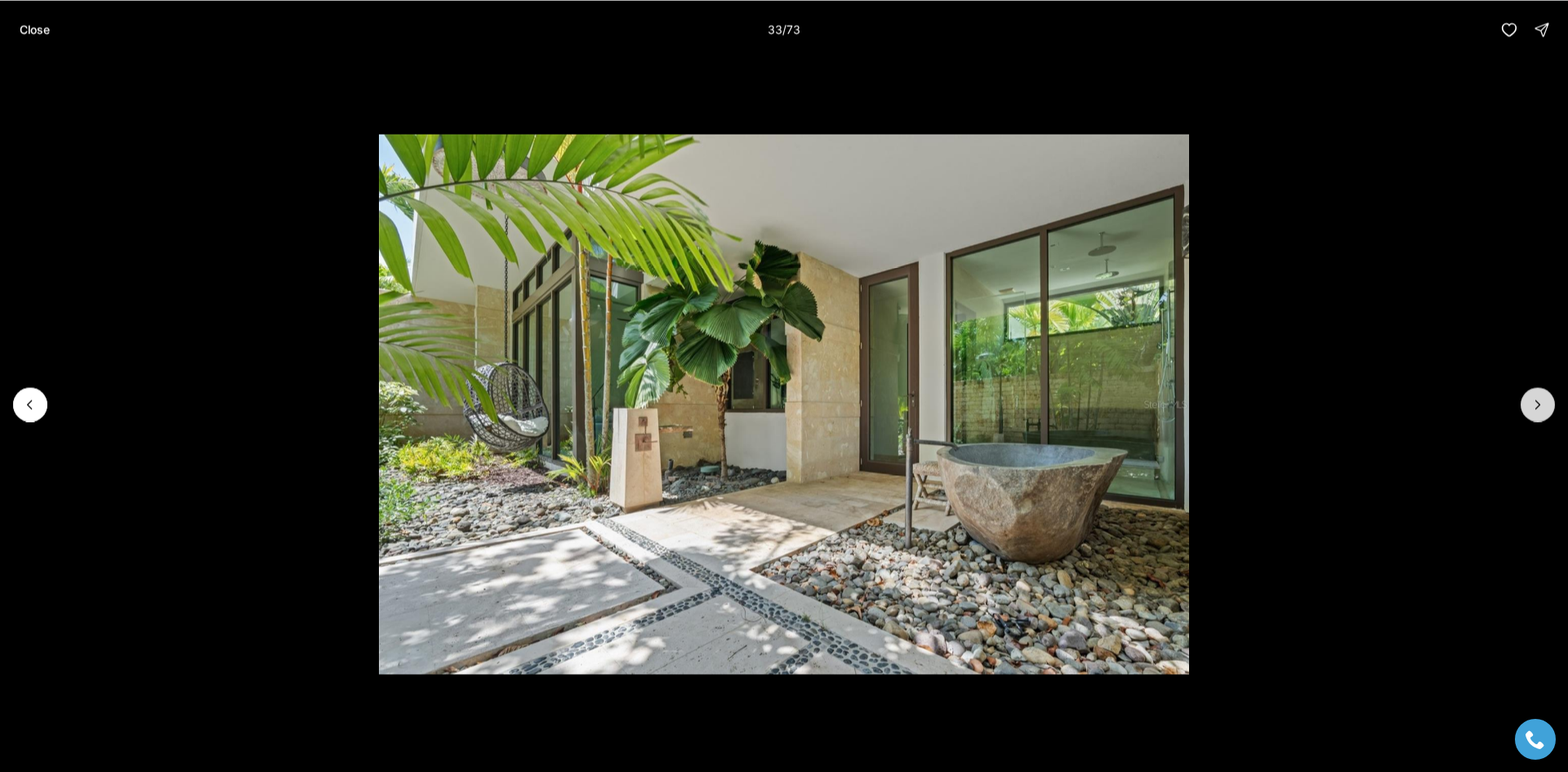
click at [1536, 407] on icon "Next slide" at bounding box center [1538, 404] width 4 height 8
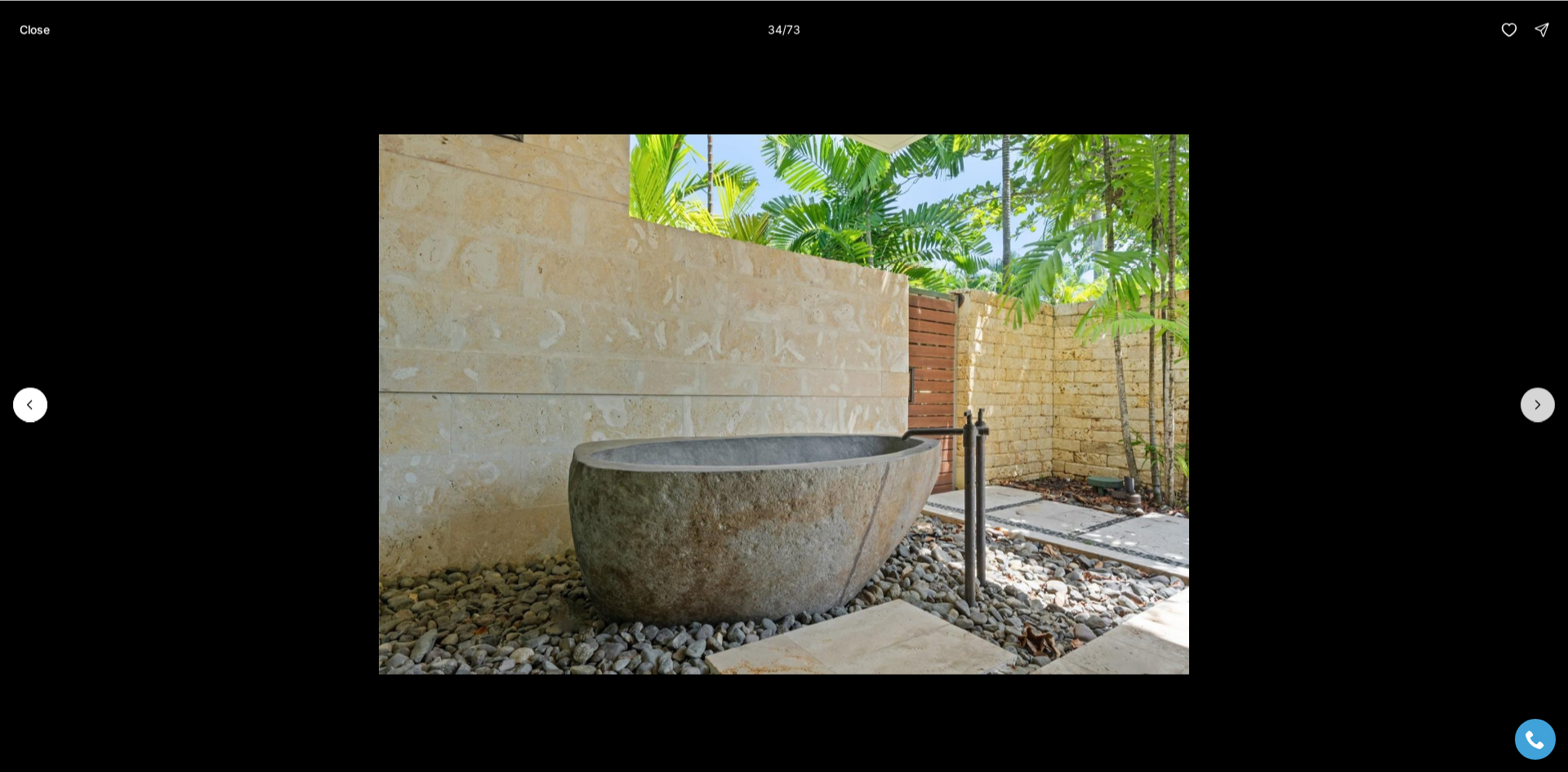
click at [1536, 407] on icon "Next slide" at bounding box center [1538, 404] width 4 height 8
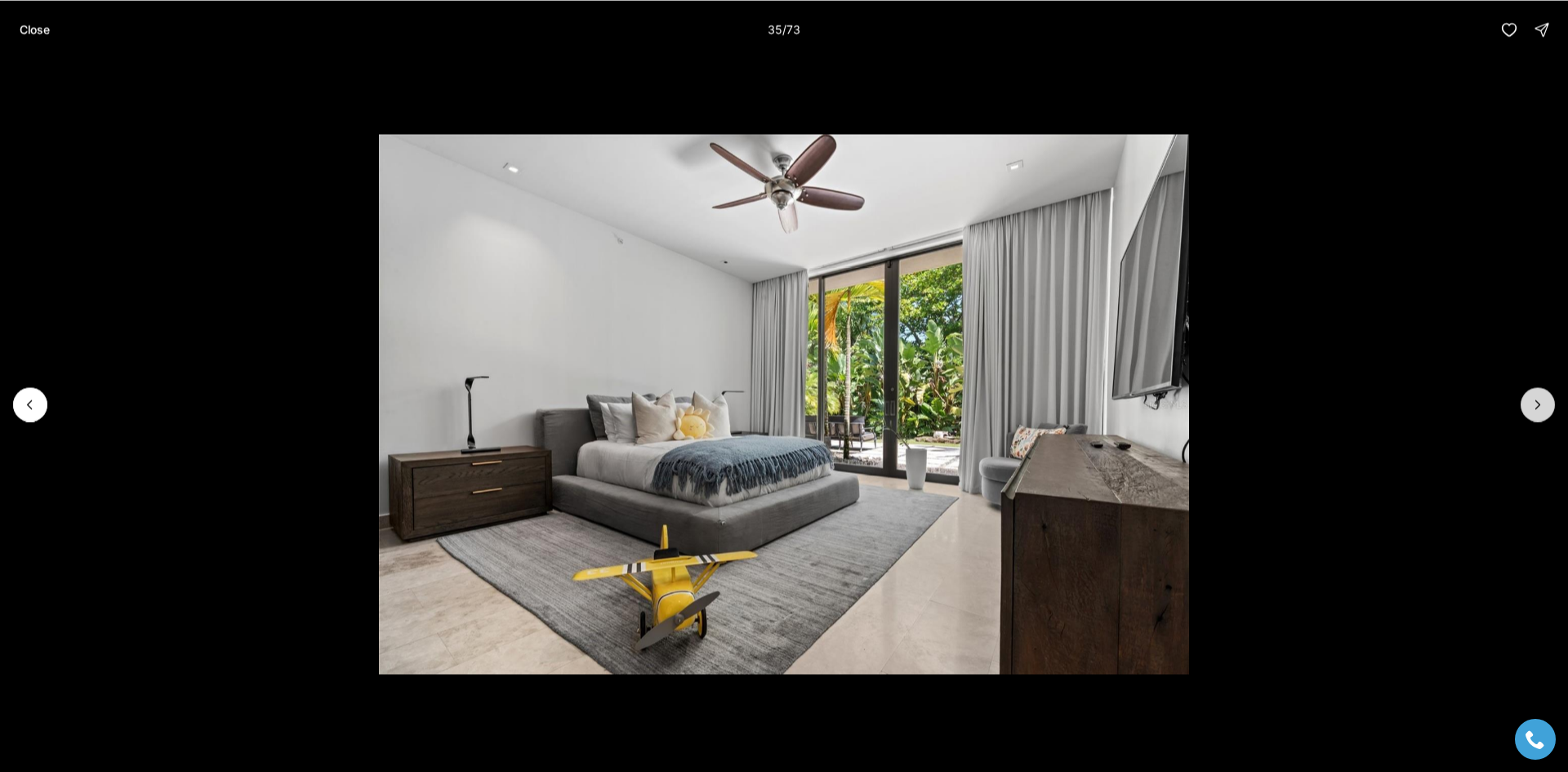
click at [1536, 407] on icon "Next slide" at bounding box center [1538, 404] width 4 height 8
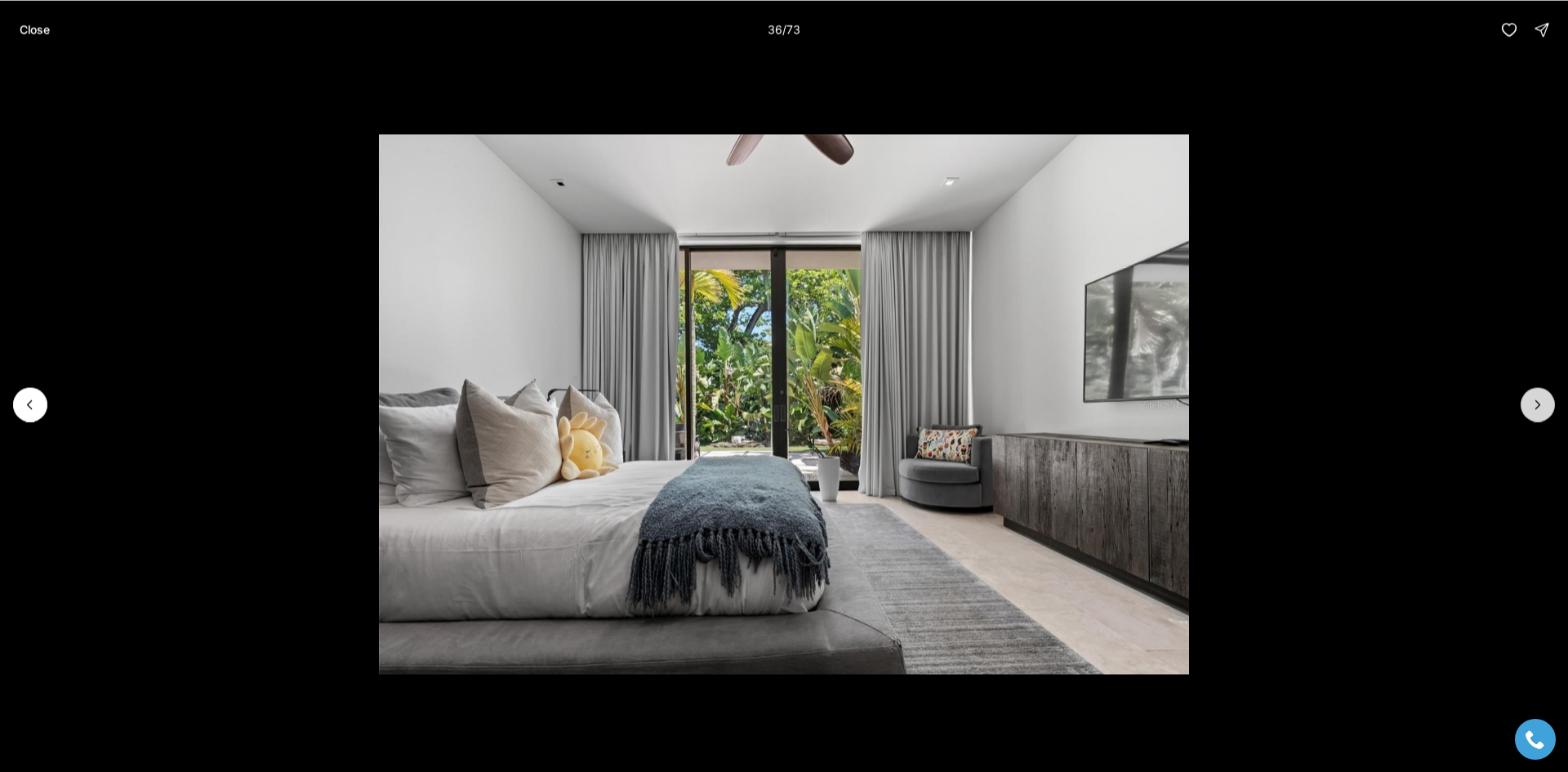
click at [1536, 407] on icon "Next slide" at bounding box center [1538, 404] width 4 height 8
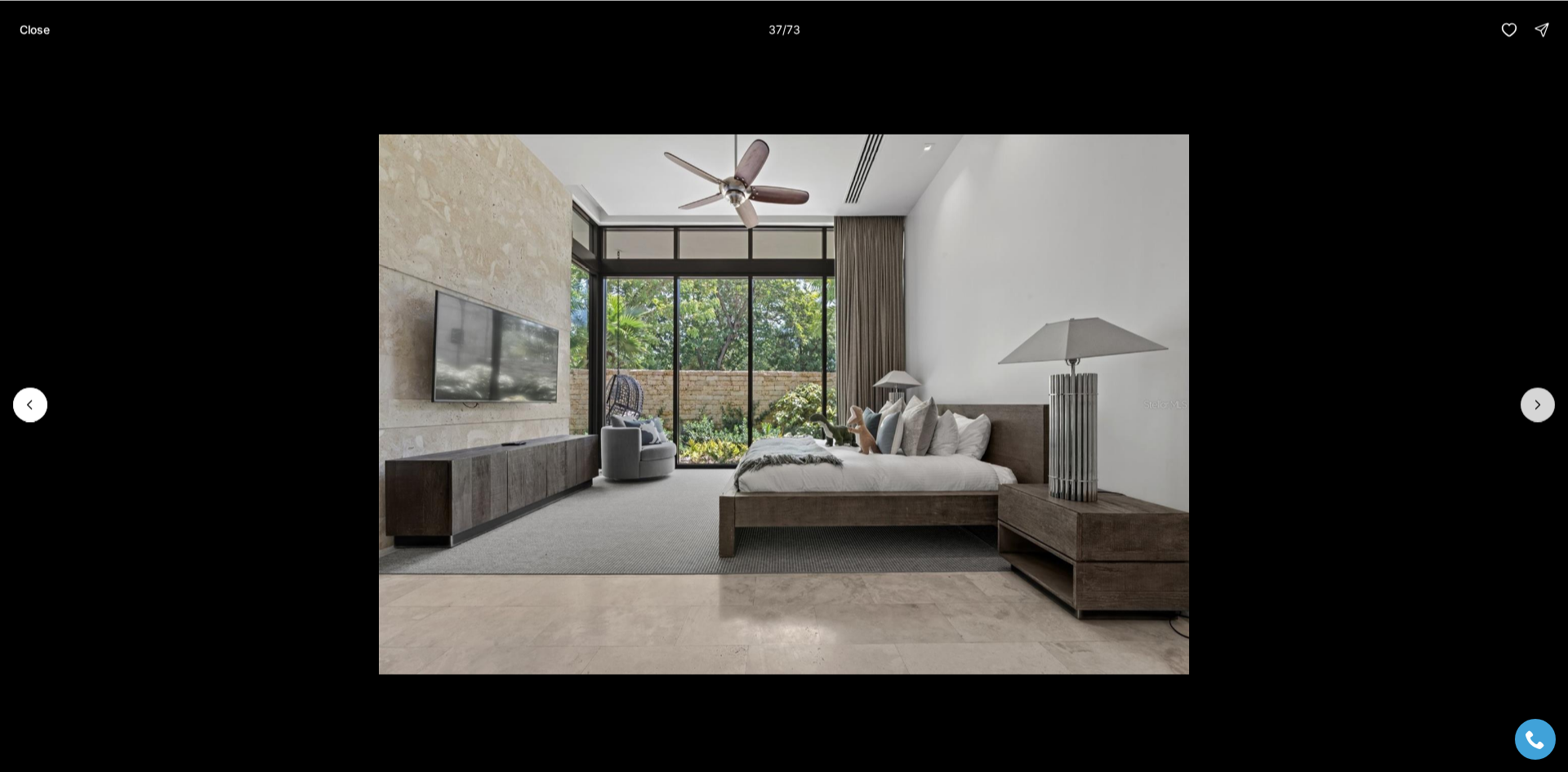
click at [1536, 407] on icon "Next slide" at bounding box center [1538, 404] width 4 height 8
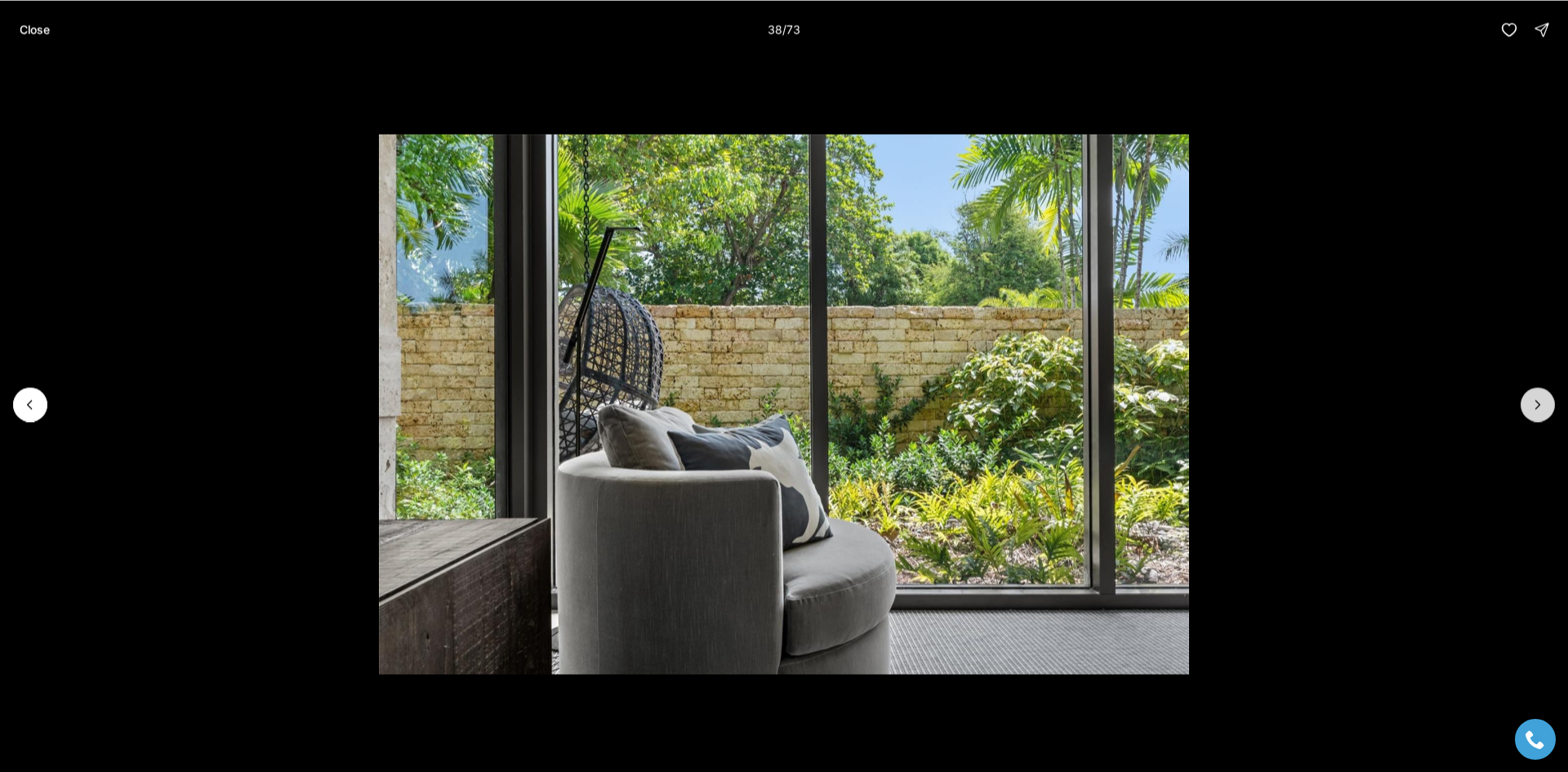
click at [1536, 407] on icon "Next slide" at bounding box center [1538, 404] width 4 height 8
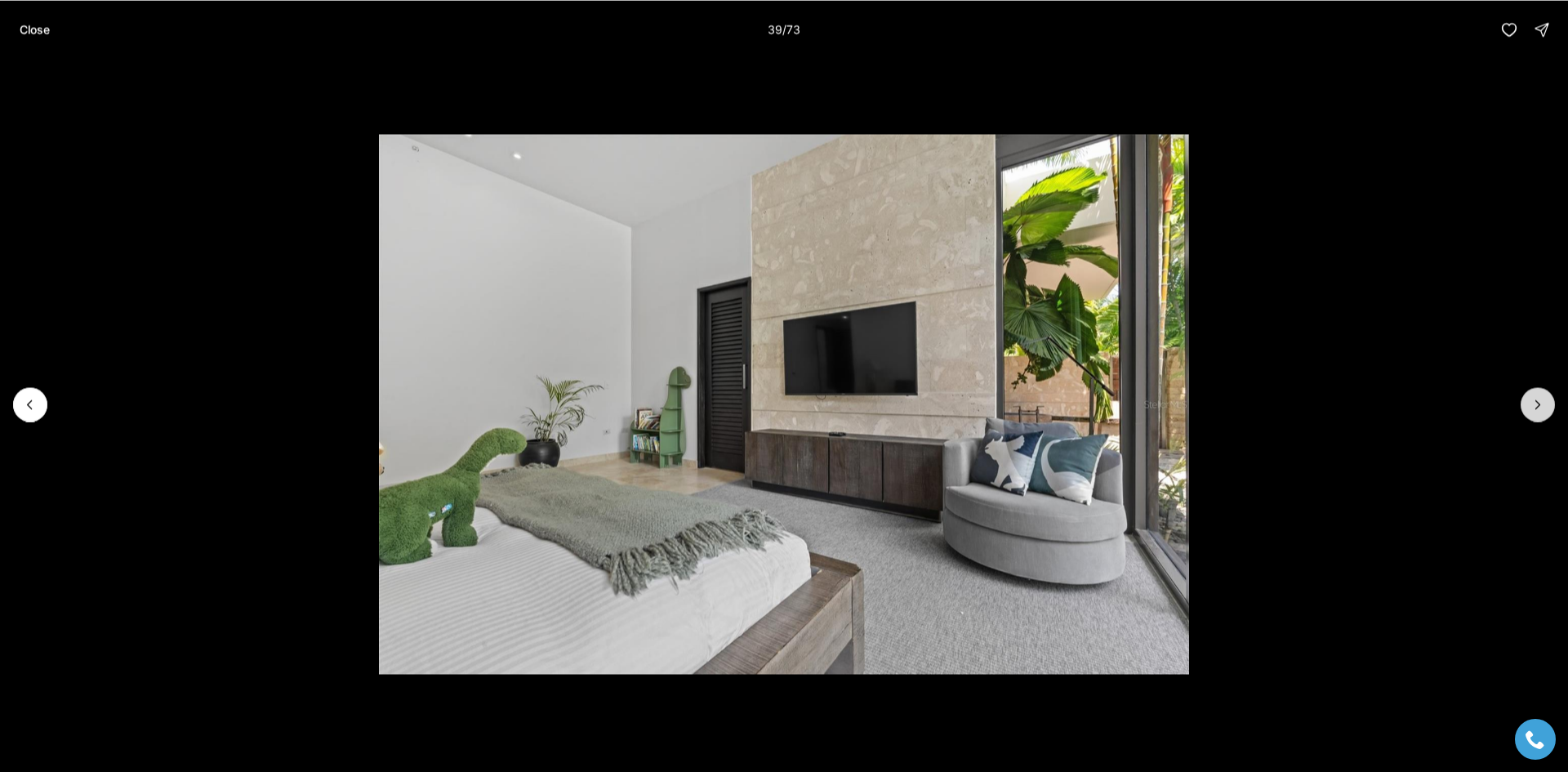
click at [1536, 407] on icon "Next slide" at bounding box center [1538, 404] width 4 height 8
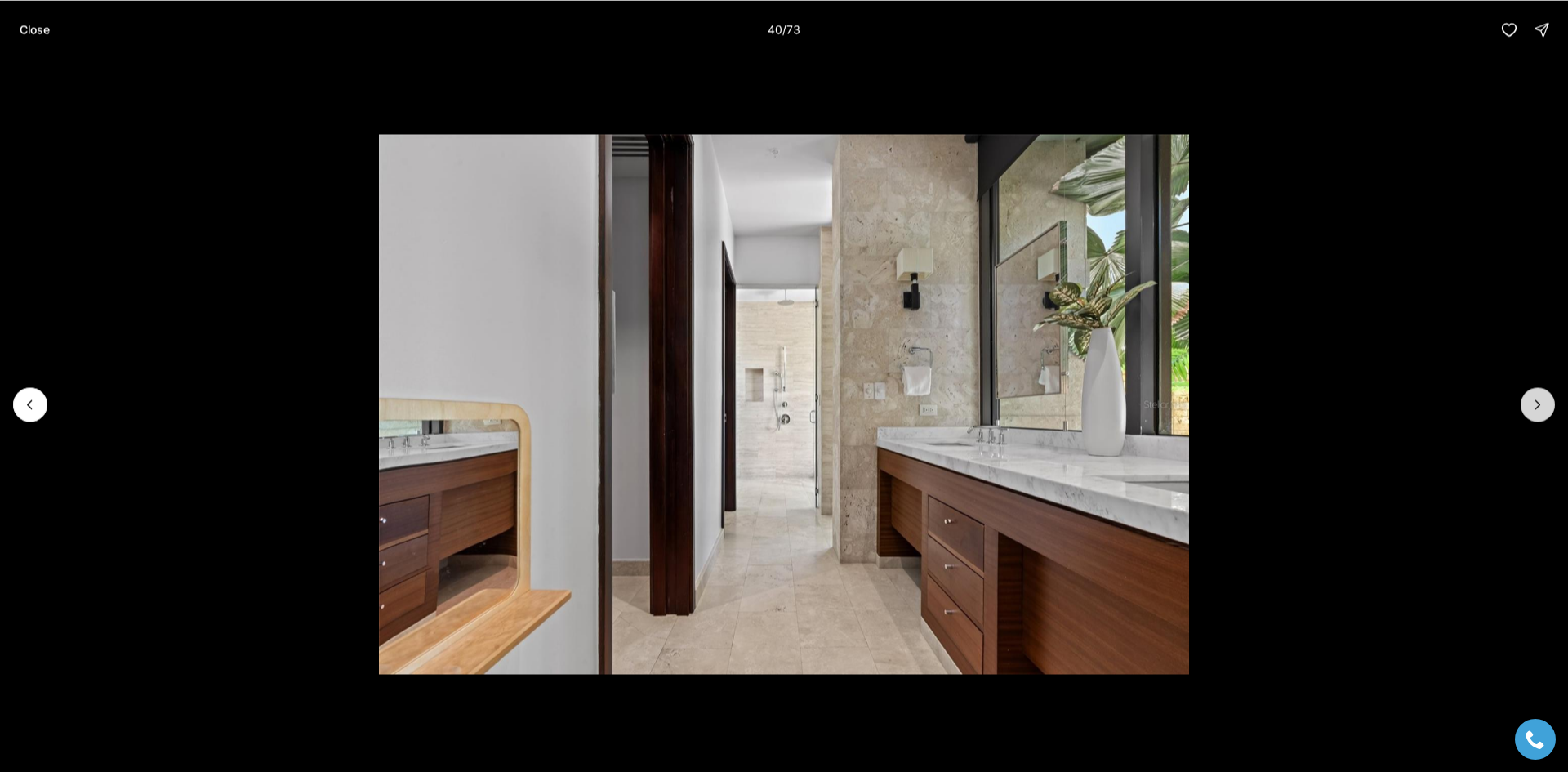
click at [1536, 407] on icon "Next slide" at bounding box center [1538, 404] width 4 height 8
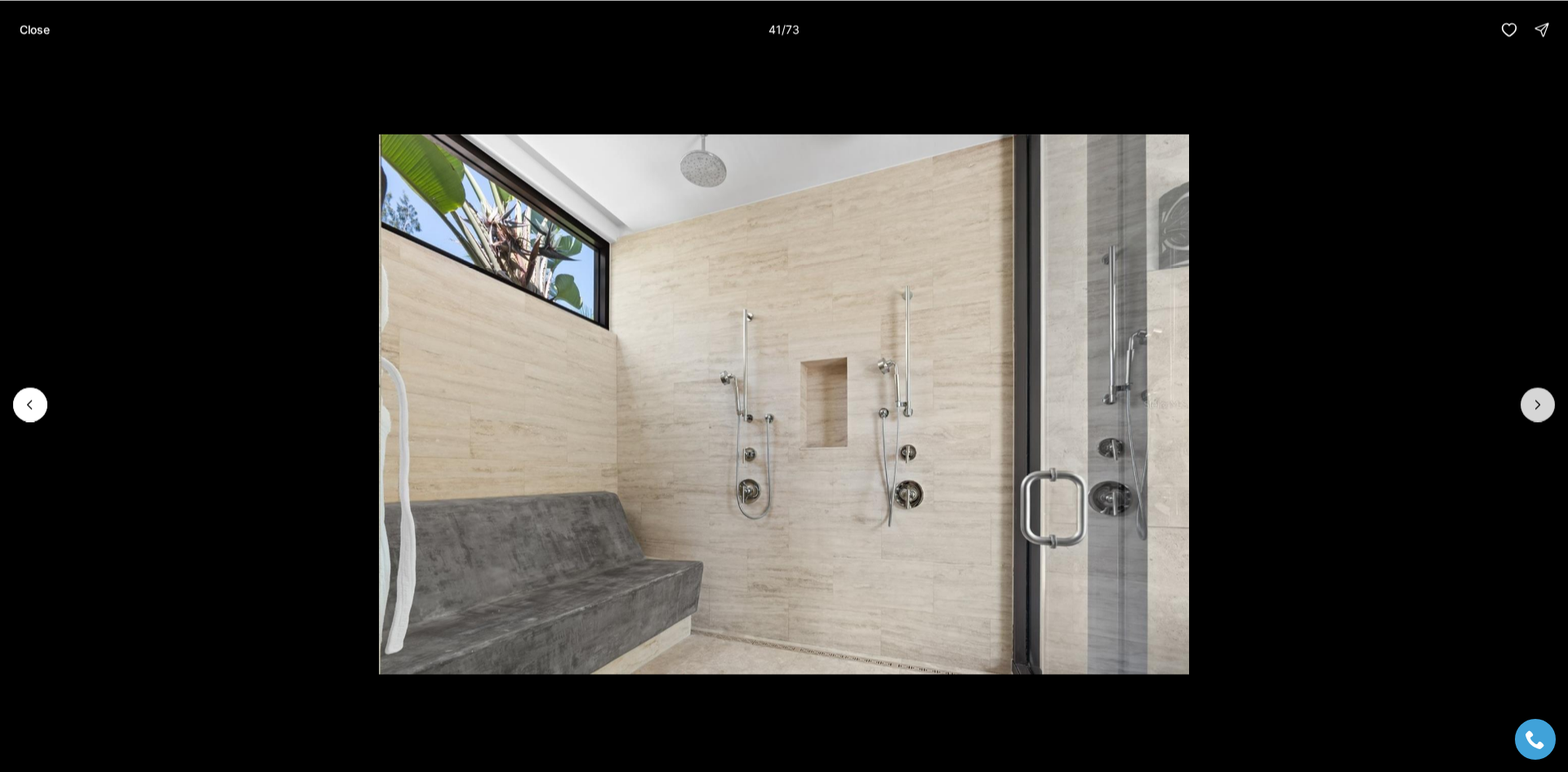
click at [1536, 407] on icon "Next slide" at bounding box center [1538, 404] width 4 height 8
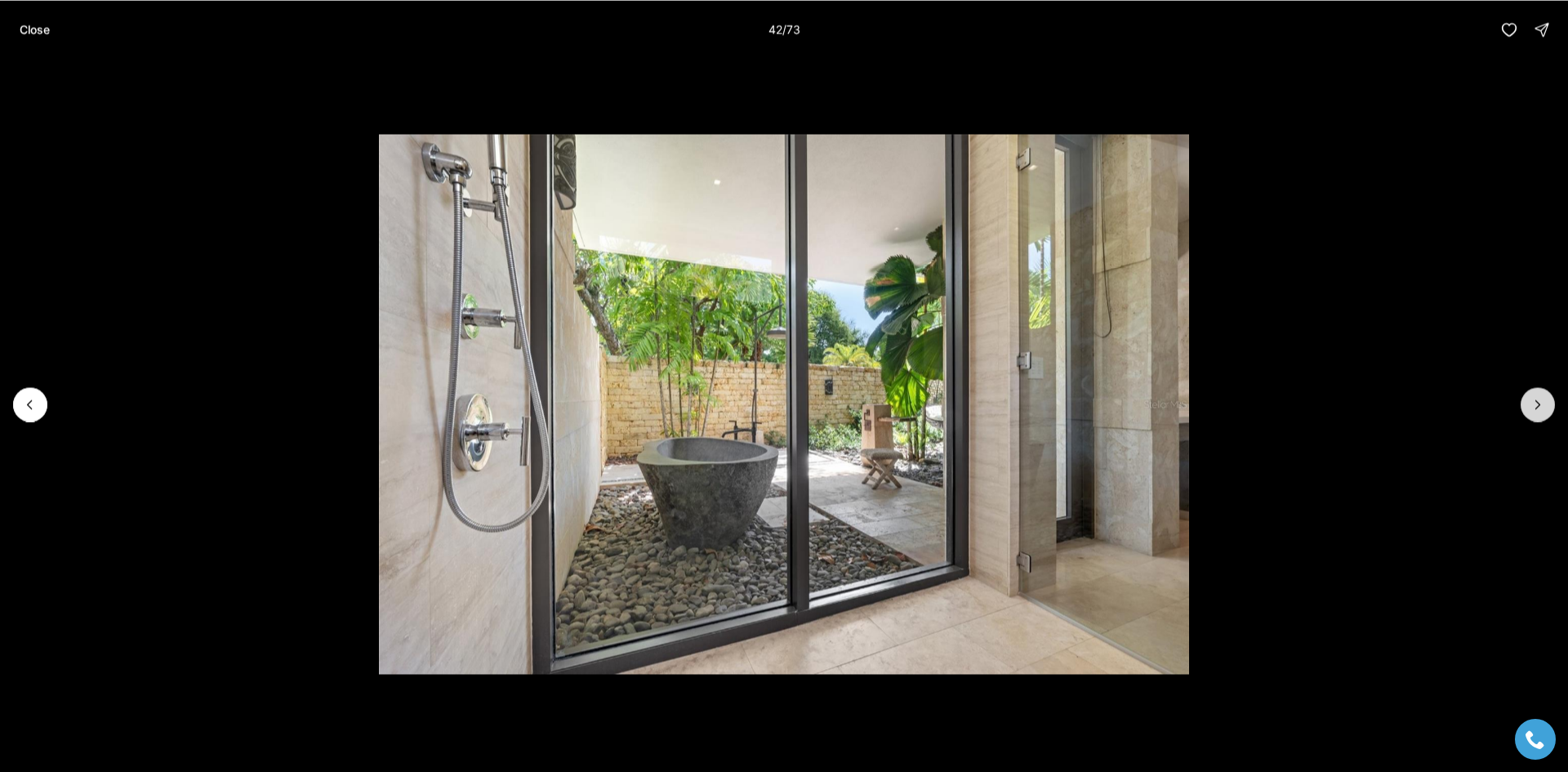
click at [1536, 407] on icon "Next slide" at bounding box center [1538, 404] width 4 height 8
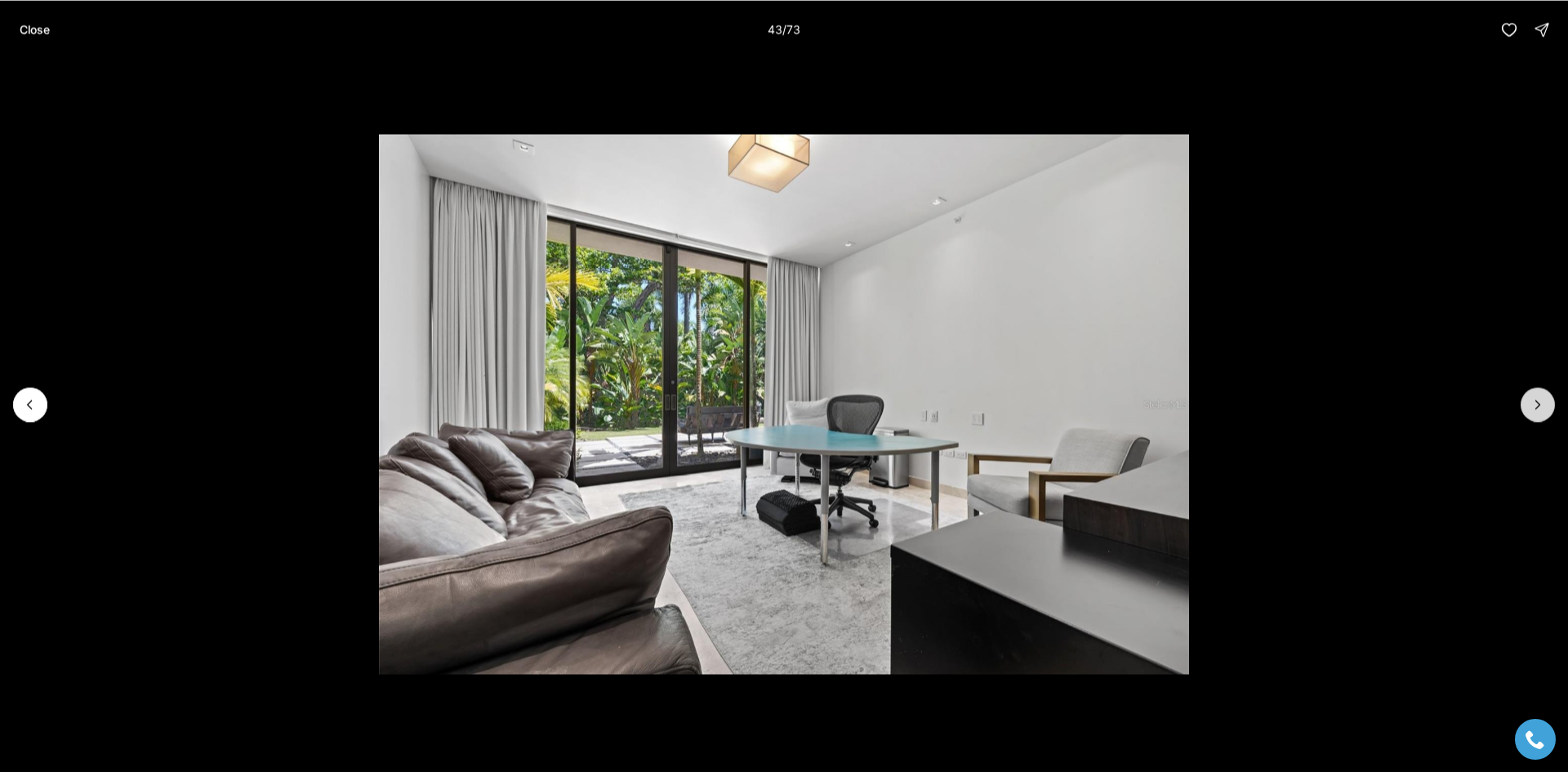
click at [1536, 407] on icon "Next slide" at bounding box center [1538, 404] width 4 height 8
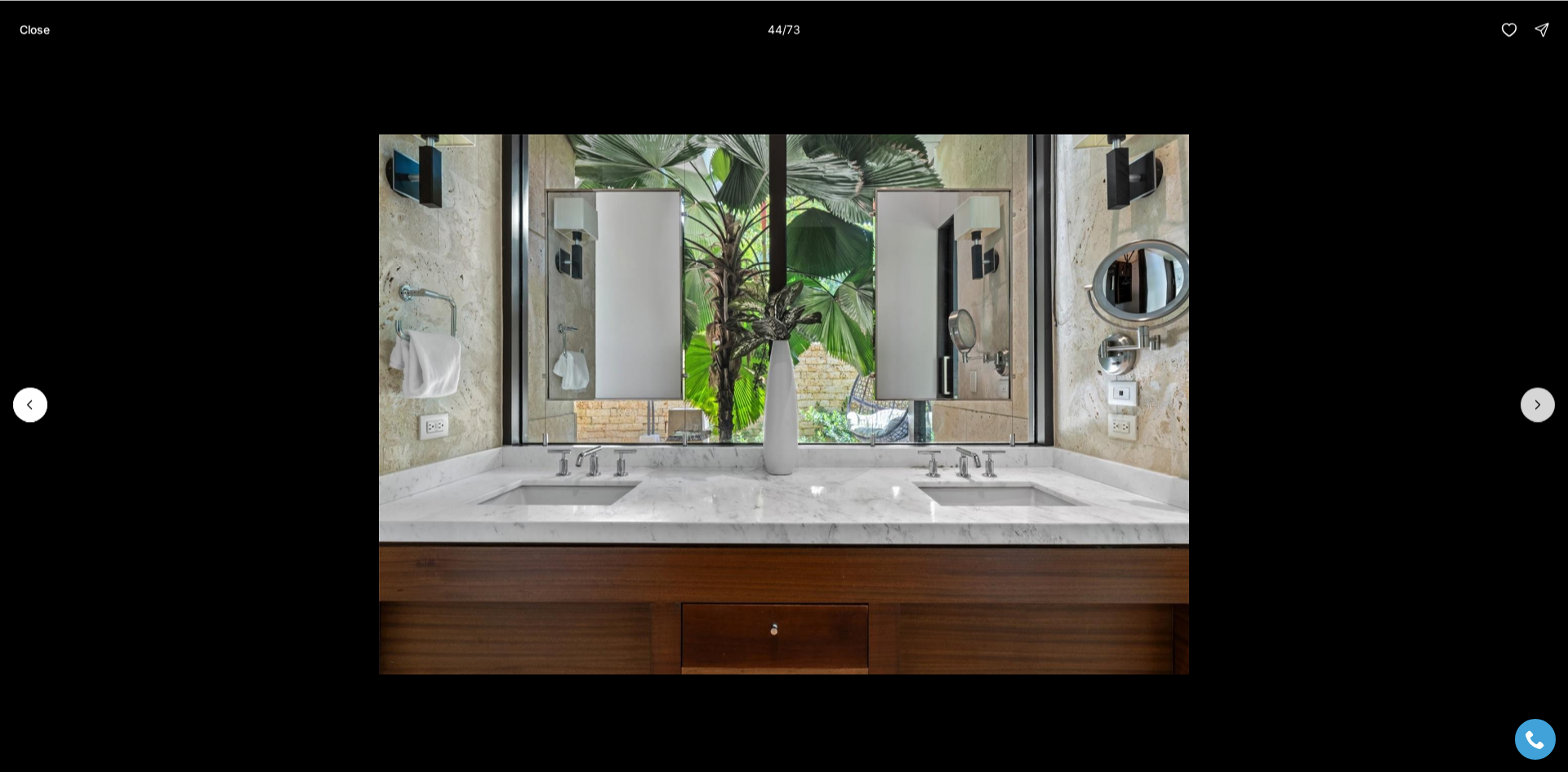
click at [1536, 407] on icon "Next slide" at bounding box center [1538, 404] width 4 height 8
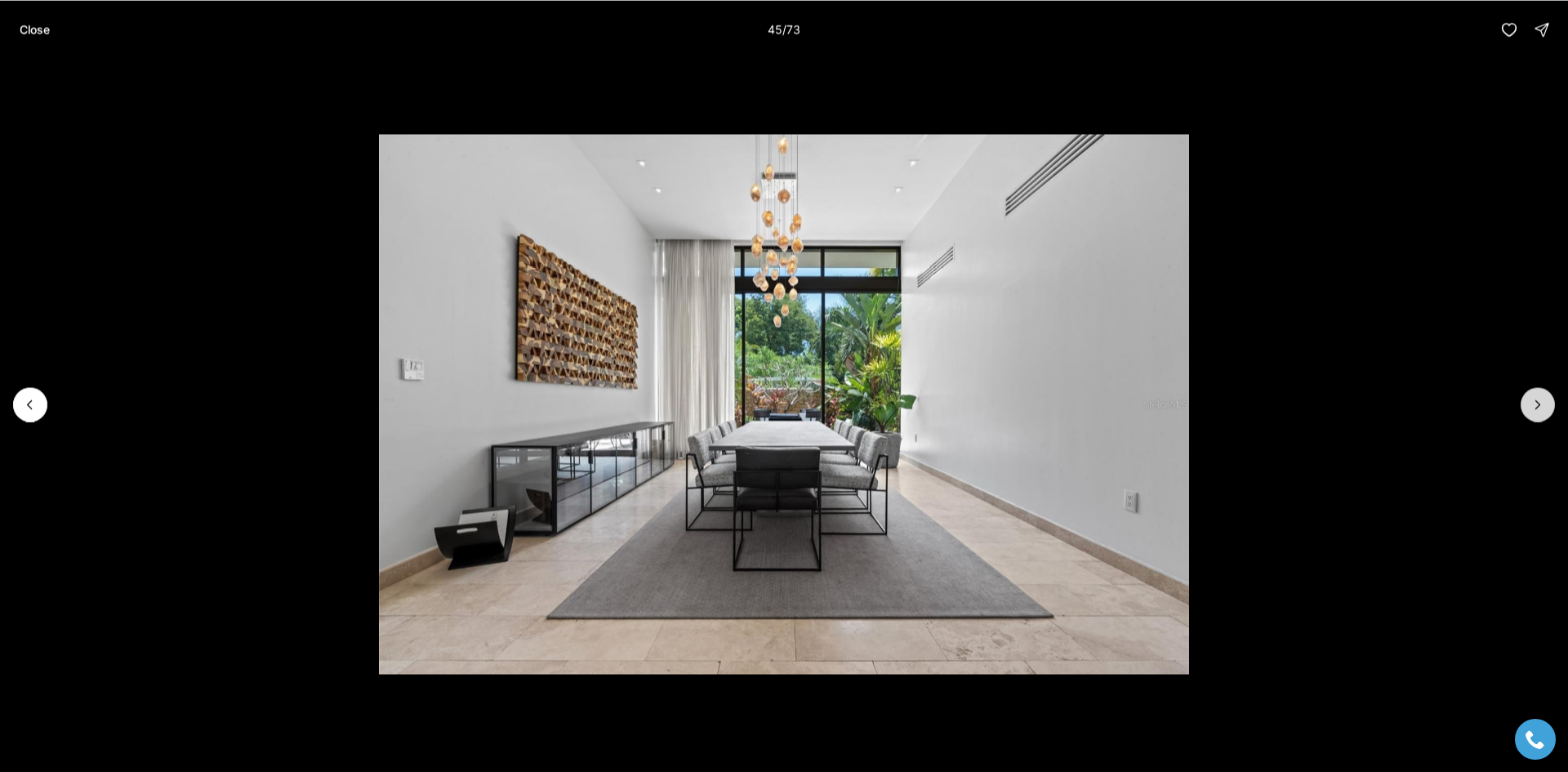
click at [1536, 407] on icon "Next slide" at bounding box center [1538, 404] width 4 height 8
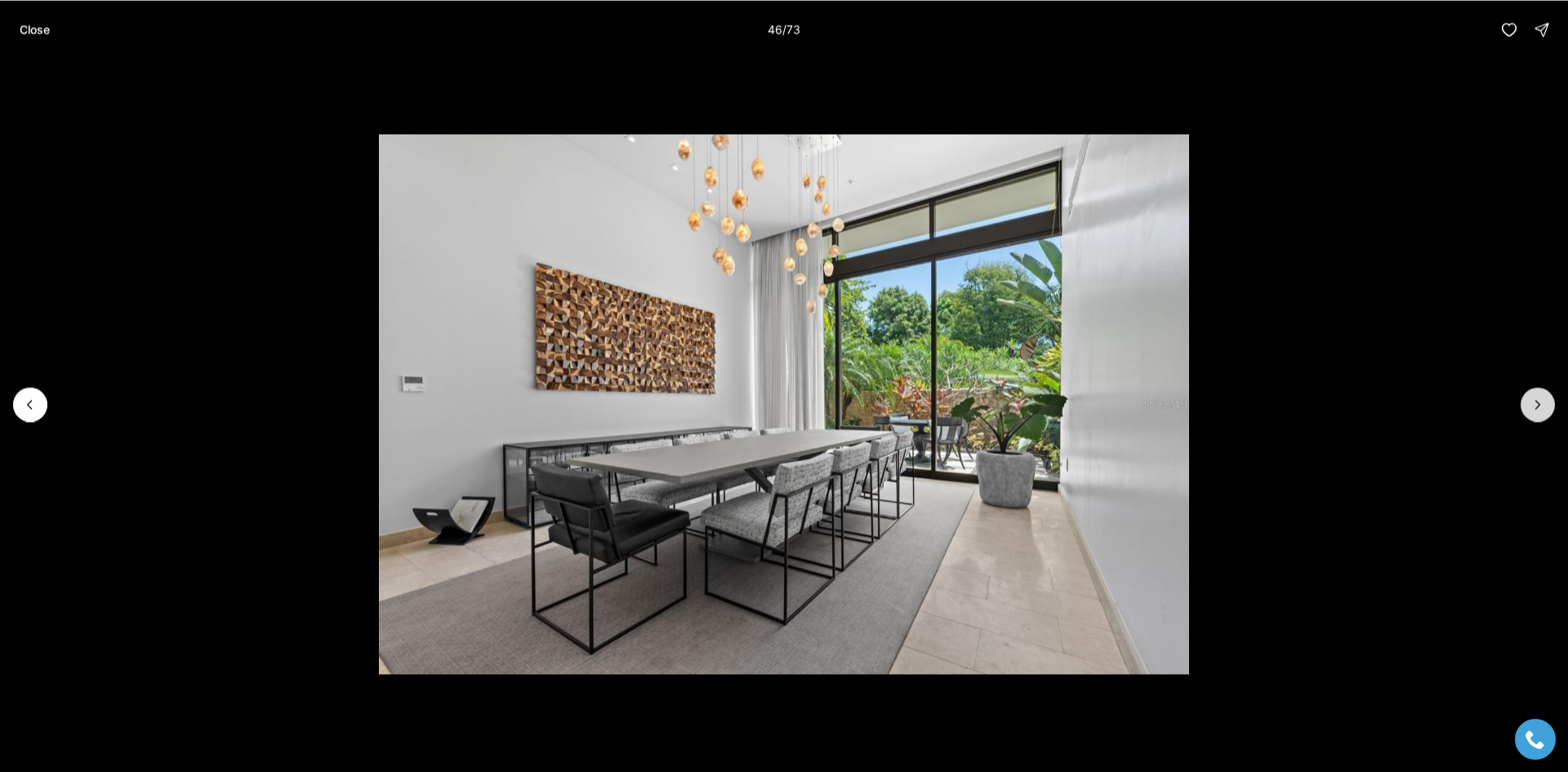
click at [1536, 407] on icon "Next slide" at bounding box center [1538, 404] width 4 height 8
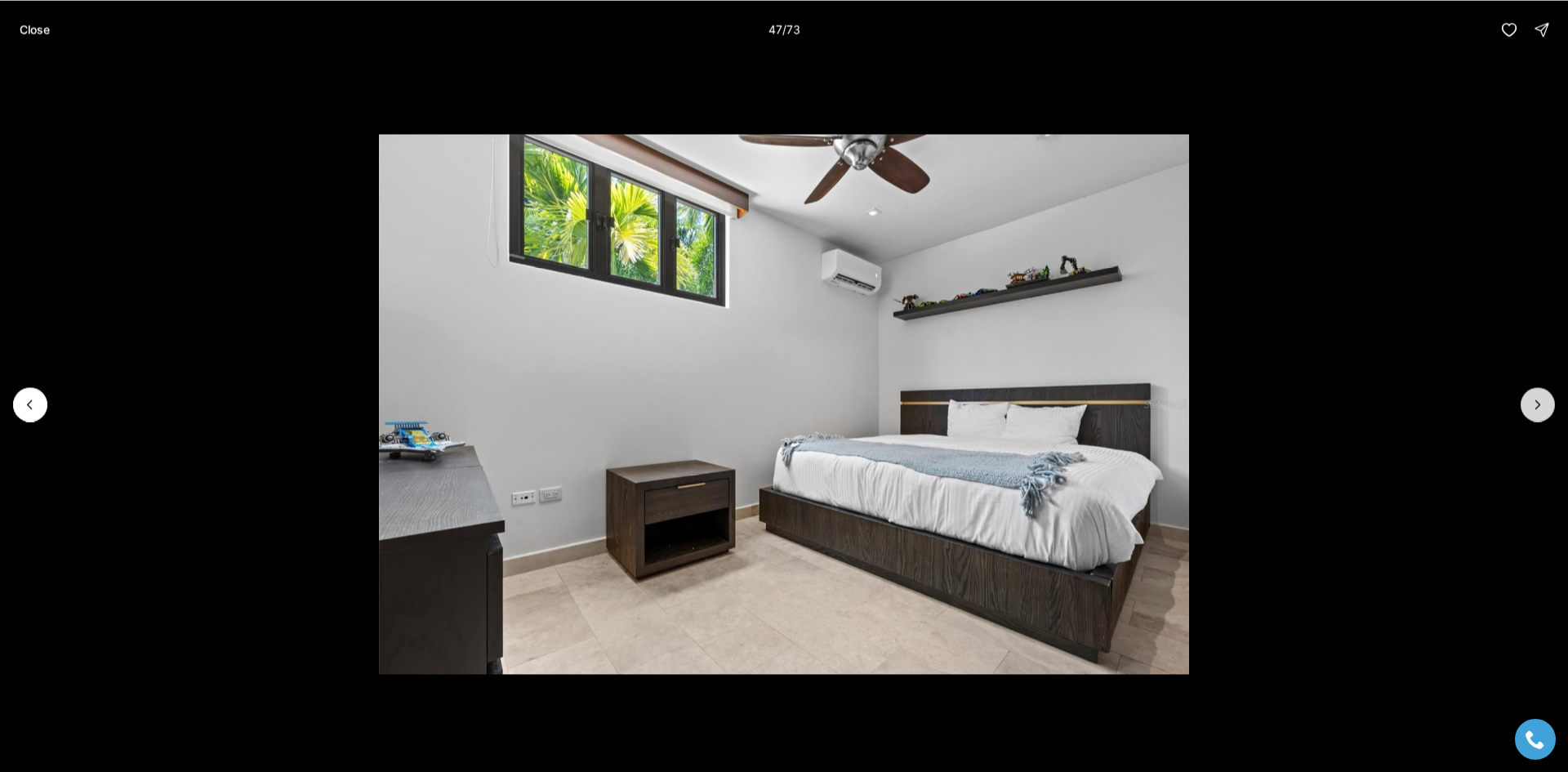
click at [1536, 407] on icon "Next slide" at bounding box center [1538, 404] width 4 height 8
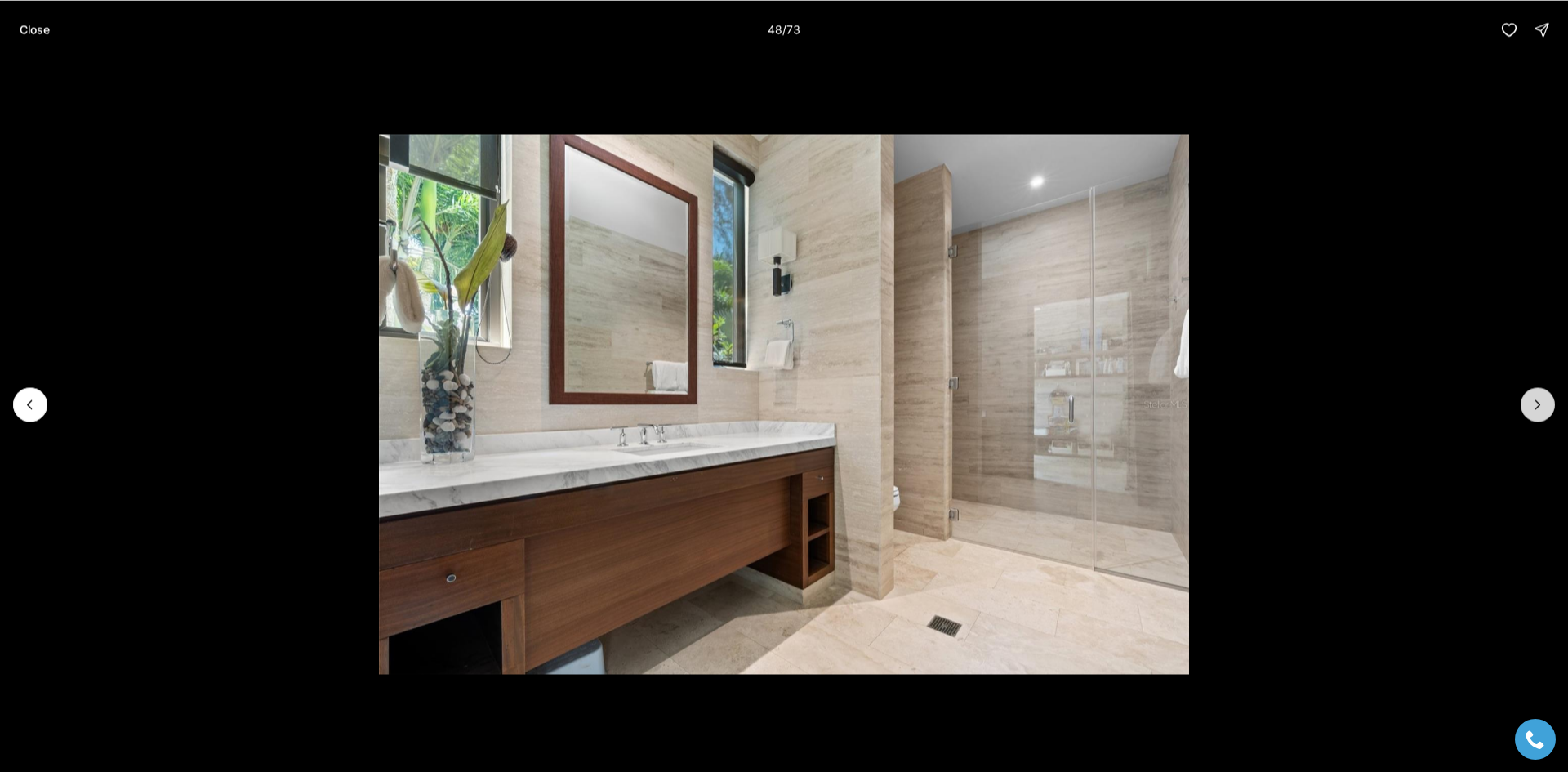
click at [1536, 407] on icon "Next slide" at bounding box center [1538, 404] width 4 height 8
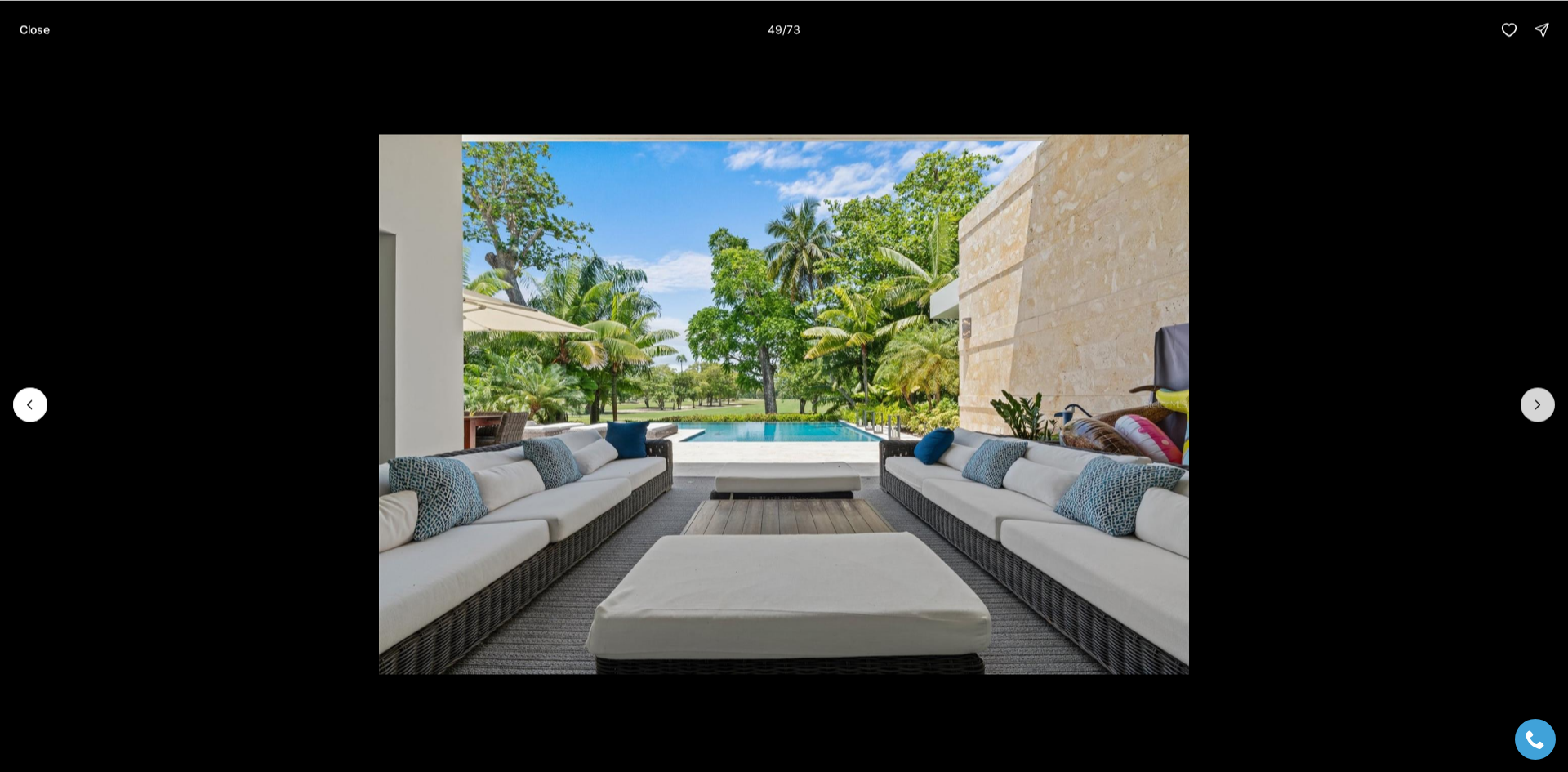
click at [1536, 407] on icon "Next slide" at bounding box center [1538, 404] width 4 height 8
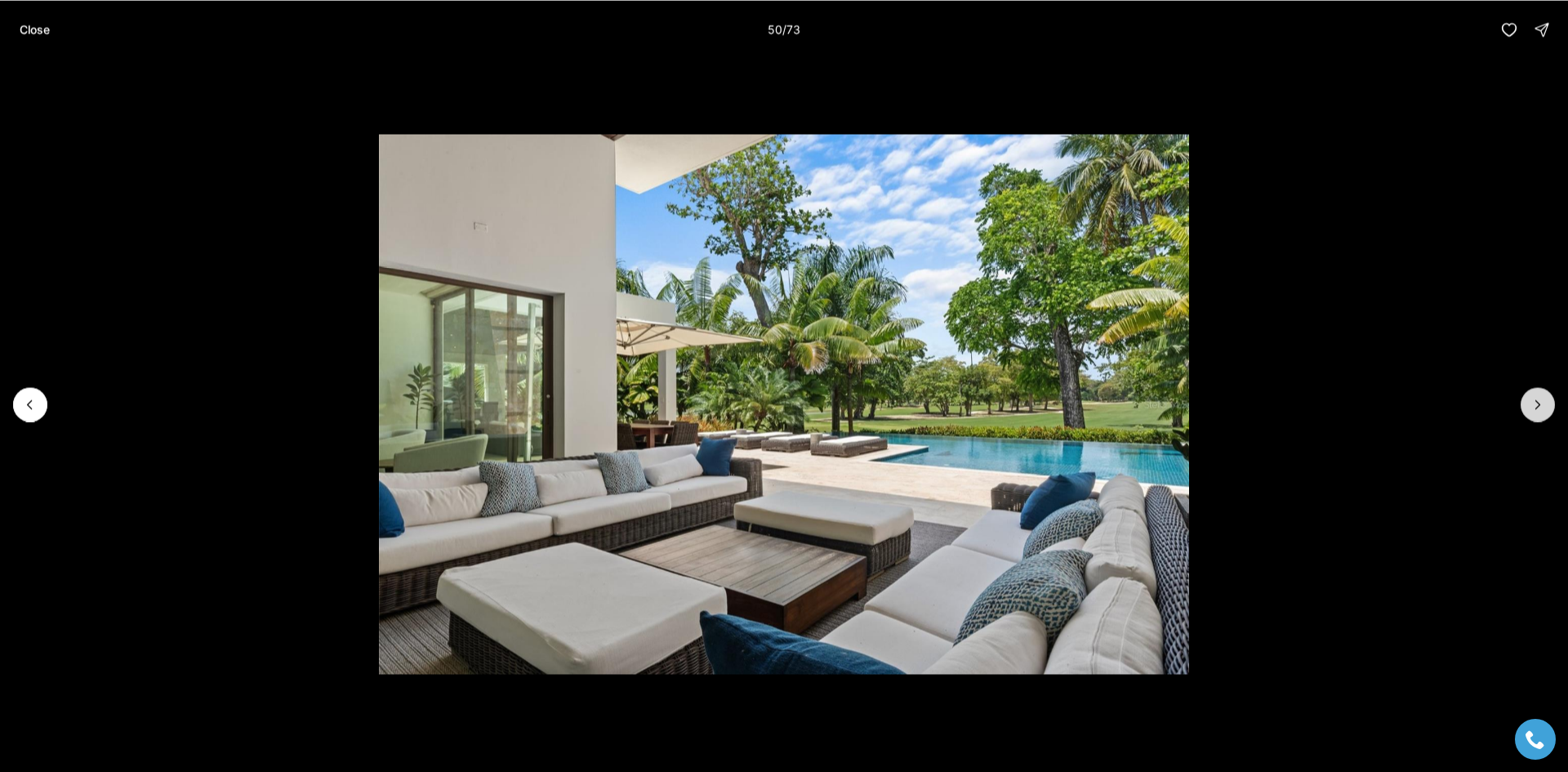
click at [1536, 407] on icon "Next slide" at bounding box center [1538, 404] width 4 height 8
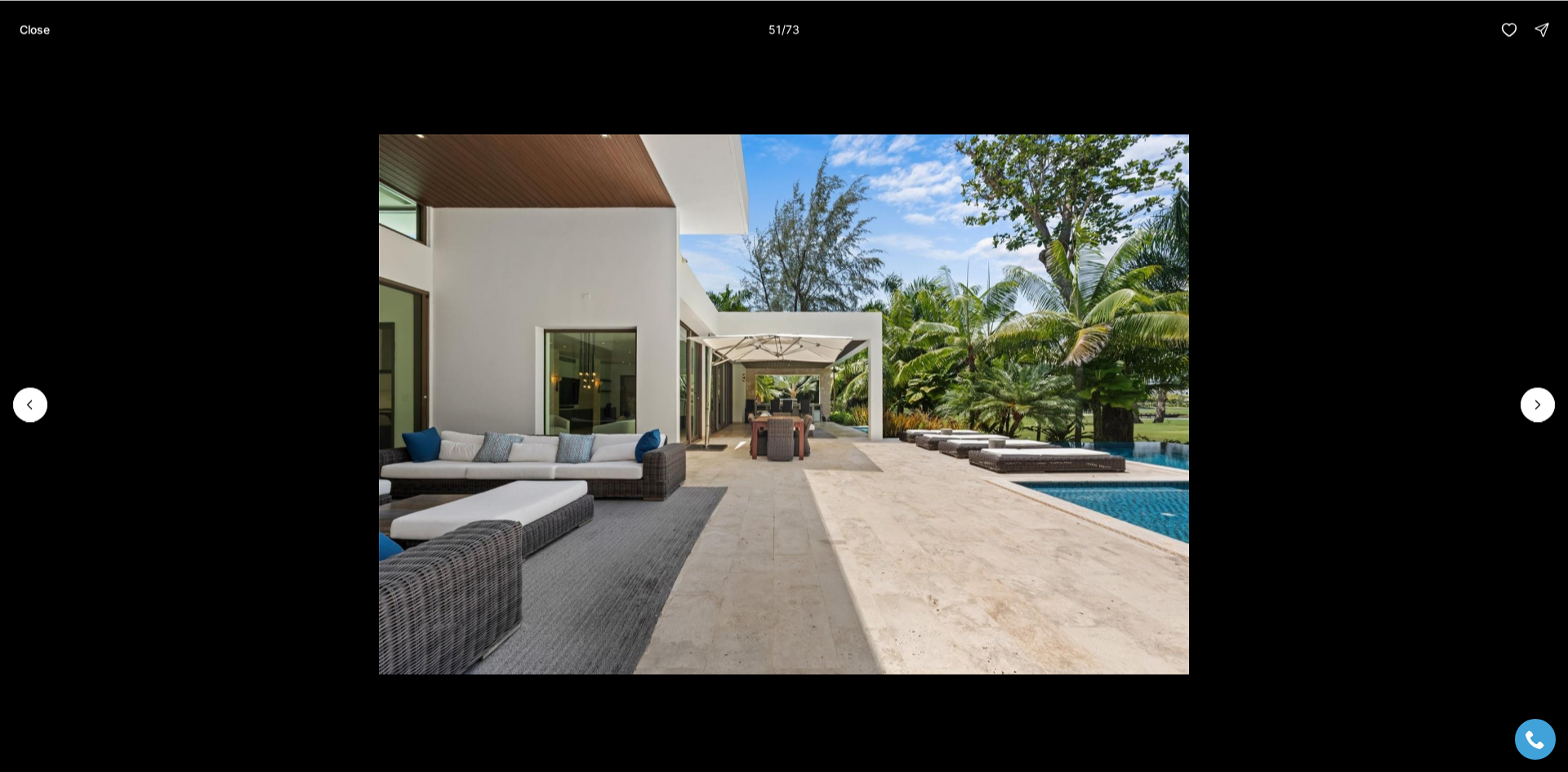
click at [1535, 424] on li "51 of 73" at bounding box center [784, 403] width 1568 height 690
click at [1540, 400] on icon "Next slide" at bounding box center [1537, 404] width 16 height 16
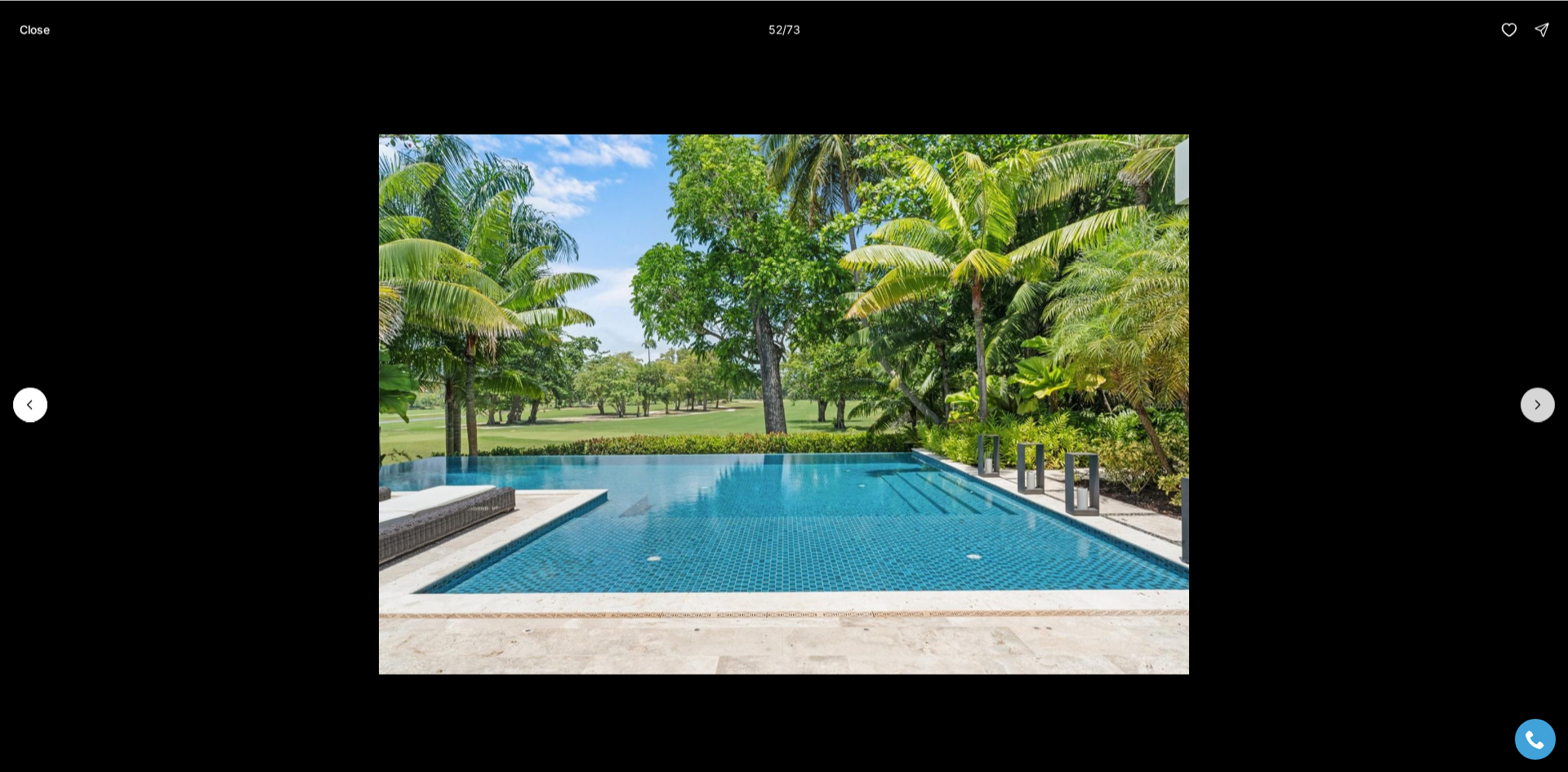
click at [1539, 400] on icon "Next slide" at bounding box center [1537, 404] width 16 height 16
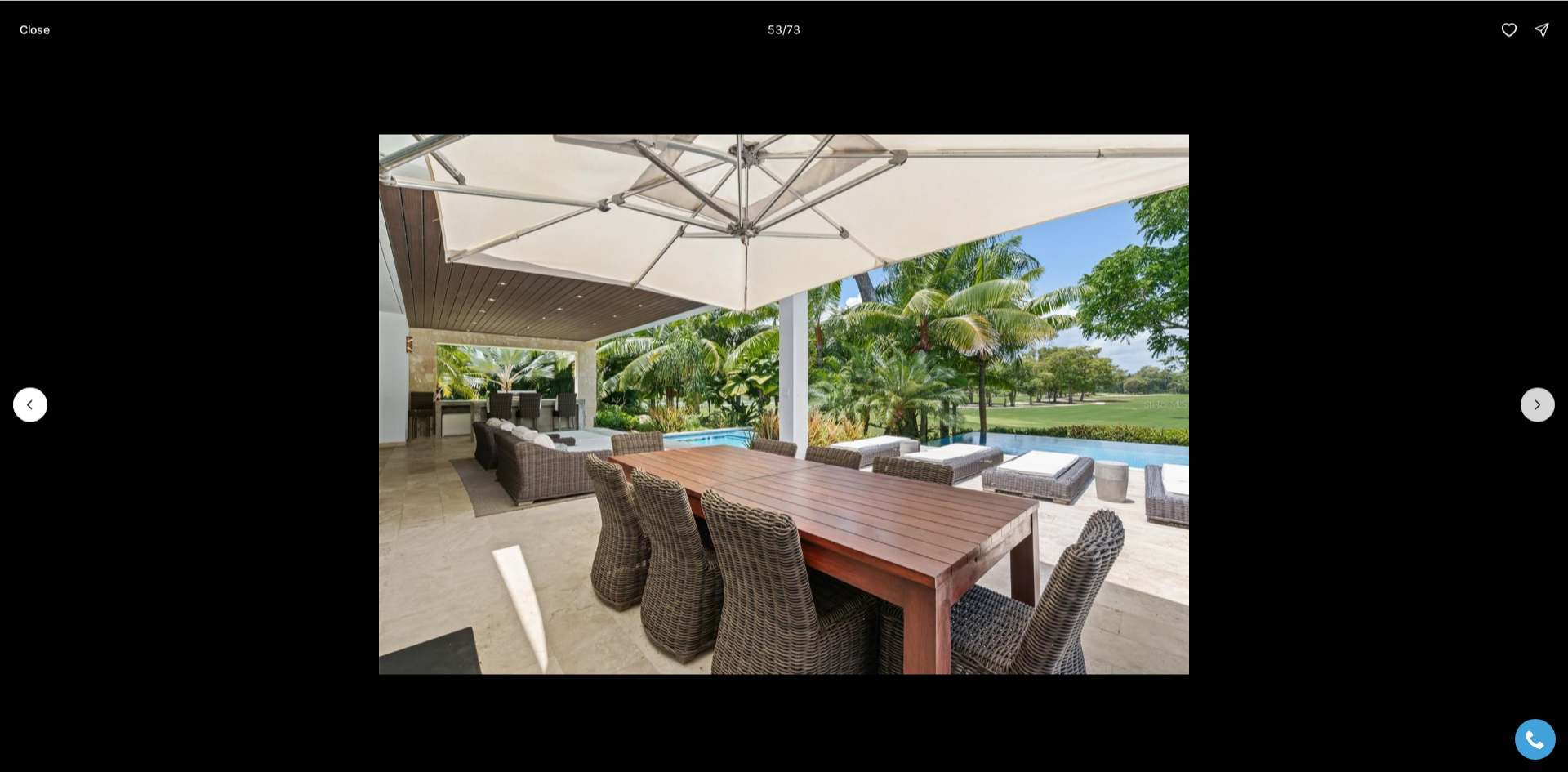
click at [1542, 400] on icon "Next slide" at bounding box center [1537, 404] width 16 height 16
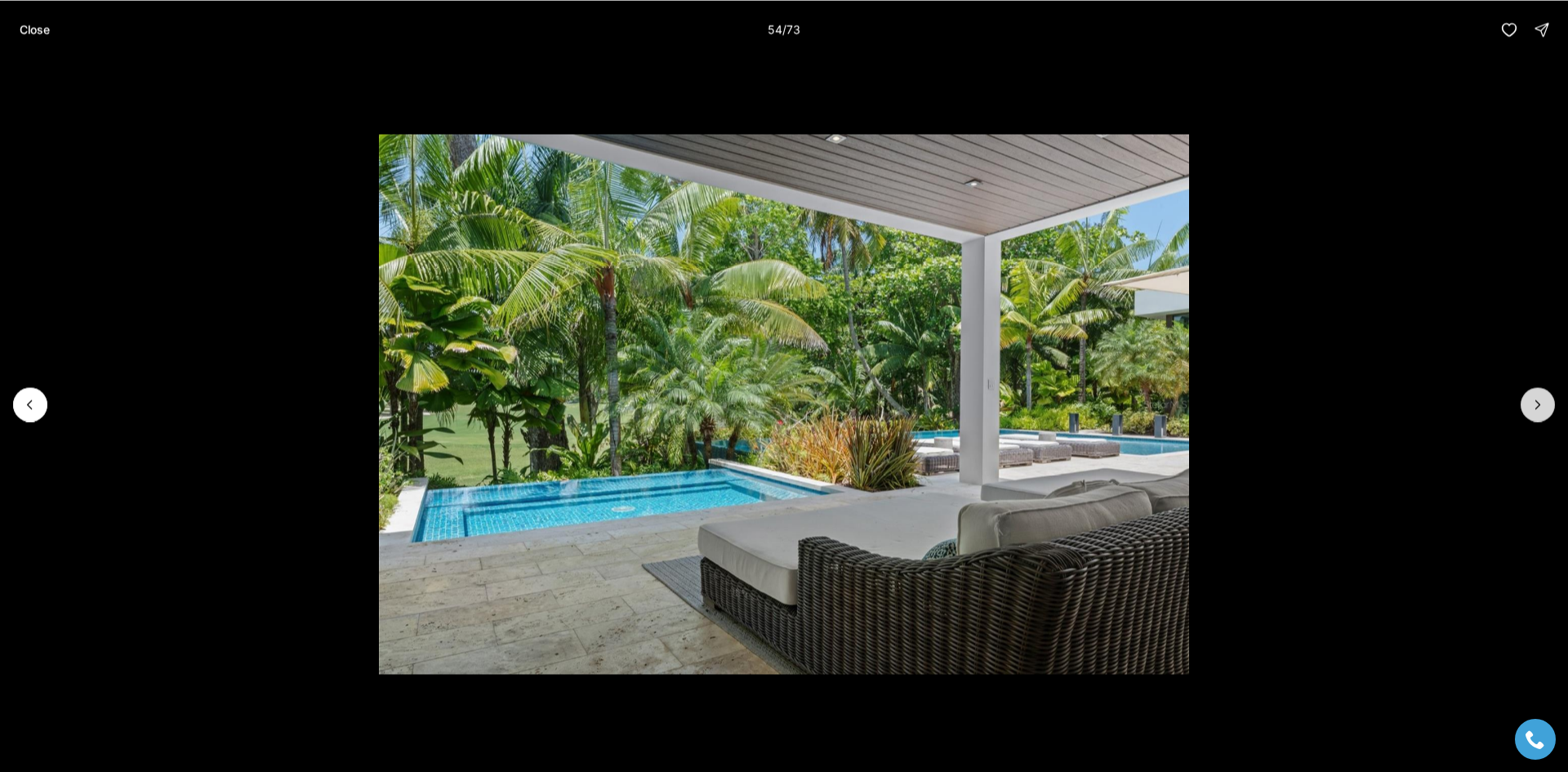
click at [1542, 400] on icon "Next slide" at bounding box center [1537, 404] width 16 height 16
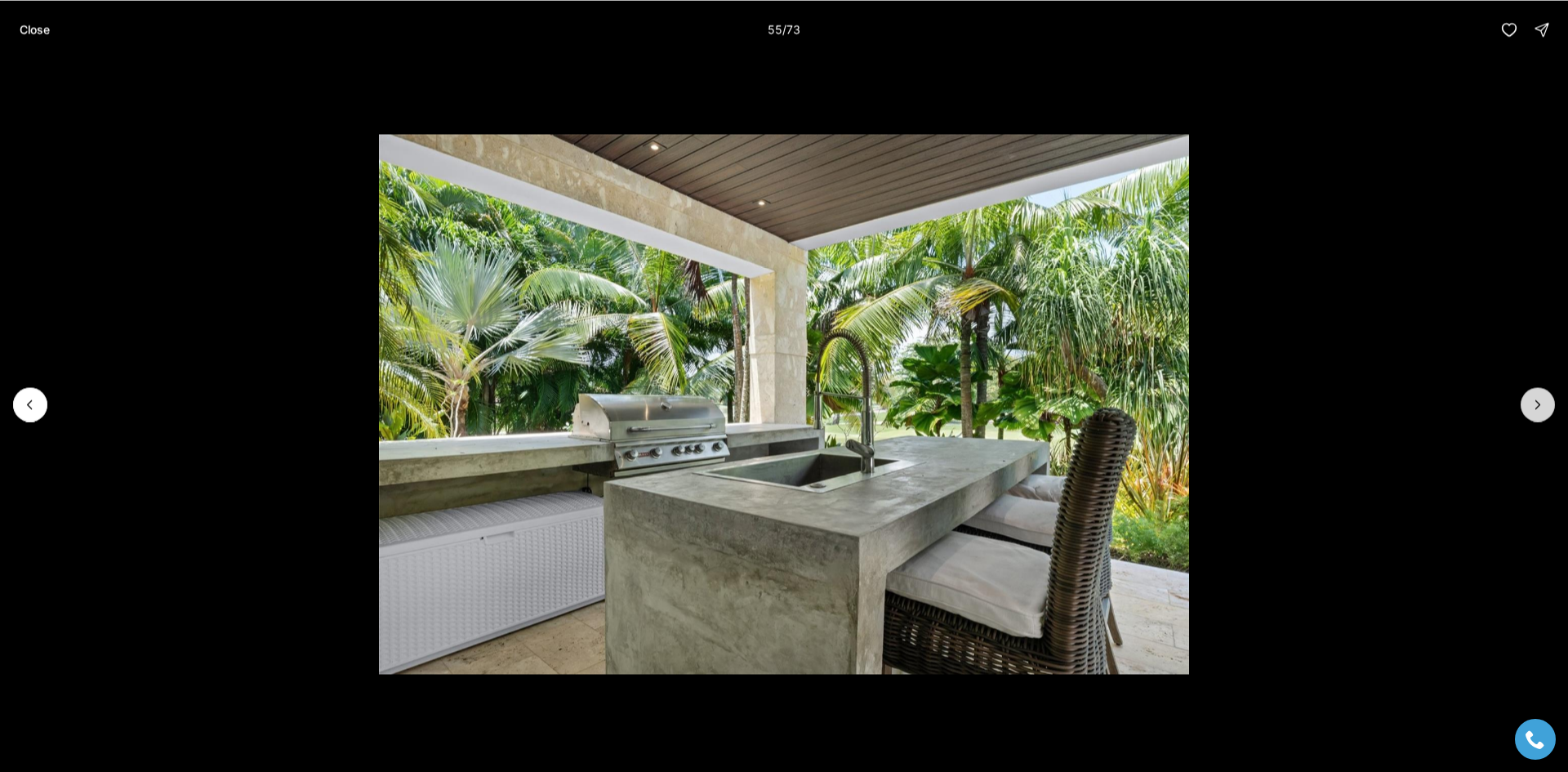
click at [1542, 400] on icon "Next slide" at bounding box center [1537, 404] width 16 height 16
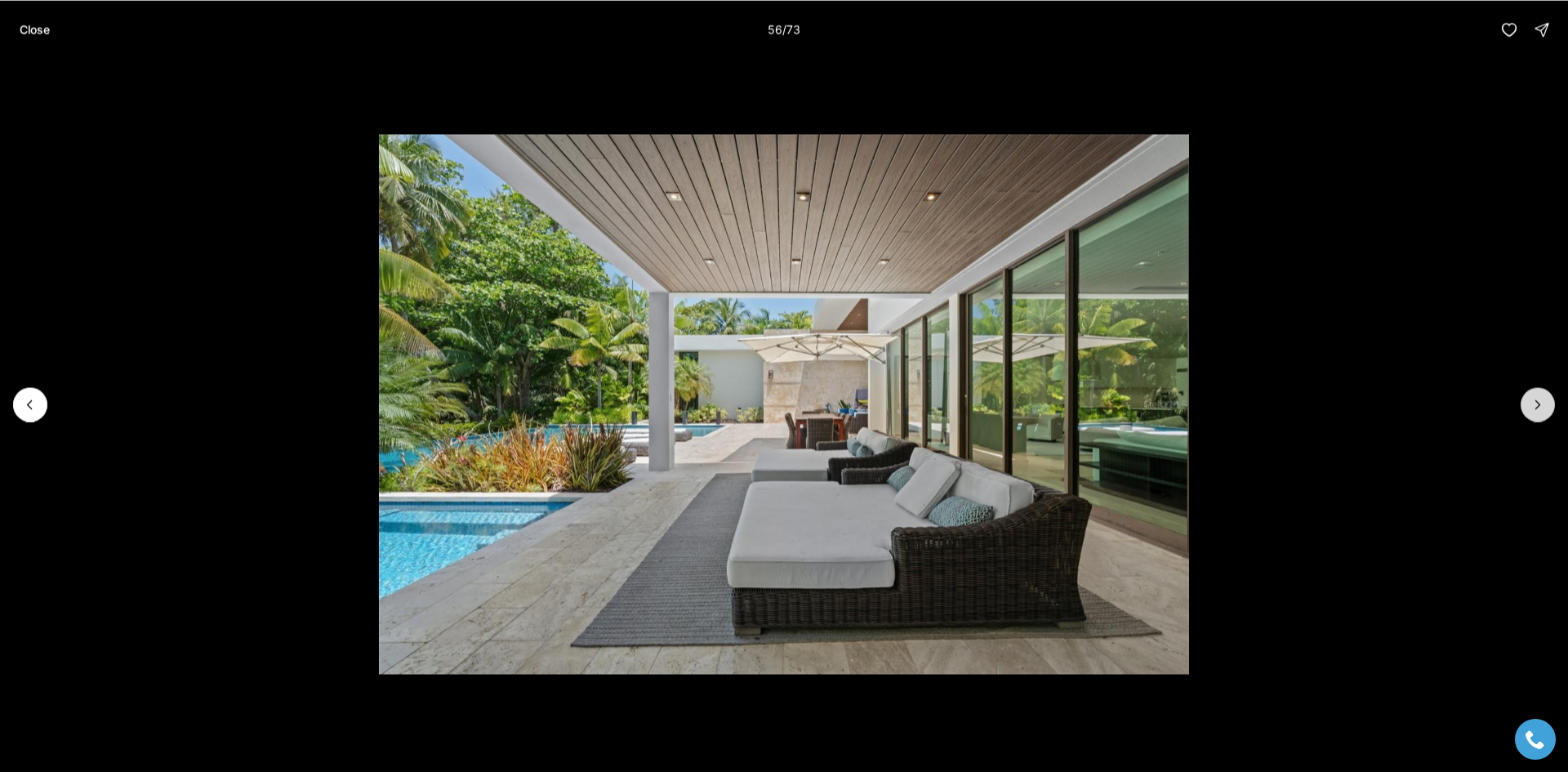
click at [1542, 400] on icon "Next slide" at bounding box center [1537, 404] width 16 height 16
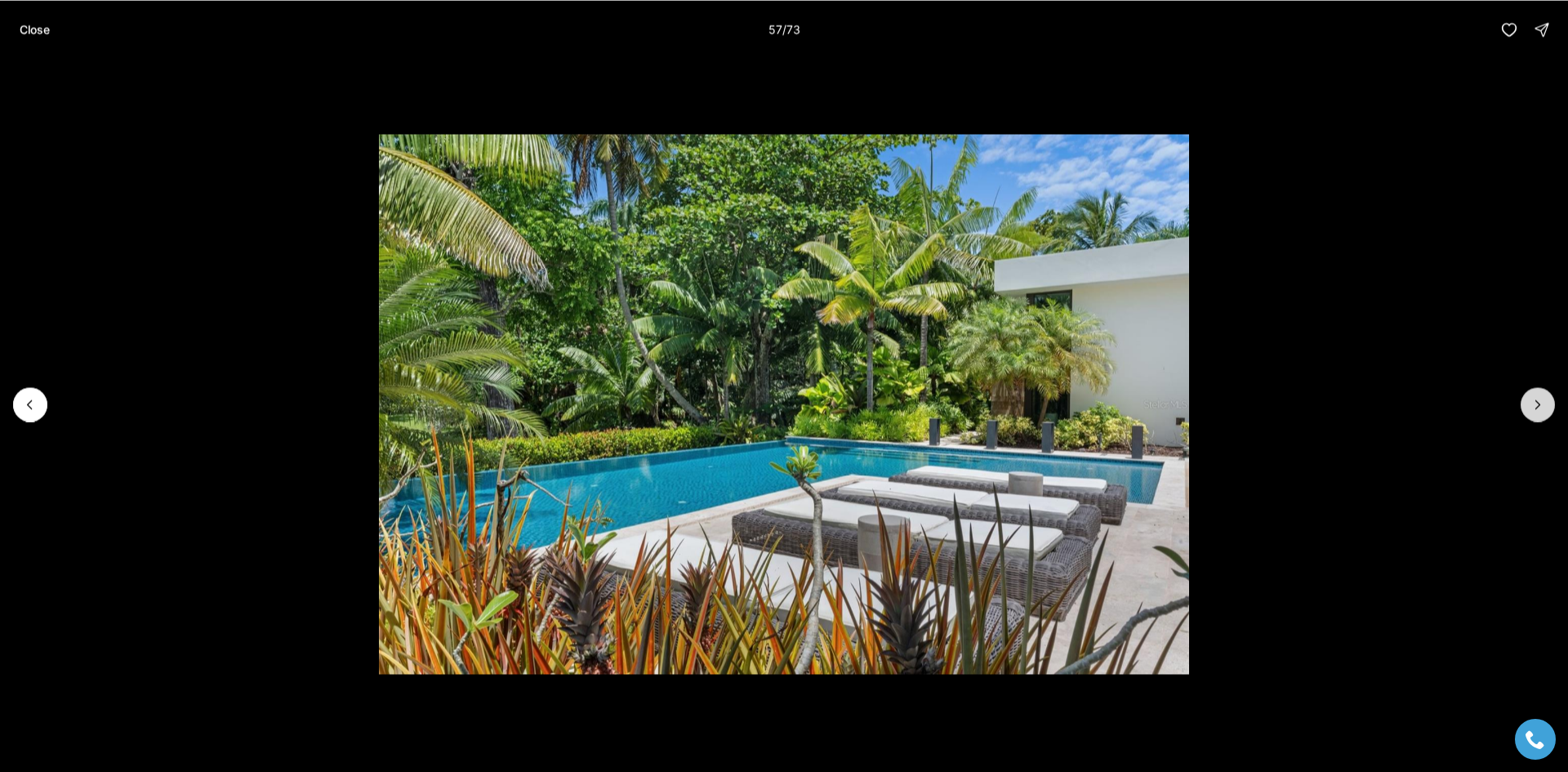
click at [1542, 400] on icon "Next slide" at bounding box center [1537, 404] width 16 height 16
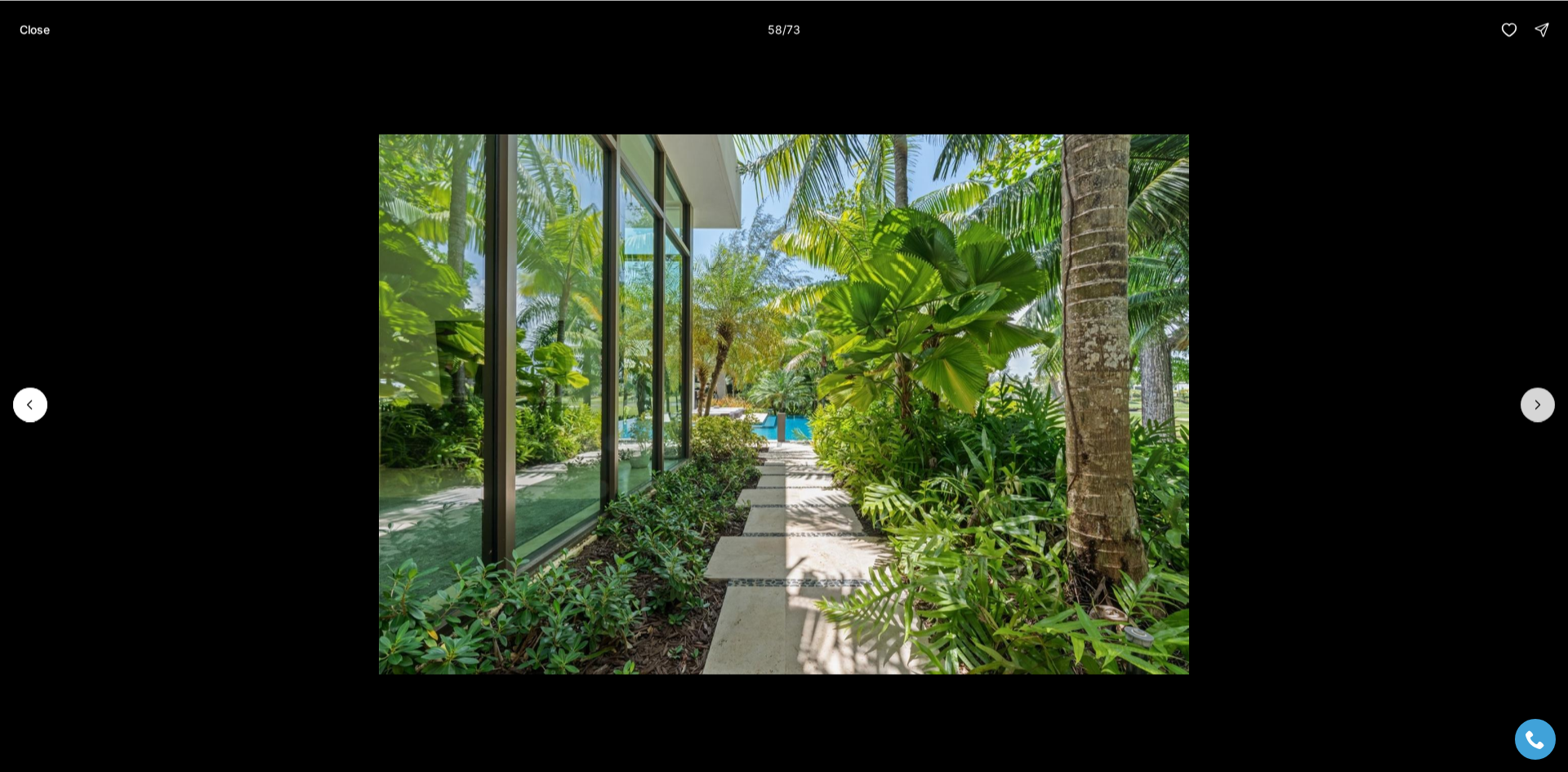
click at [1542, 400] on icon "Next slide" at bounding box center [1537, 404] width 16 height 16
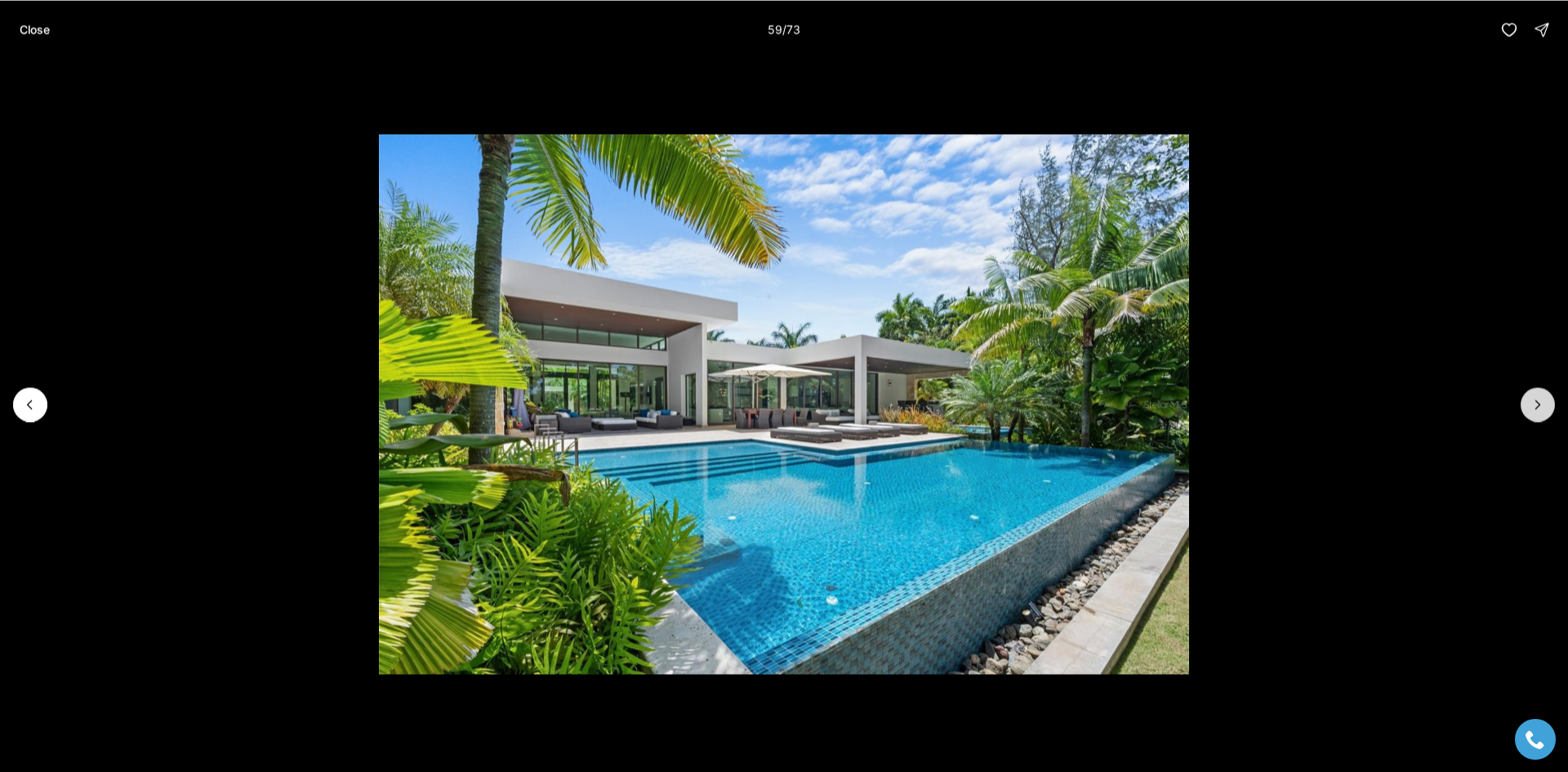
click at [1539, 397] on icon "Next slide" at bounding box center [1537, 404] width 16 height 16
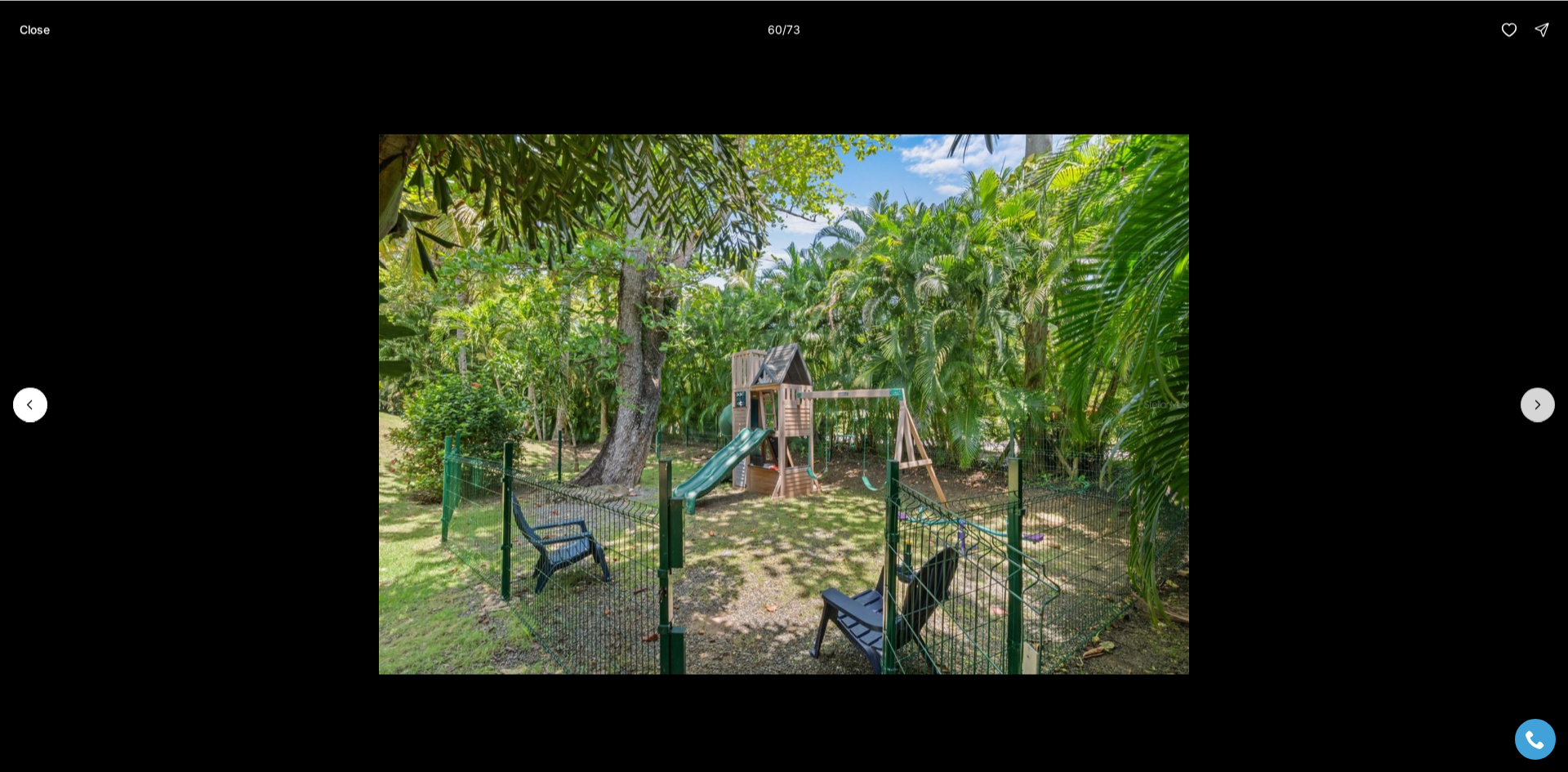
click at [1539, 397] on icon "Next slide" at bounding box center [1537, 404] width 16 height 16
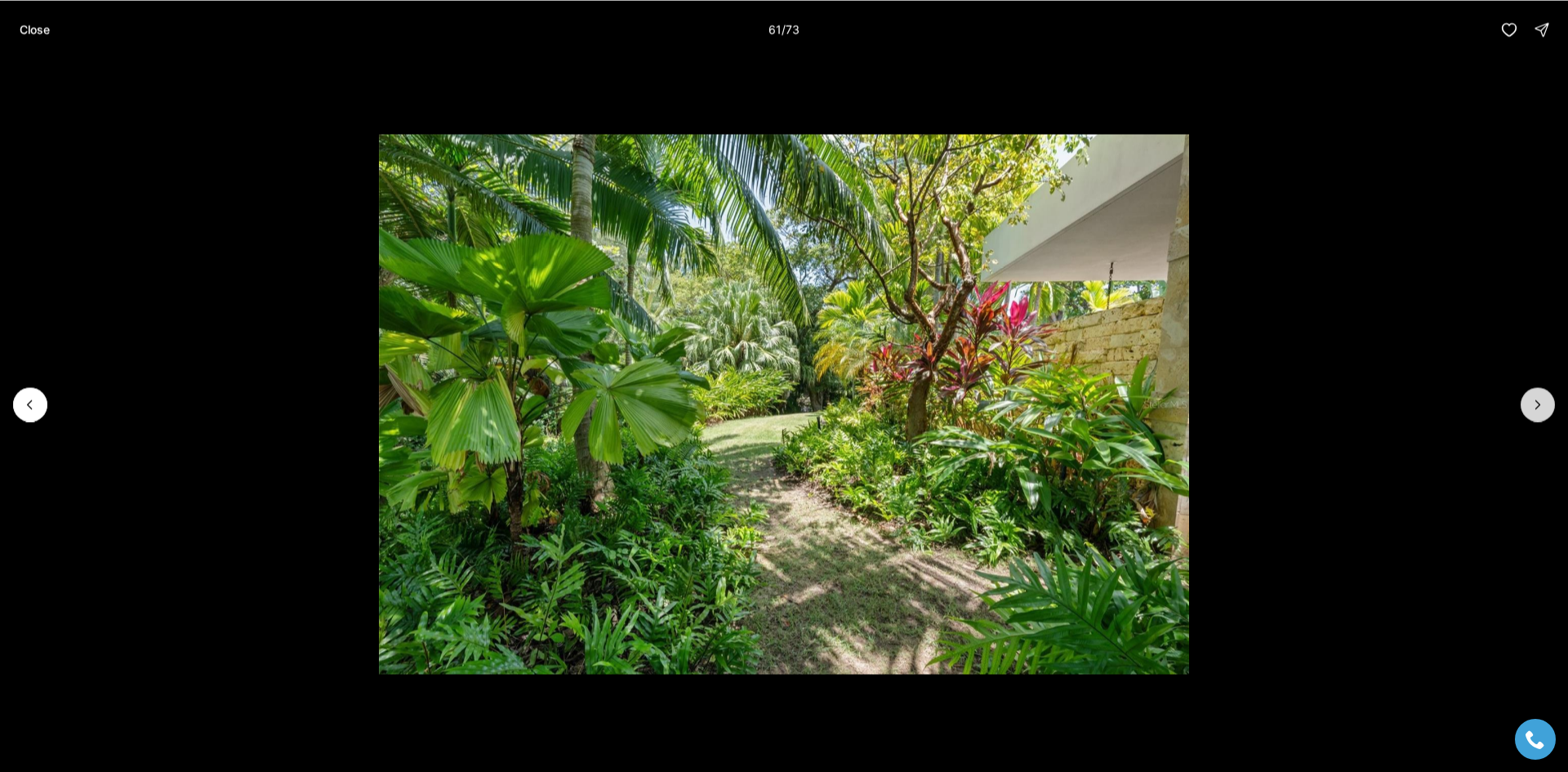
click at [1539, 397] on icon "Next slide" at bounding box center [1537, 404] width 16 height 16
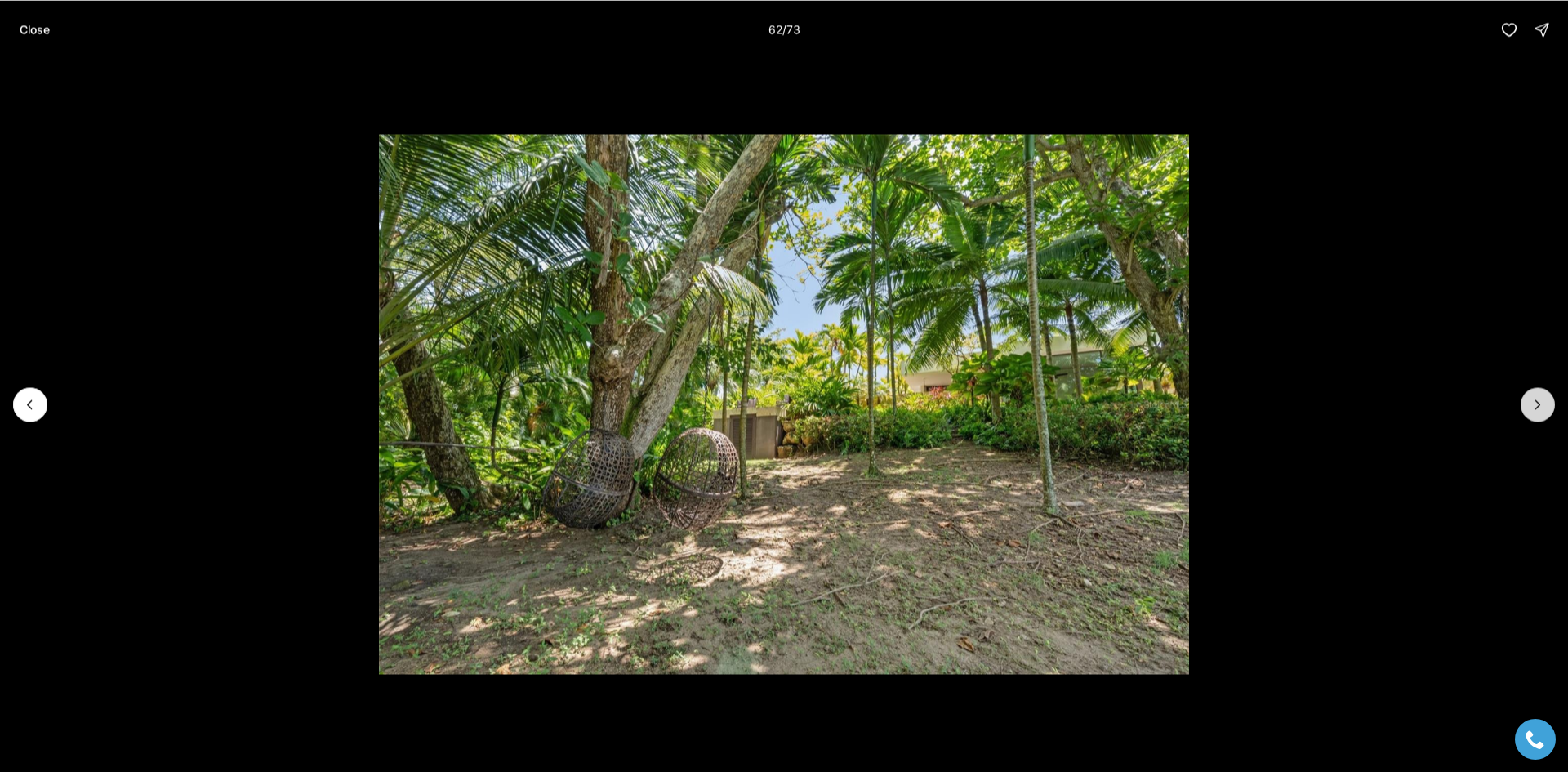
click at [1539, 397] on icon "Next slide" at bounding box center [1537, 404] width 16 height 16
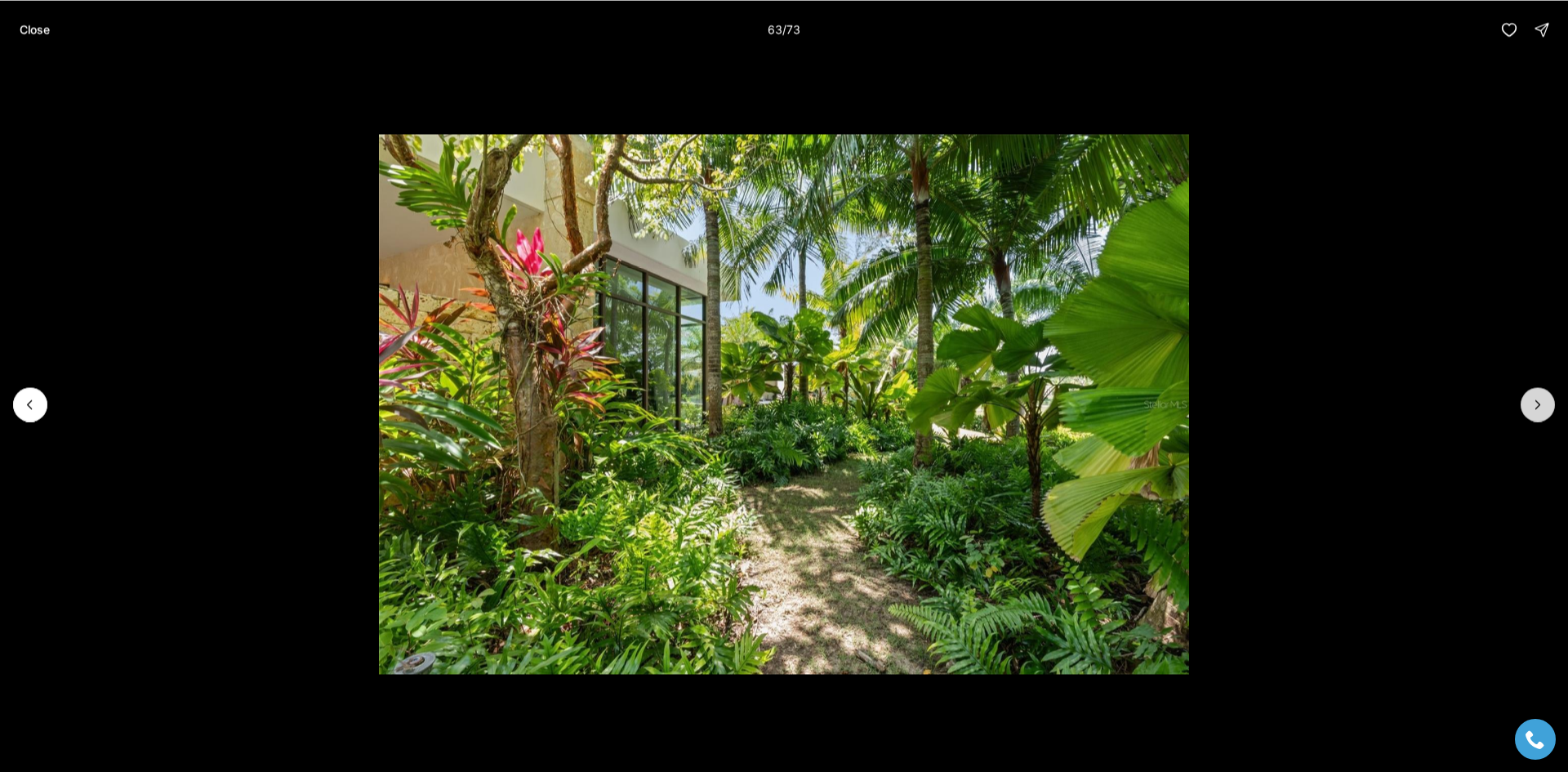
click at [1539, 397] on icon "Next slide" at bounding box center [1537, 404] width 16 height 16
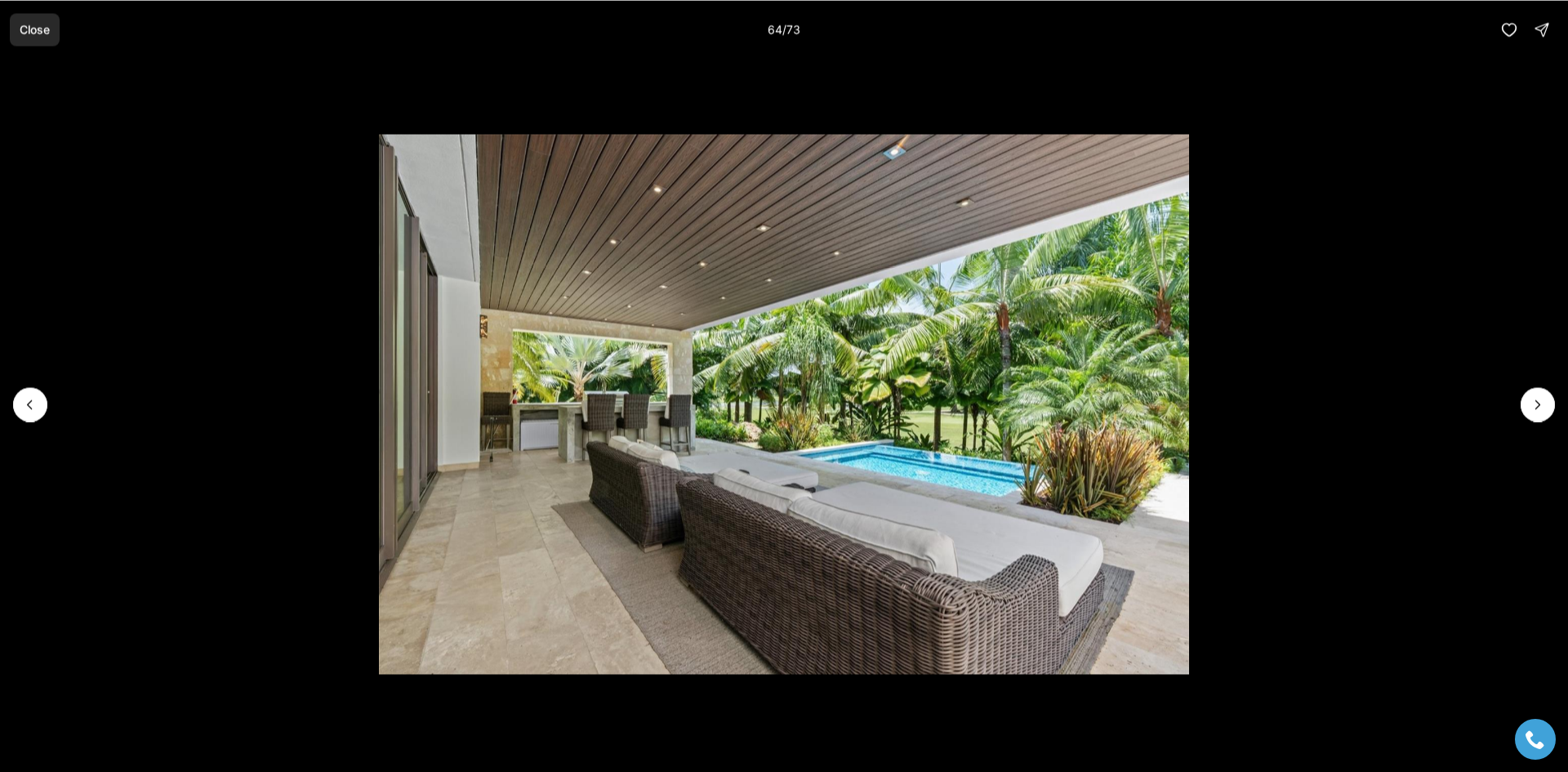
click at [33, 21] on button "Close" at bounding box center [35, 30] width 50 height 33
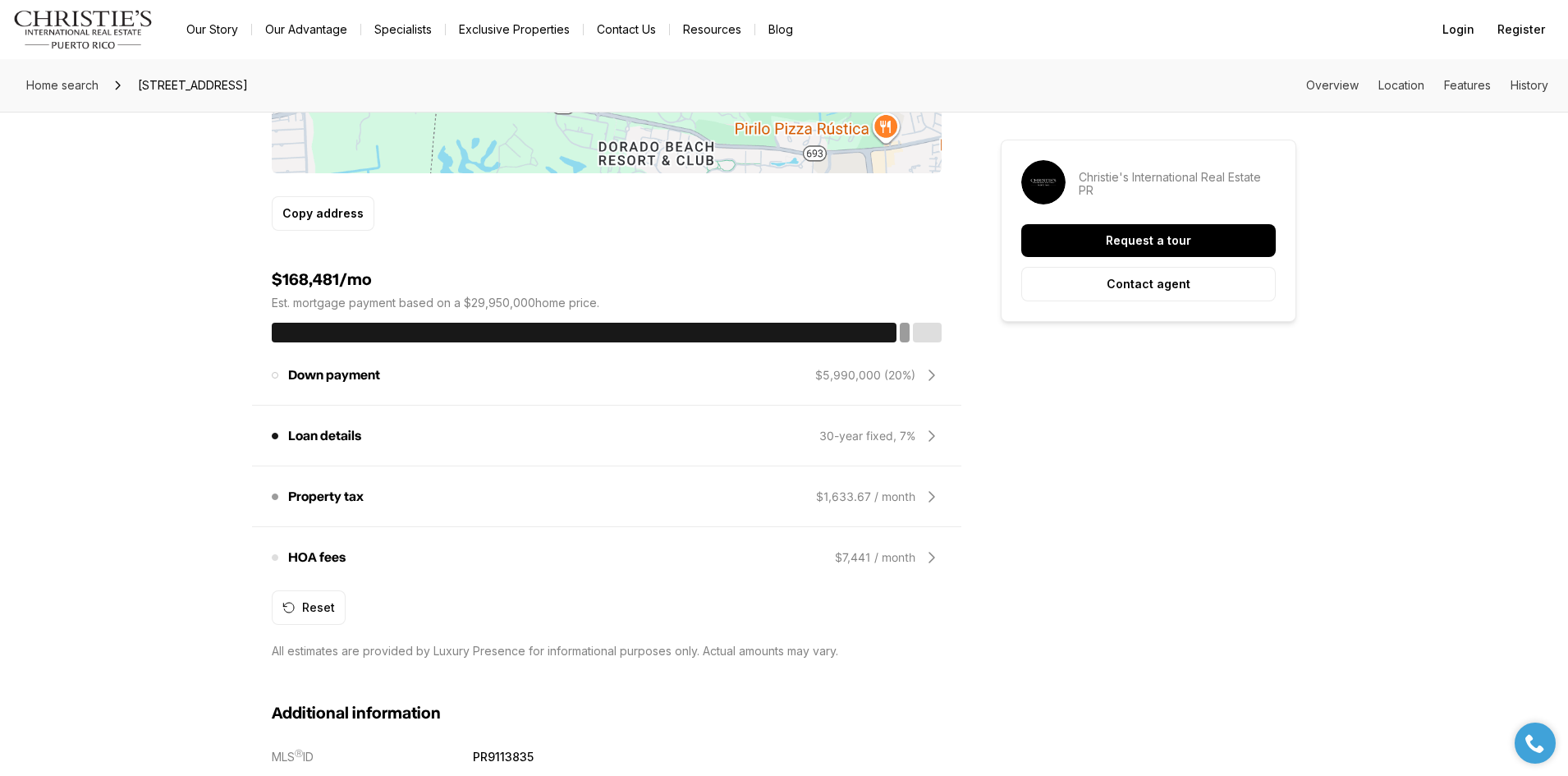
scroll to position [1232, 0]
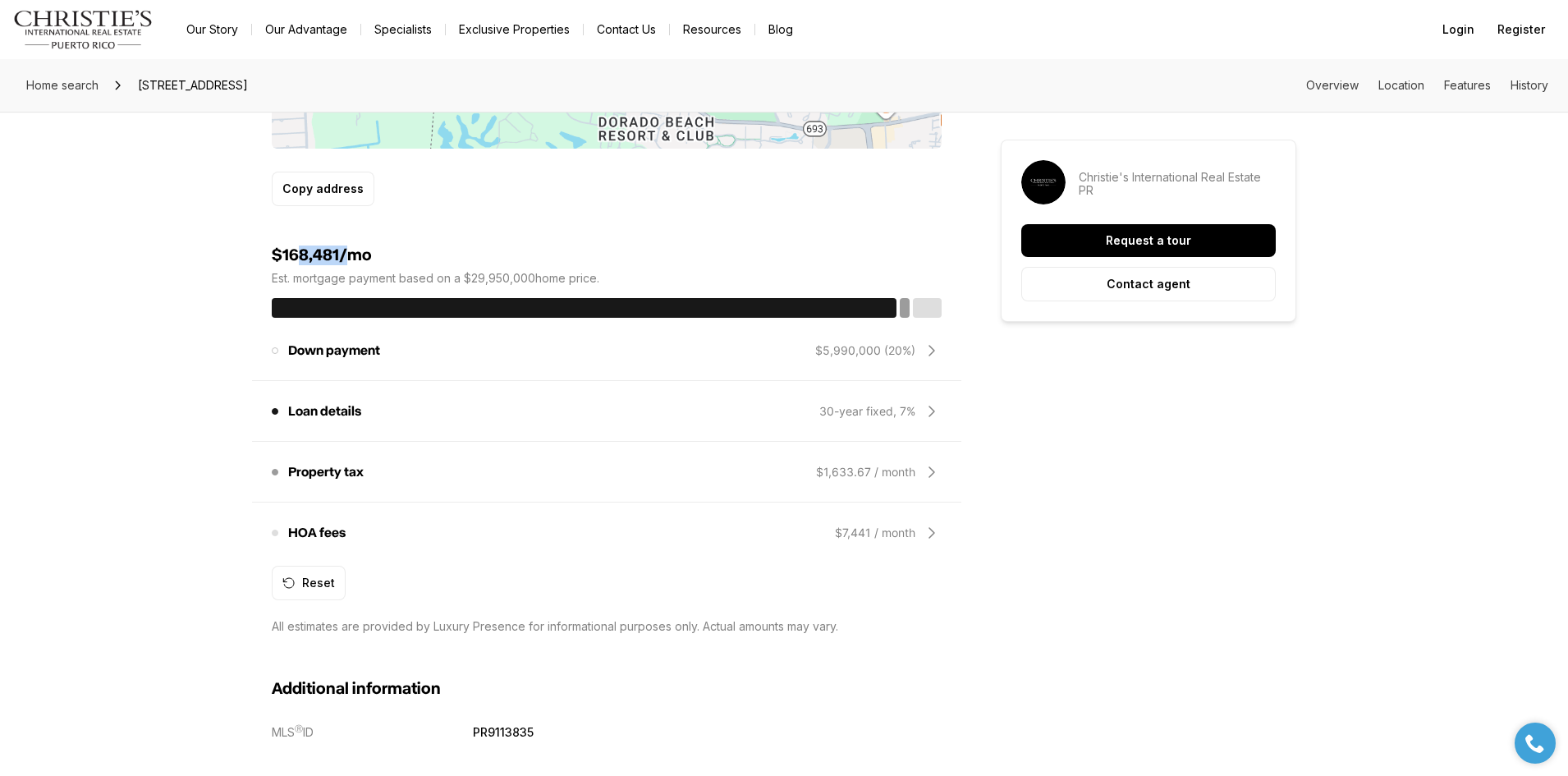
drag, startPoint x: 299, startPoint y: 252, endPoint x: 366, endPoint y: 245, distance: 67.4
click at [365, 246] on h4 "$168,481/mo" at bounding box center [606, 255] width 669 height 19
click at [366, 246] on h4 "$168,481/mo" at bounding box center [606, 255] width 669 height 19
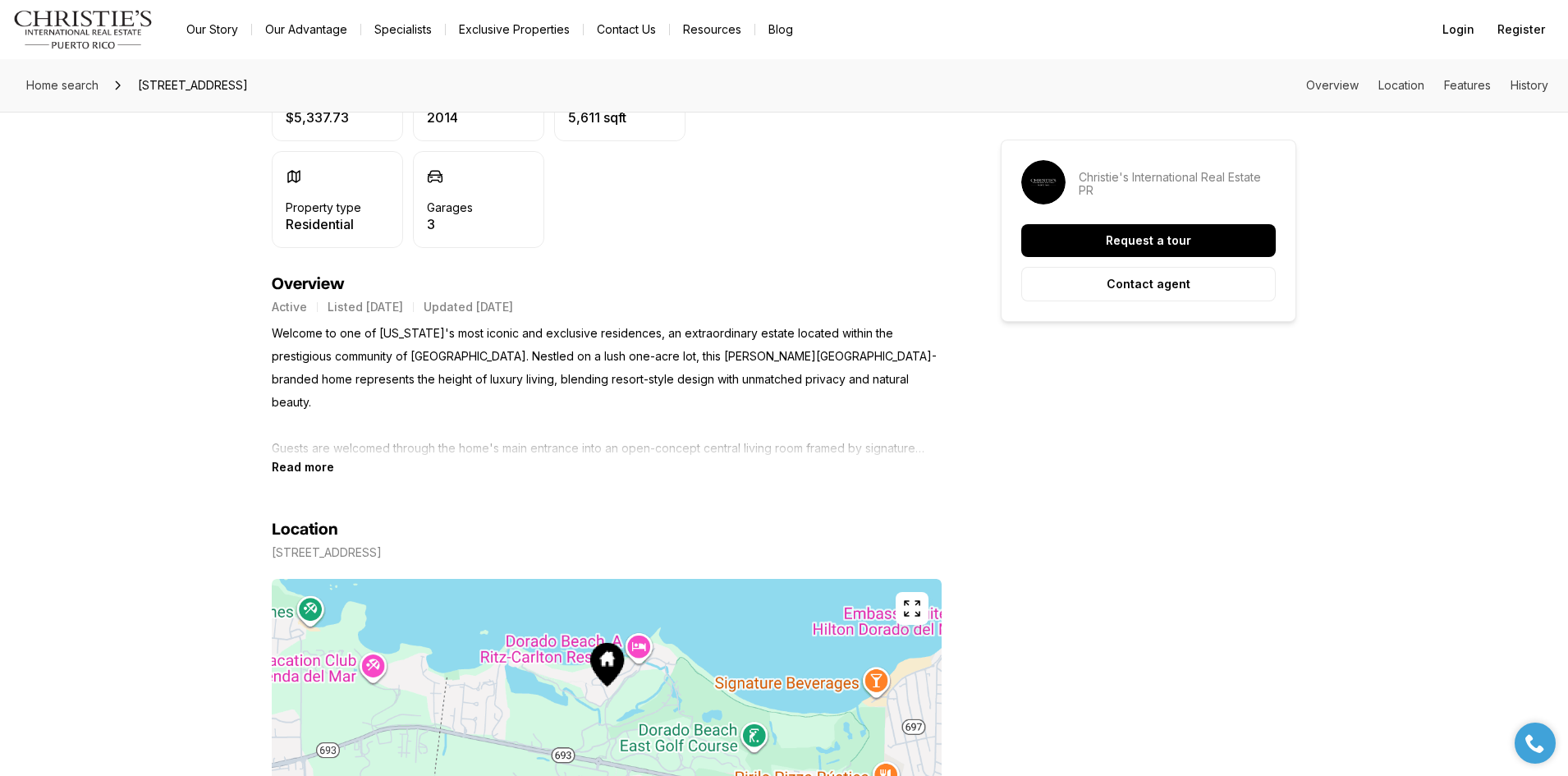
scroll to position [410, 0]
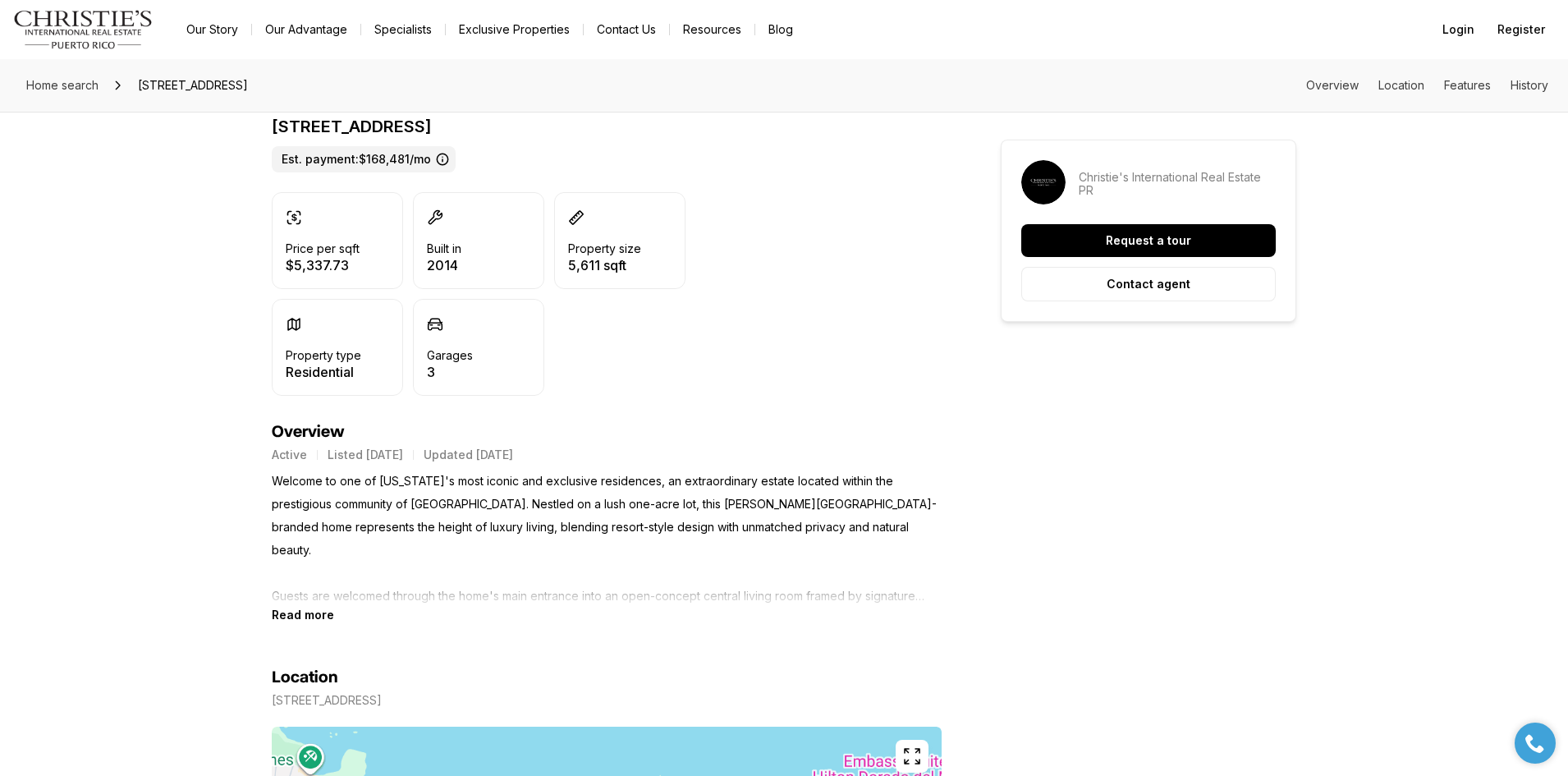
click at [474, 27] on link "Exclusive Properties" at bounding box center [515, 30] width 137 height 23
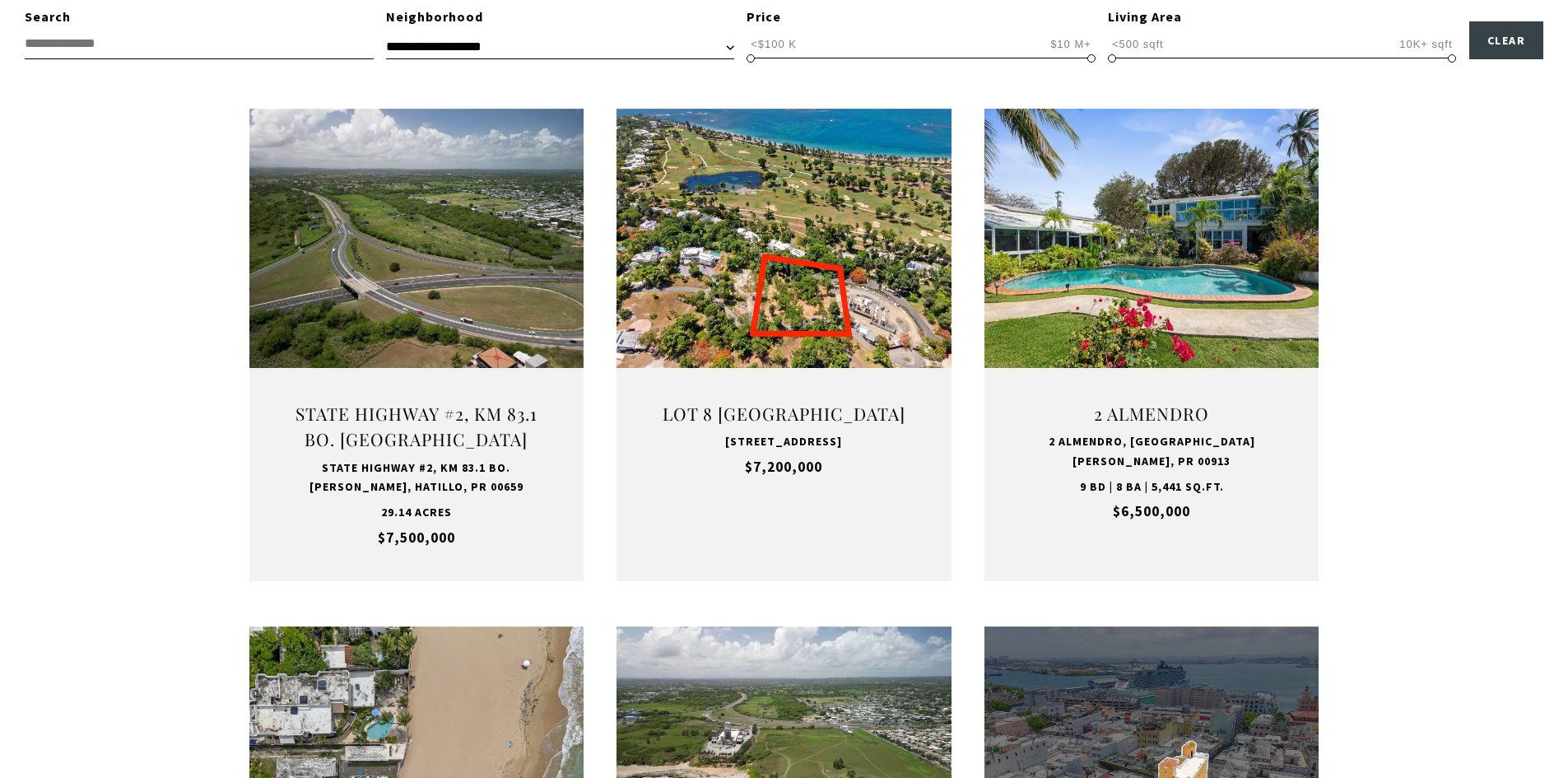
scroll to position [576, 0]
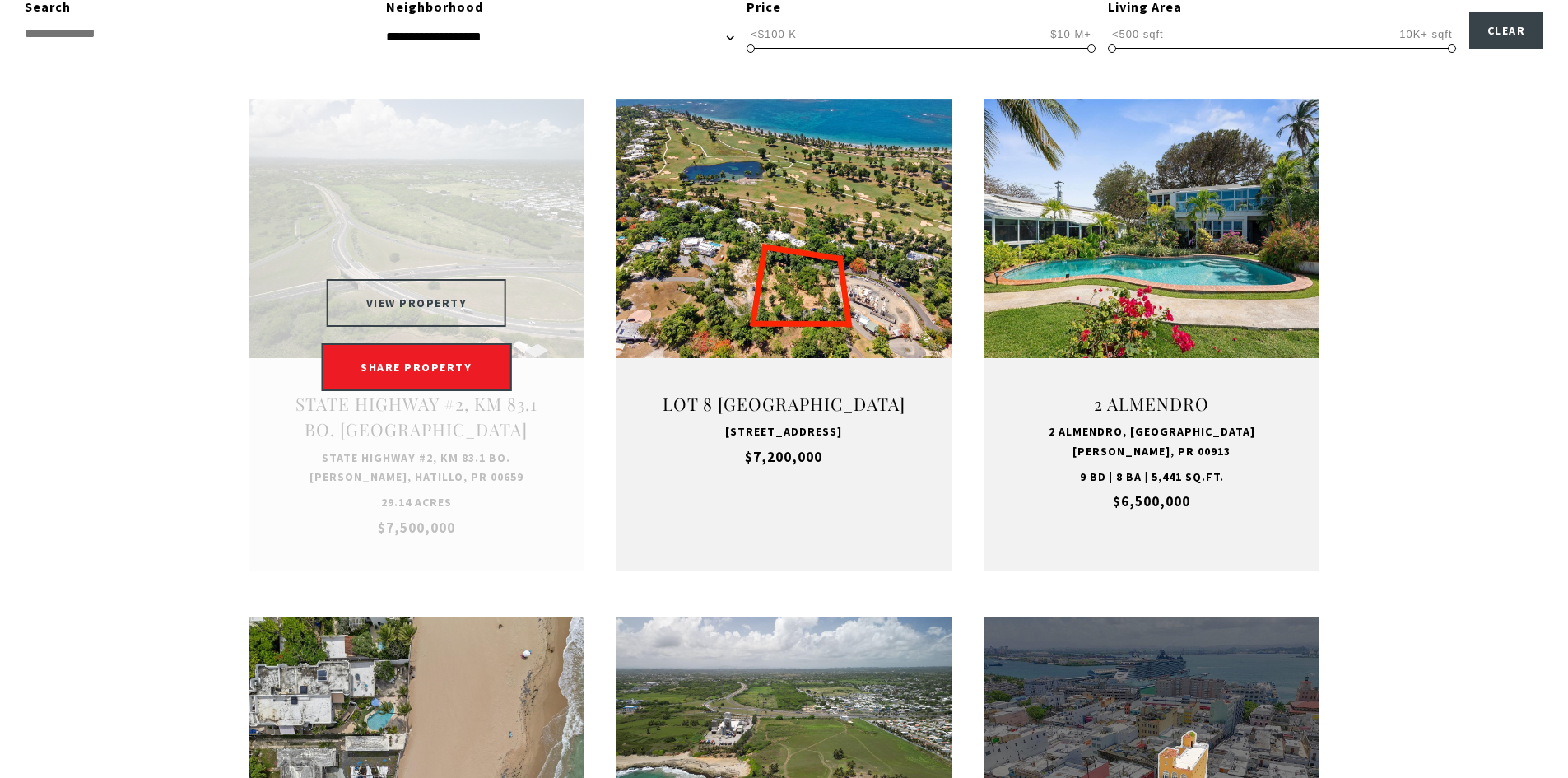
click at [413, 312] on button "VIEW PROPERTY" at bounding box center [417, 303] width 180 height 48
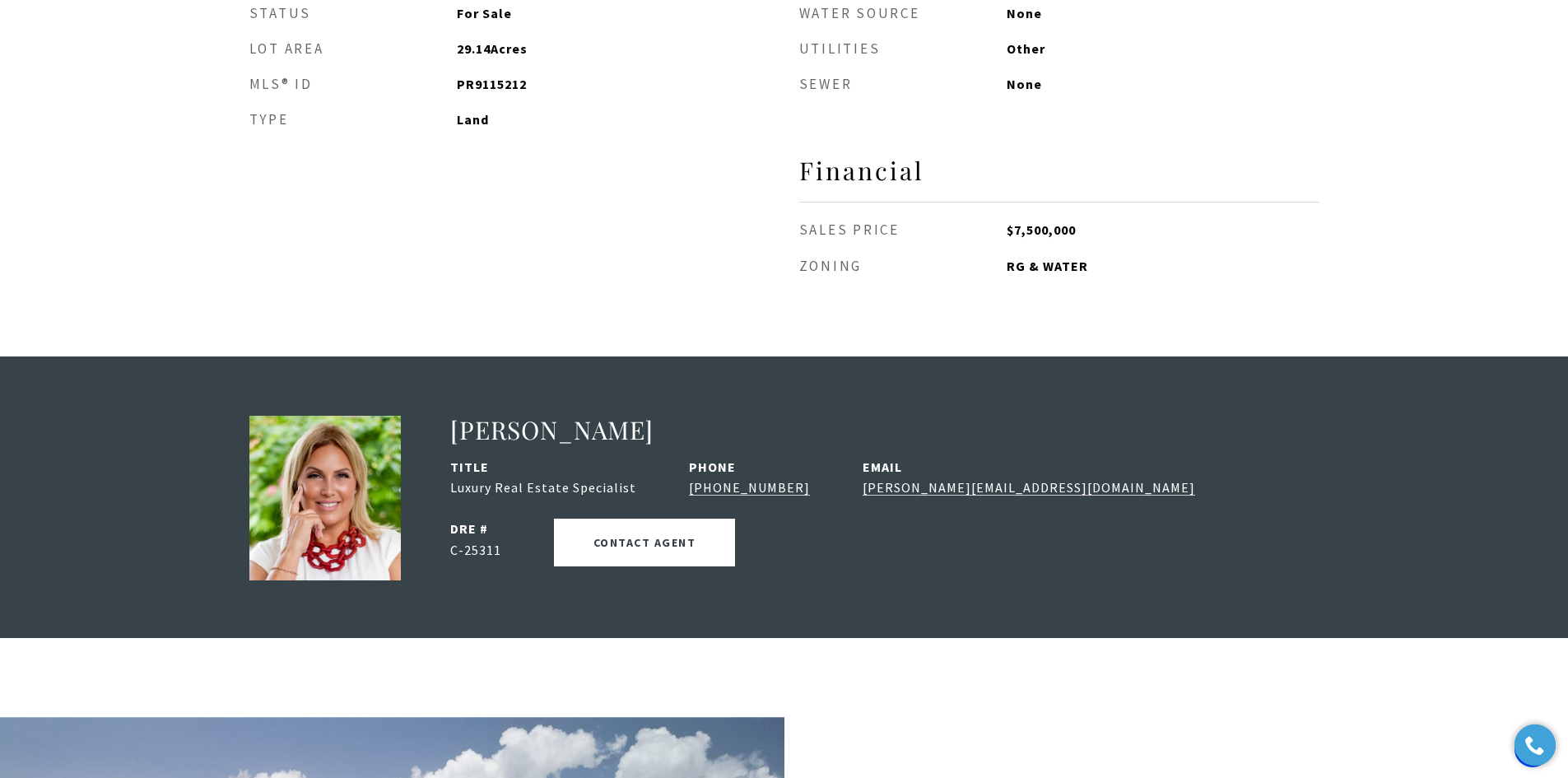
scroll to position [1893, 0]
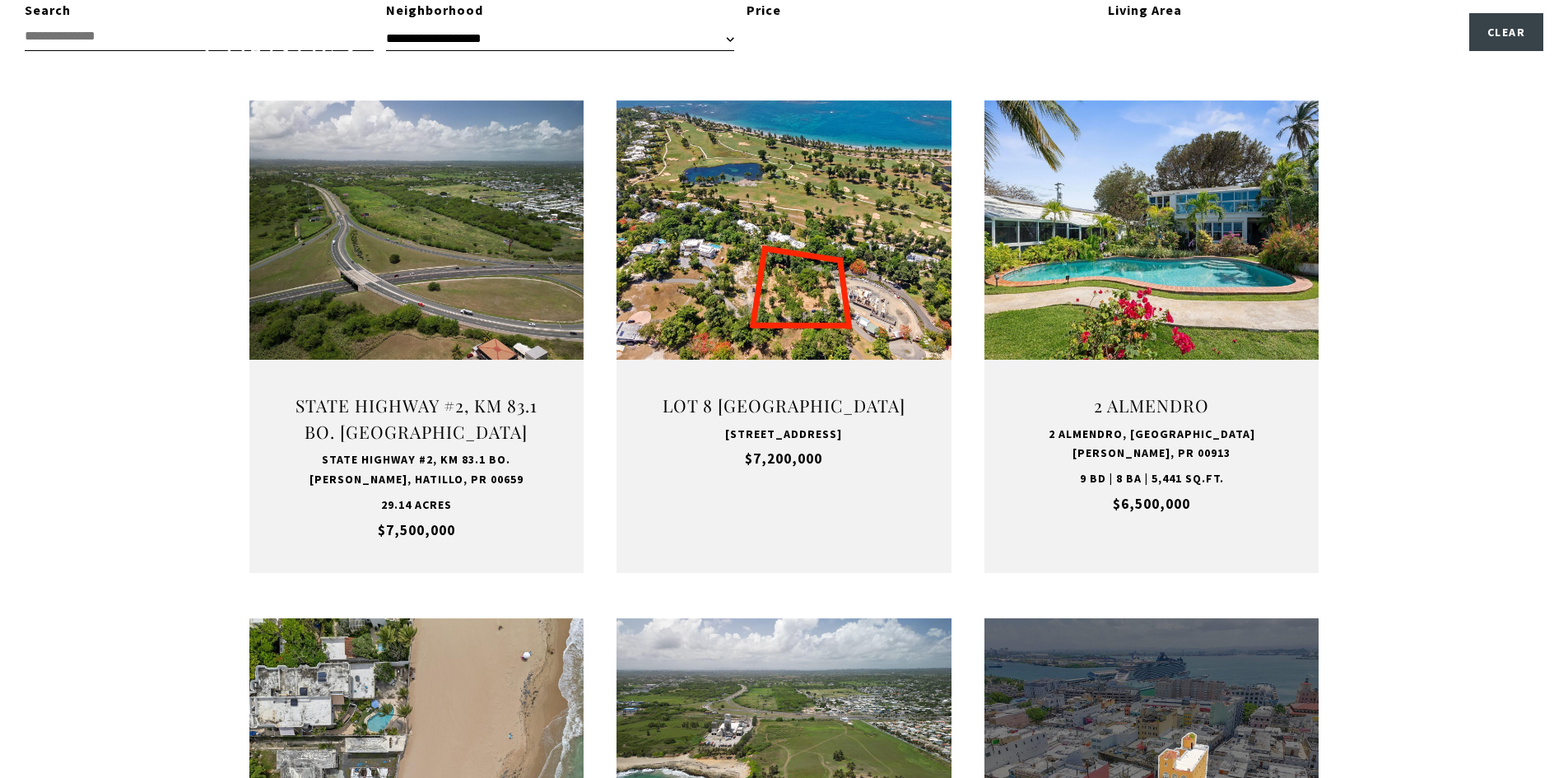
scroll to position [576, 0]
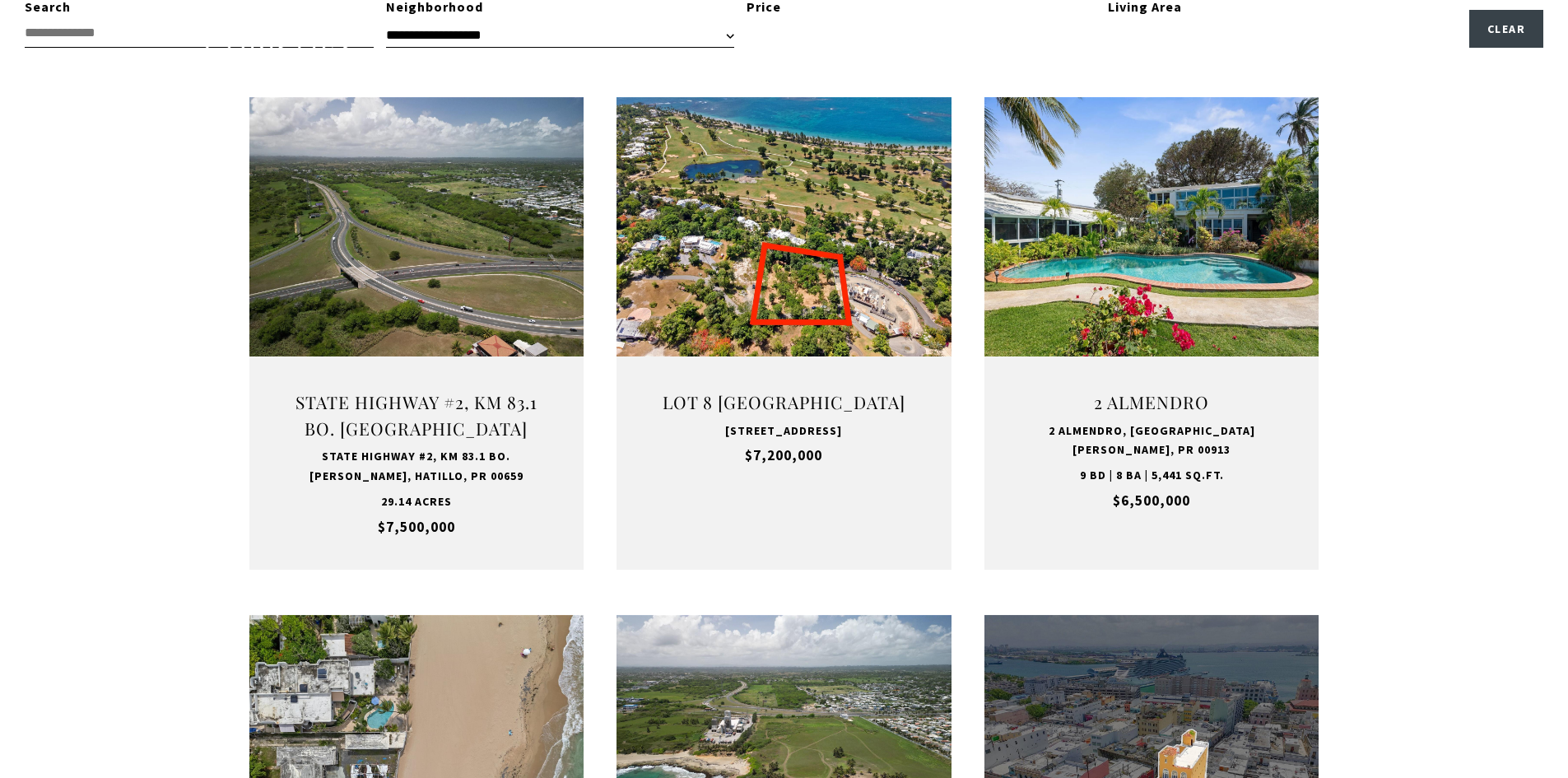
type input "**********"
type input "*********"
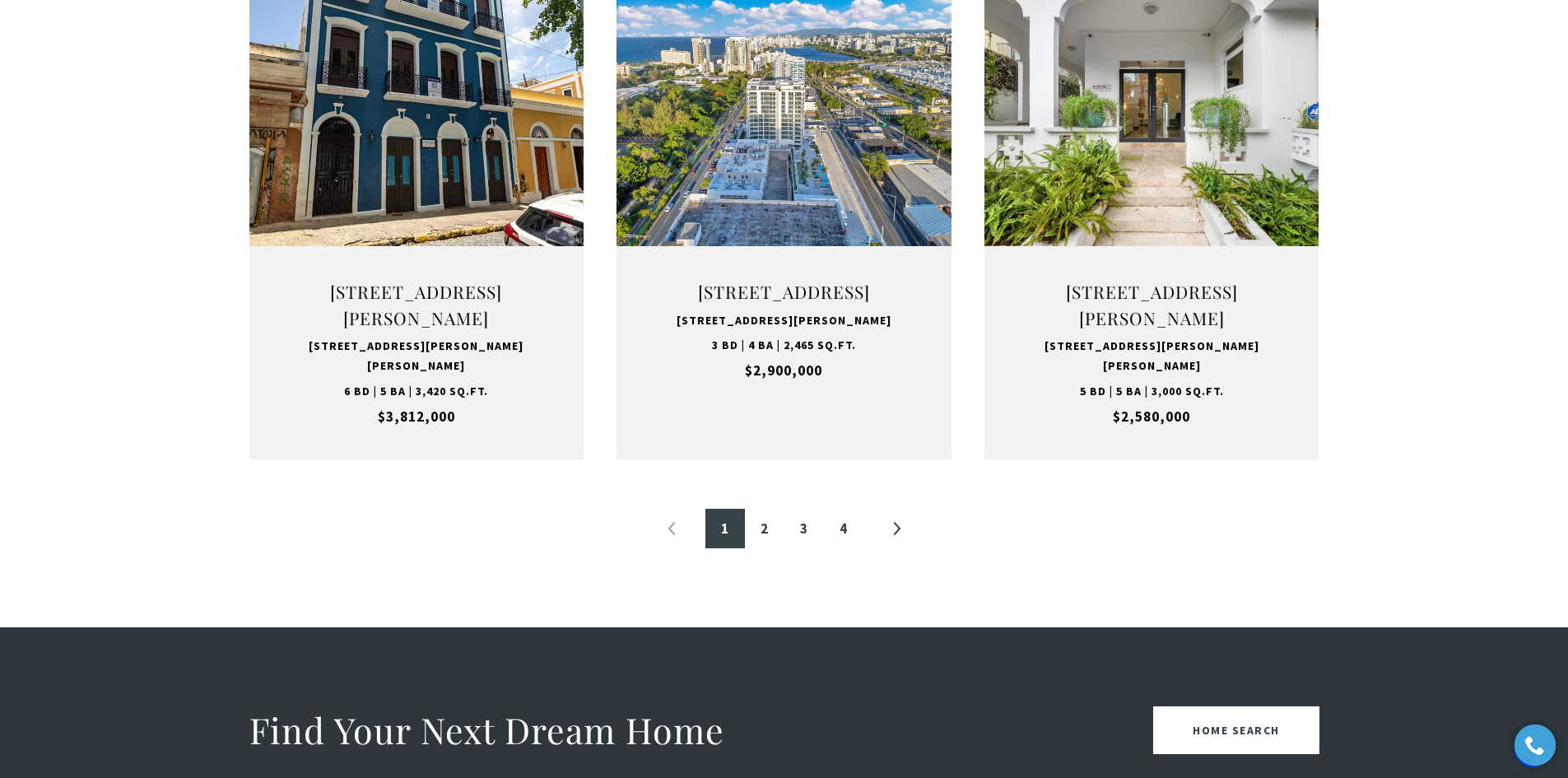
scroll to position [1729, 0]
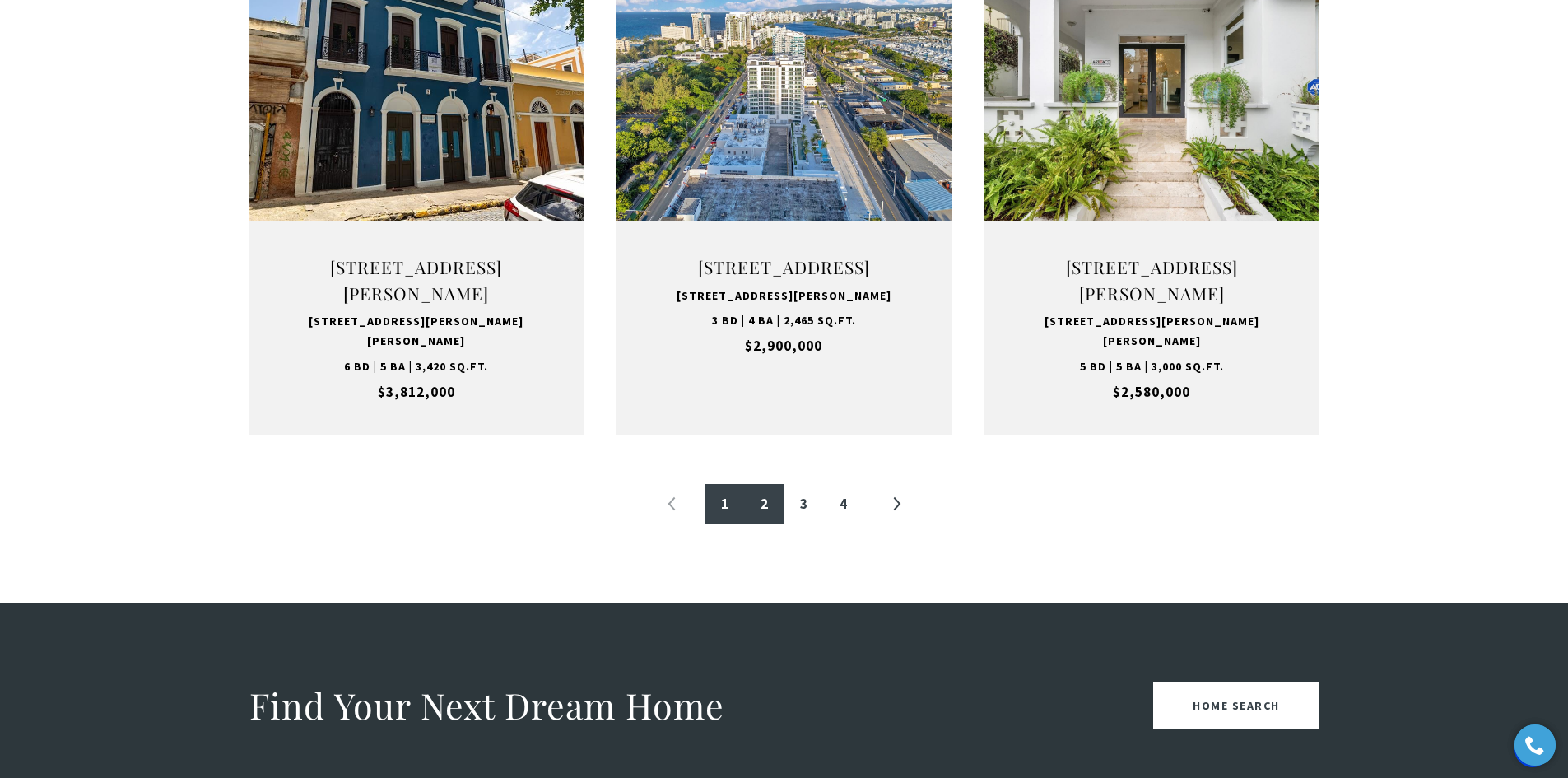
click at [779, 524] on link "2" at bounding box center [765, 503] width 40 height 40
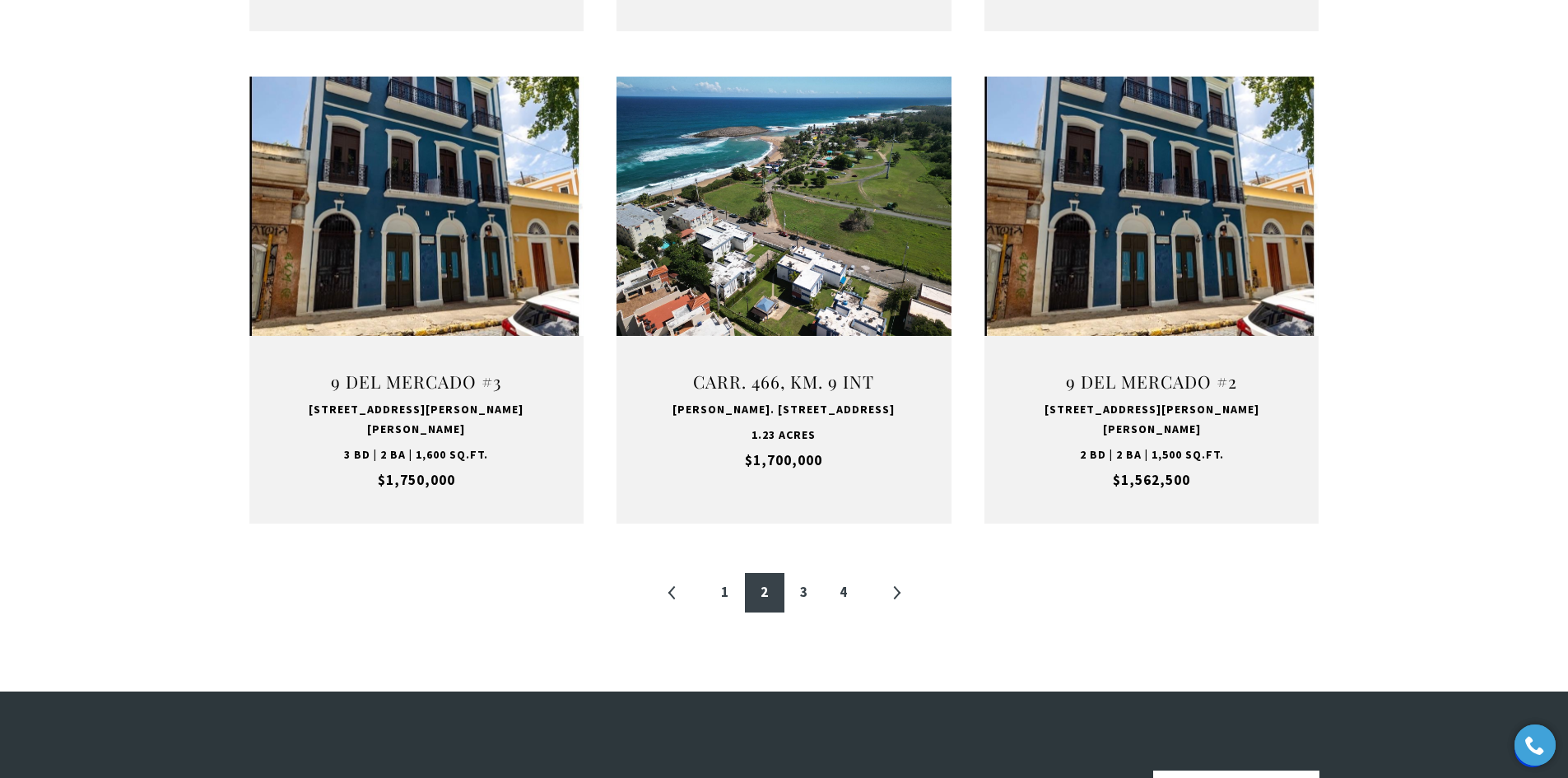
scroll to position [1646, 0]
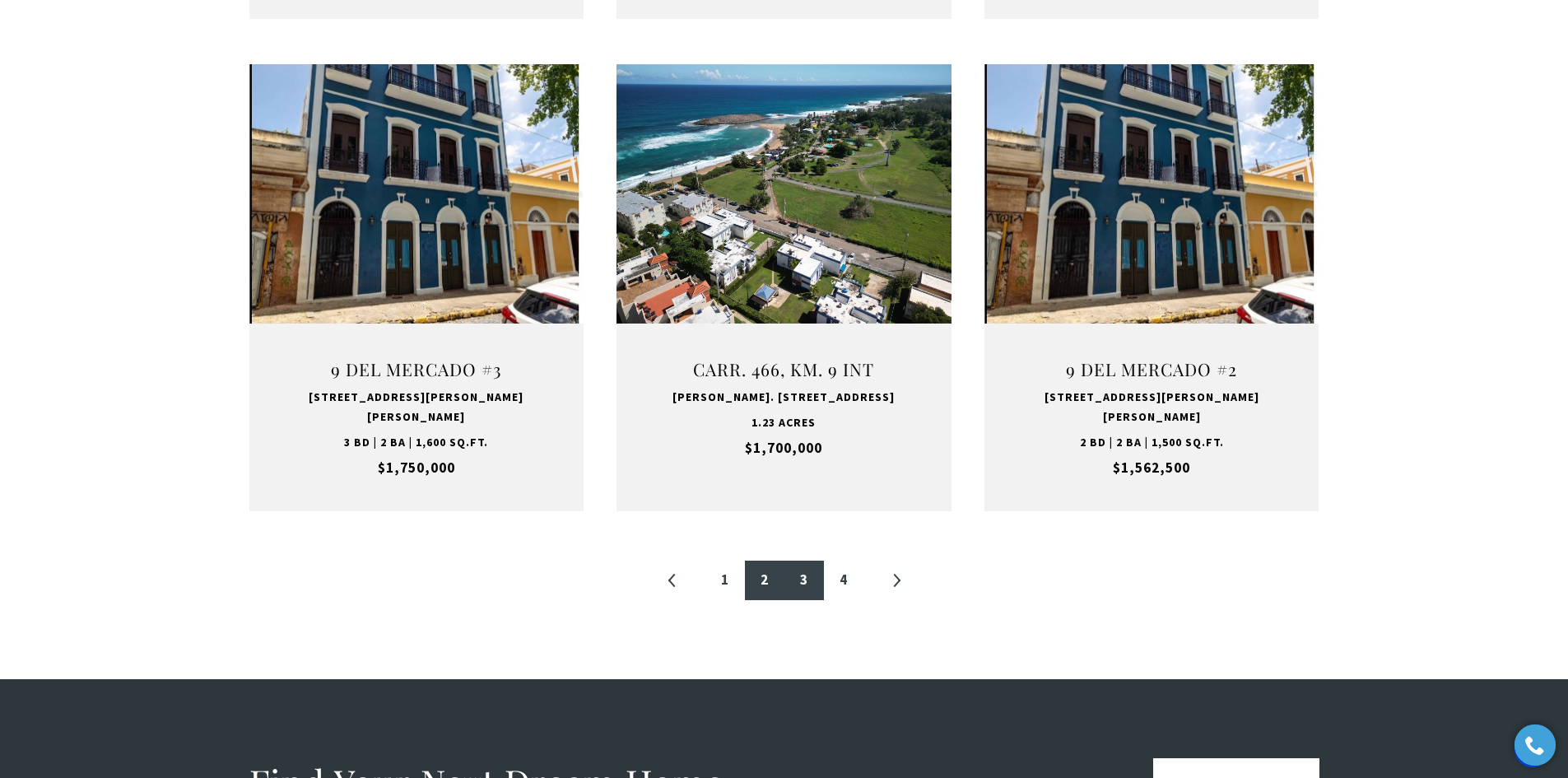
click at [798, 567] on link "3" at bounding box center [804, 580] width 40 height 40
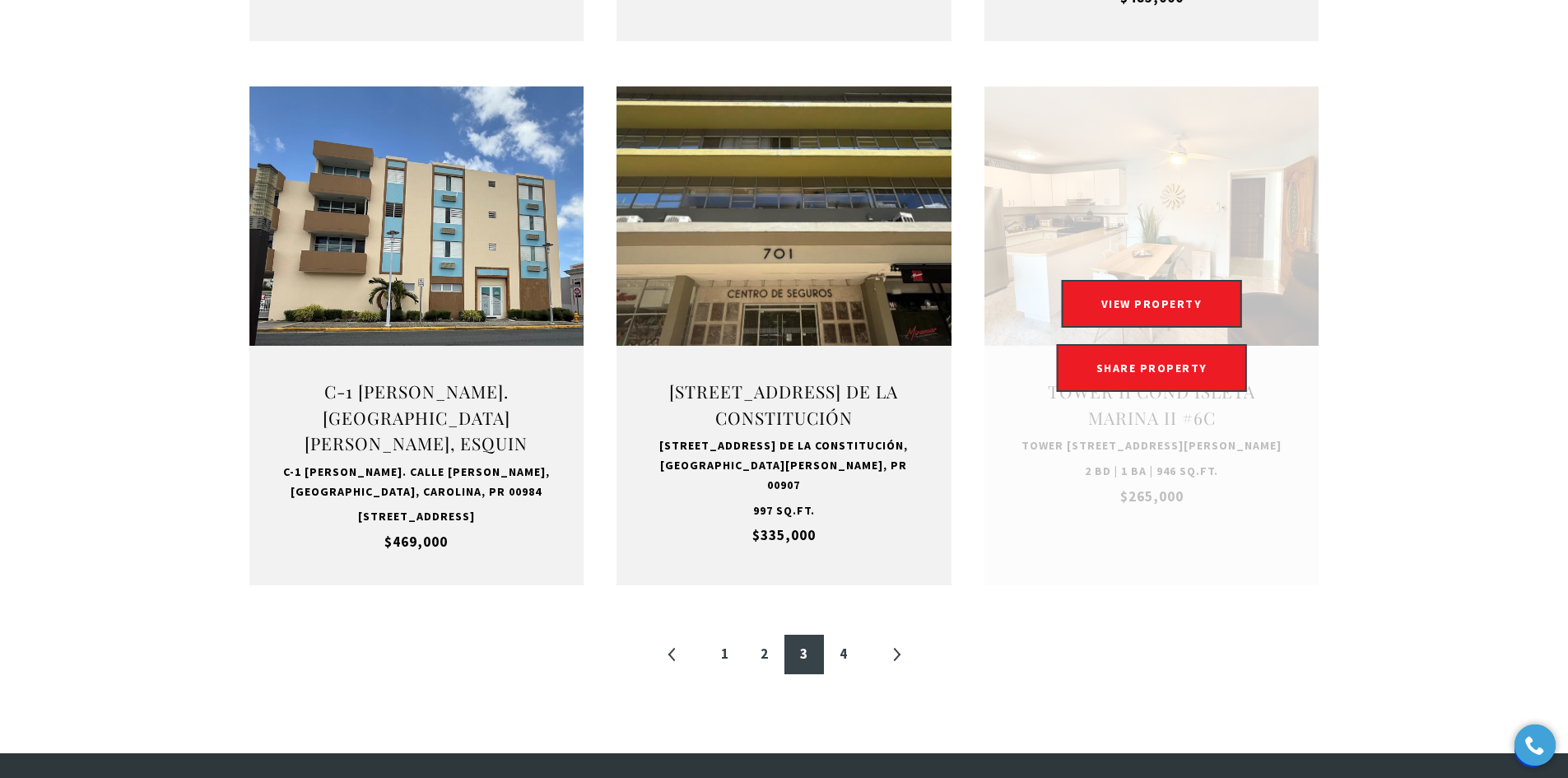
scroll to position [1646, 0]
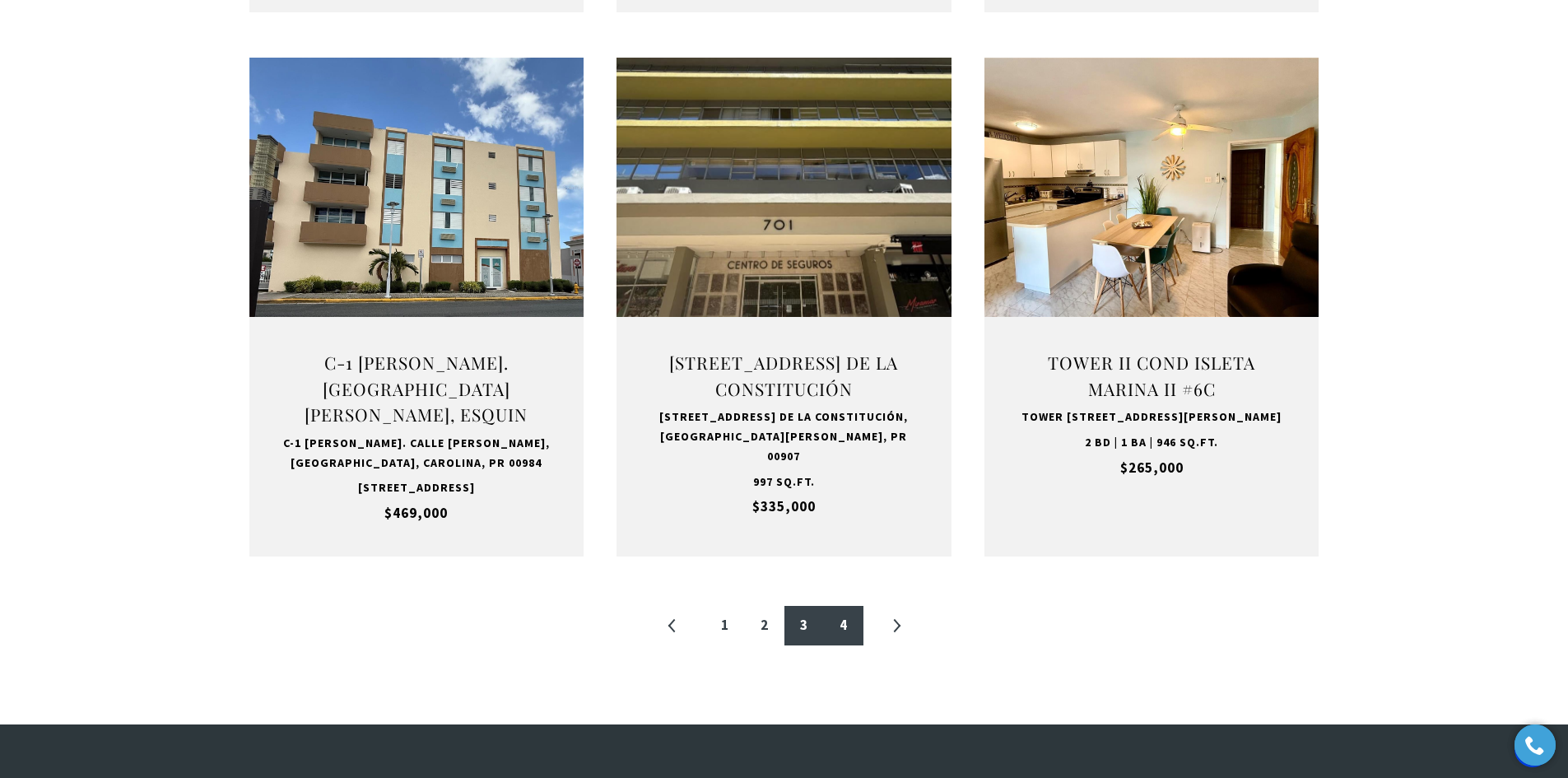
click at [841, 636] on link "4" at bounding box center [843, 625] width 40 height 40
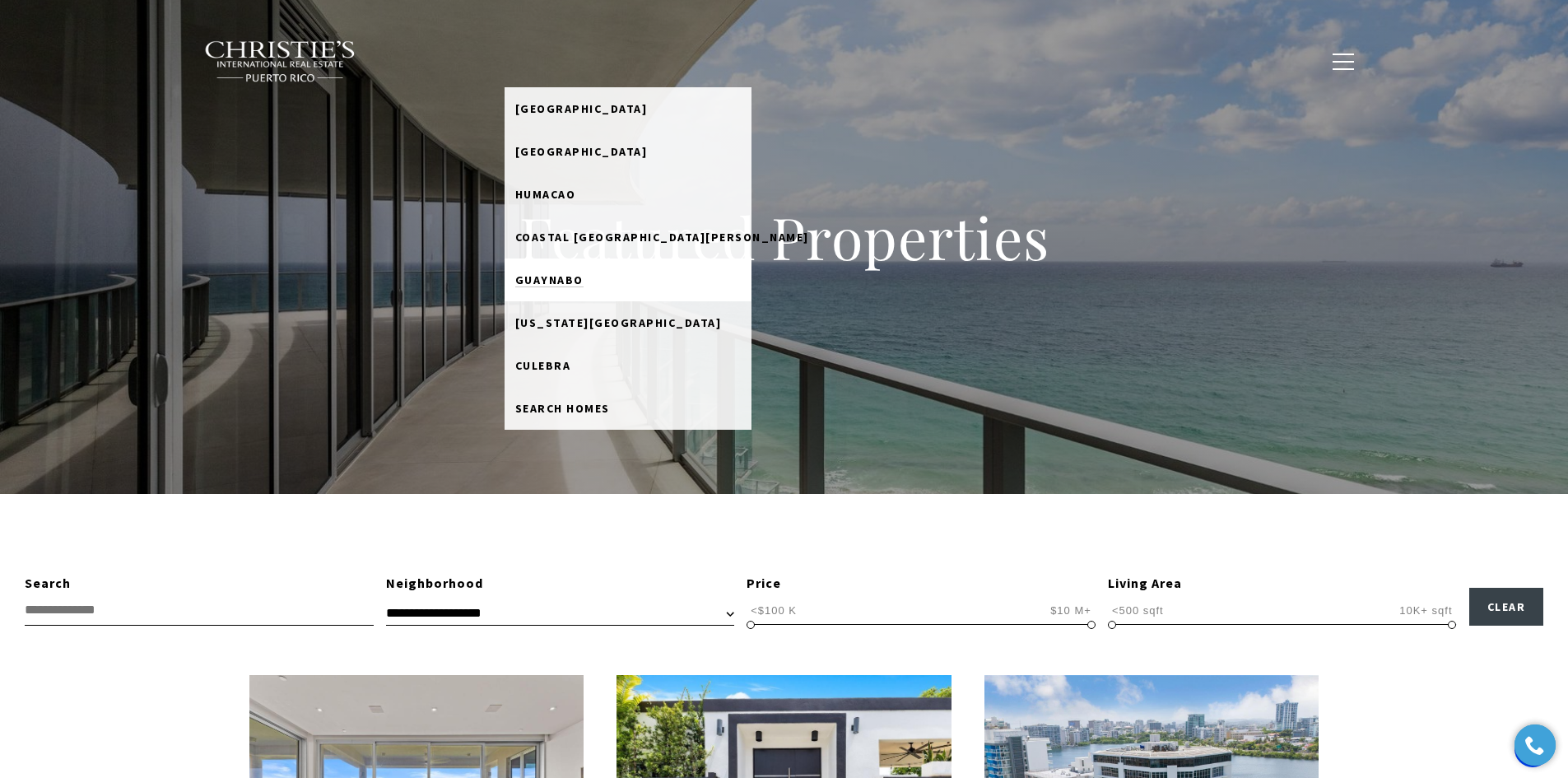
click at [619, 284] on link "Guaynabo" at bounding box center [628, 279] width 247 height 43
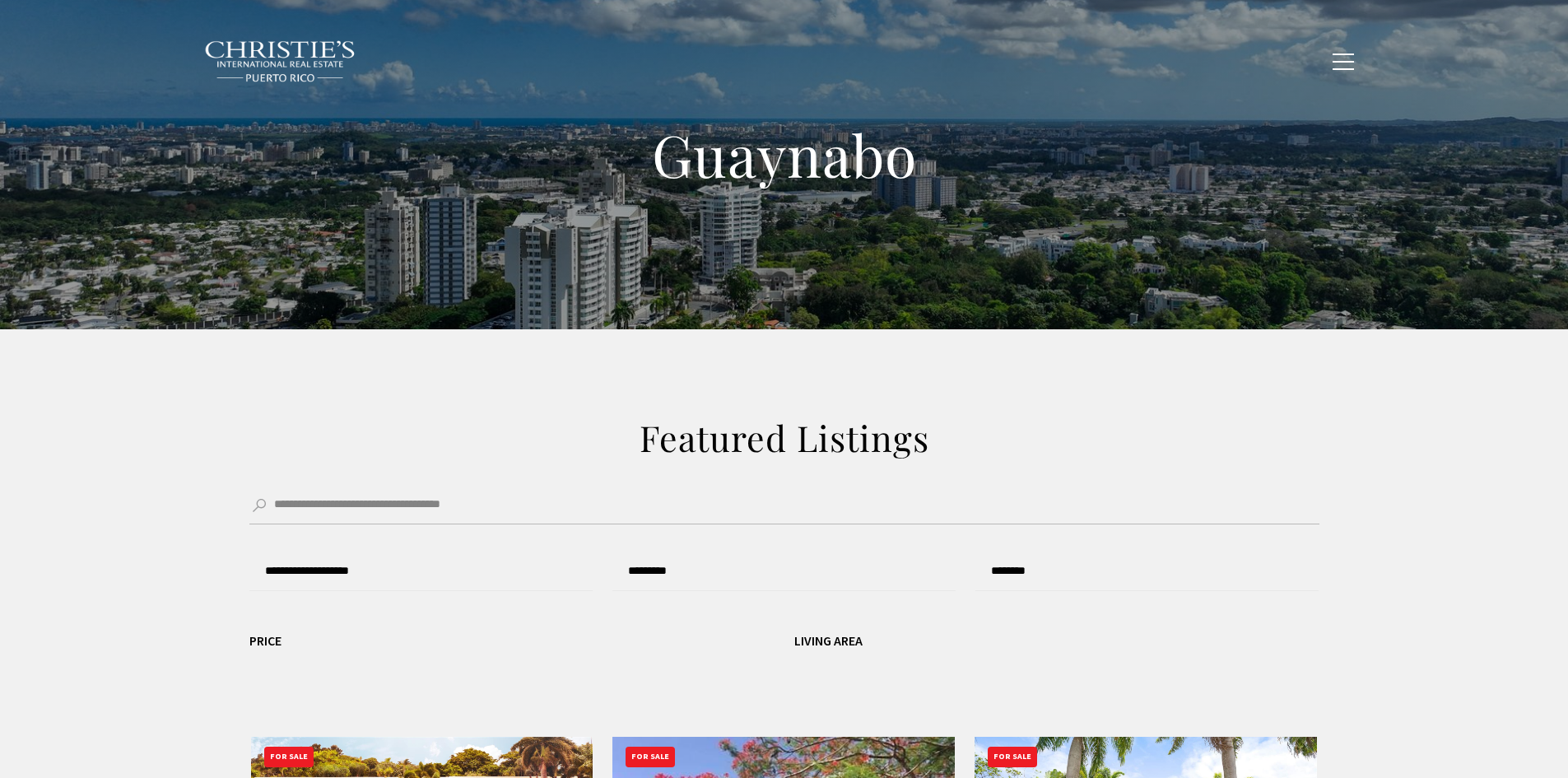
type input "**********"
type input "*********"
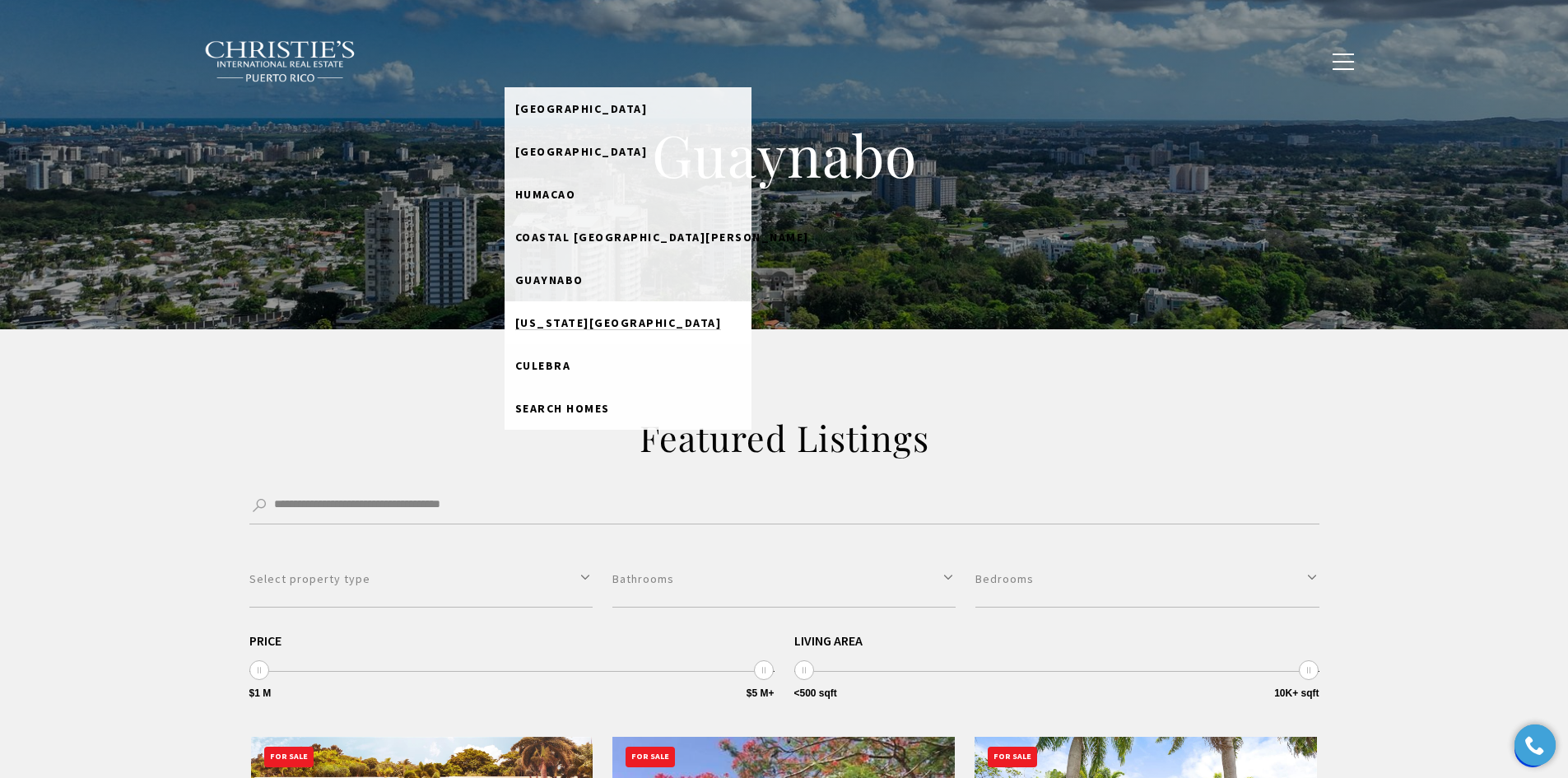
click at [631, 323] on span "[US_STATE][GEOGRAPHIC_DATA]" at bounding box center [618, 322] width 207 height 15
